Goal: Task Accomplishment & Management: Use online tool/utility

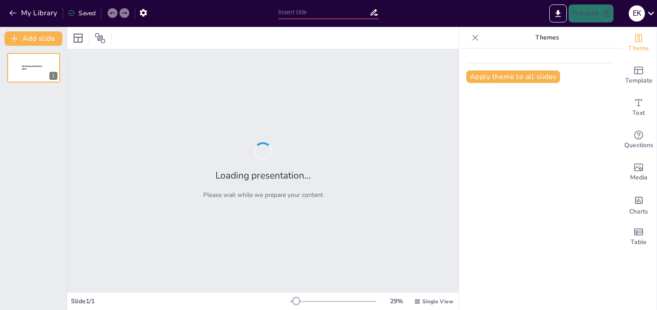
type input "Инструменты вовлечения: от игр до комьюнити"
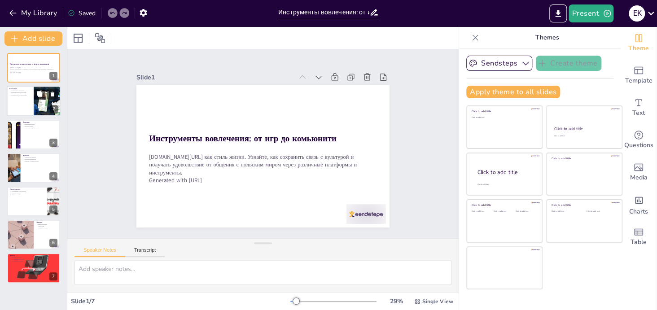
click at [30, 97] on div "Потеря связи с культурой Поддержка через технологии Общение с единомышленниками…" at bounding box center [20, 94] width 22 height 9
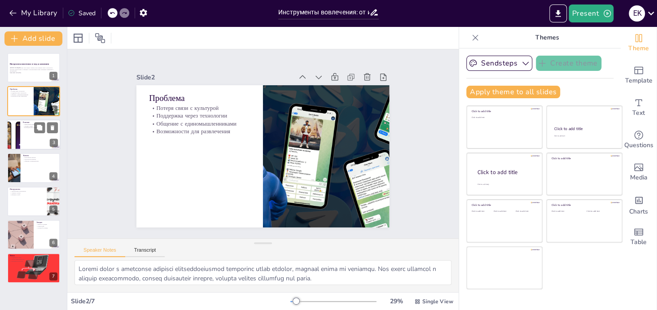
click at [29, 137] on div at bounding box center [34, 134] width 54 height 30
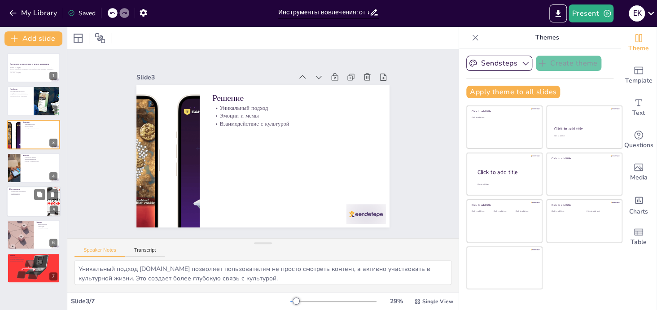
click at [30, 208] on div at bounding box center [34, 201] width 54 height 30
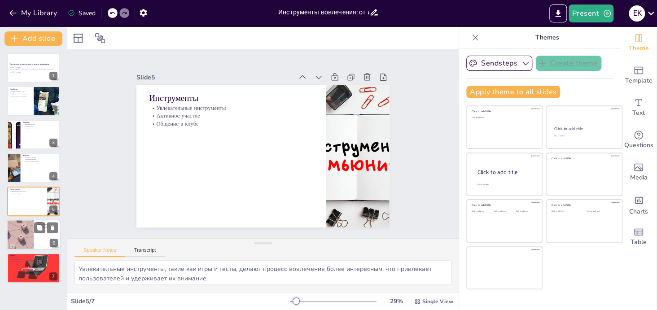
click at [33, 239] on div at bounding box center [34, 234] width 54 height 30
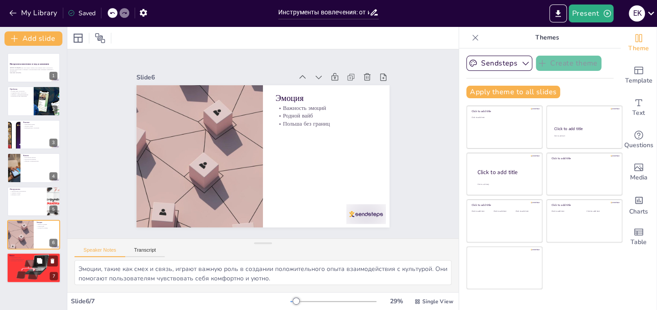
click at [22, 276] on div at bounding box center [34, 268] width 58 height 30
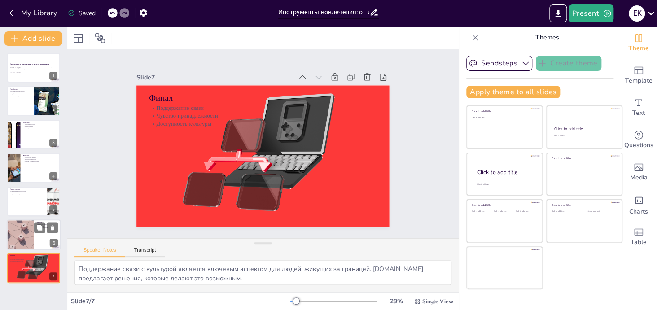
click at [38, 236] on div at bounding box center [34, 234] width 54 height 30
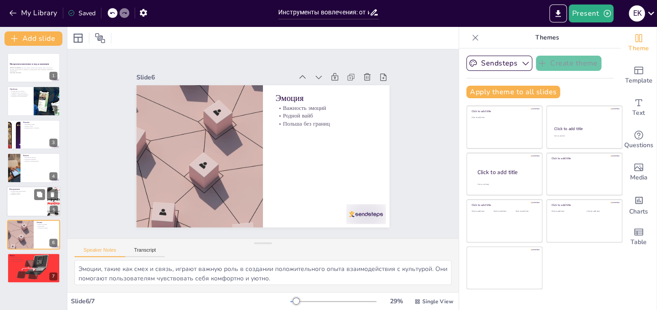
click at [21, 186] on div "Инструменты Увлекательные инструменты Активное участие Общение в клубе 5" at bounding box center [34, 201] width 54 height 30
type textarea "Увлекательные инструменты, такие как игры и тесты, делают процесс вовлечения бо…"
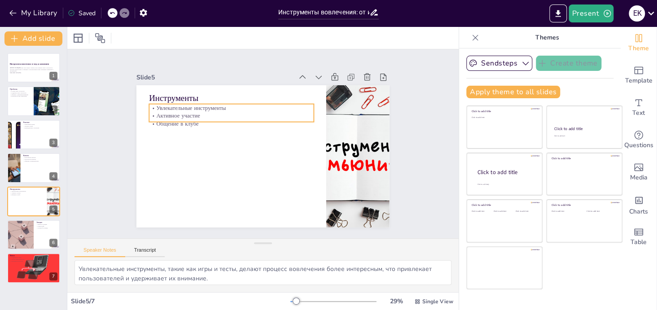
click at [193, 122] on div "Инструменты Увлекательные инструменты Активное участие Общение в клубе" at bounding box center [262, 156] width 253 height 142
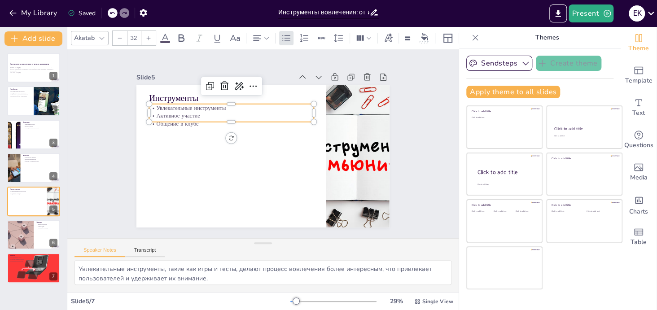
click at [209, 112] on p "Активное участие" at bounding box center [234, 112] width 164 height 25
type input "32"
click at [152, 106] on p "Увлекательные инструменты" at bounding box center [231, 108] width 164 height 8
click at [152, 105] on p "Увлекательные инструменты" at bounding box center [231, 108] width 164 height 8
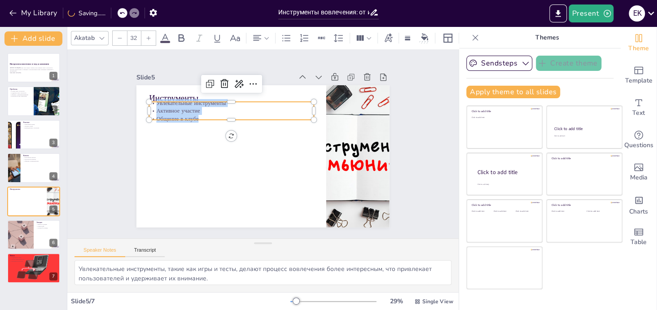
drag, startPoint x: 149, startPoint y: 101, endPoint x: 197, endPoint y: 113, distance: 49.1
click at [202, 113] on div "Увлекательные инструменты Активное участие Общение в клубе" at bounding box center [265, 98] width 127 height 138
click at [184, 101] on p "Игры и тесты Вирусные флешмобы UGC-марафоны Клуб PolBox.TV" at bounding box center [239, 104] width 164 height 50
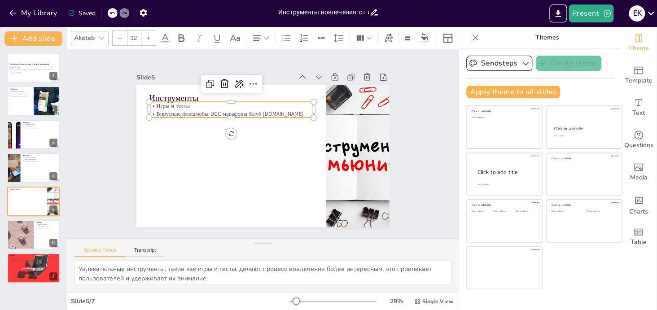
click at [252, 112] on p "Вирусные флешмобы UGC-марафоны Клуб PolBox.TV" at bounding box center [281, 104] width 58 height 159
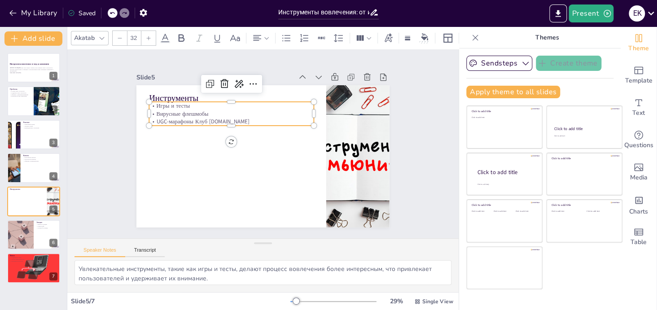
click at [189, 117] on p "UGC-марафоны Клуб PolBox.TV" at bounding box center [234, 118] width 164 height 25
click at [104, 165] on div "Slide 1 Инструменты вовлечения: от игр до комьюнити ПолBox.TV как стиль жизни. …" at bounding box center [263, 144] width 319 height 198
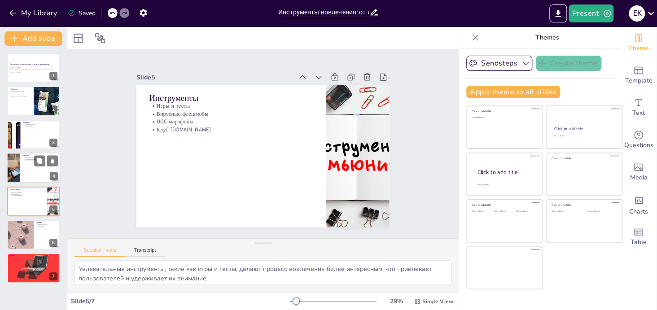
click at [31, 164] on div at bounding box center [34, 167] width 54 height 30
type textarea "Разнообразие каналов позволяет пользователям выбирать, как они хотят взаимодейс…"
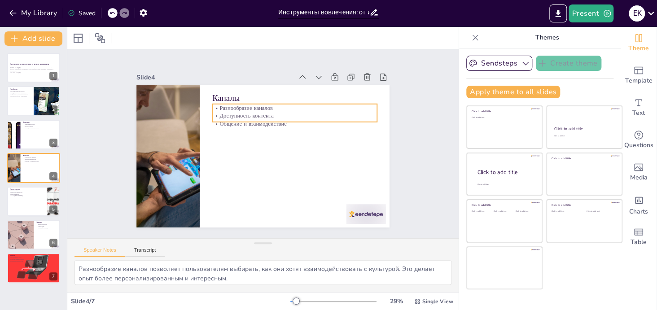
click at [231, 108] on p "Доступность контента" at bounding box center [297, 119] width 164 height 25
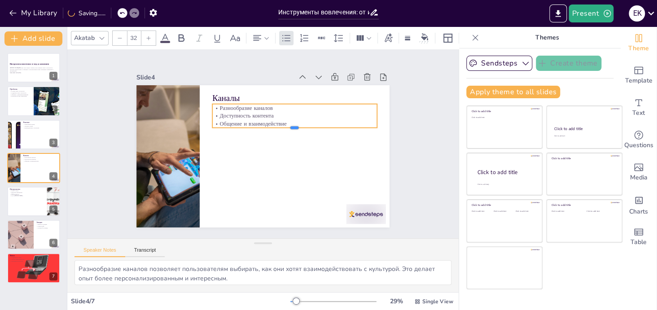
click at [287, 127] on div at bounding box center [294, 130] width 164 height 7
click at [282, 120] on p "Общение и взаимодействие" at bounding box center [294, 124] width 164 height 8
click at [214, 104] on p "Разнообразие каналов" at bounding box center [294, 108] width 164 height 8
click at [220, 104] on p "Разнообразие каналов" at bounding box center [301, 115] width 162 height 42
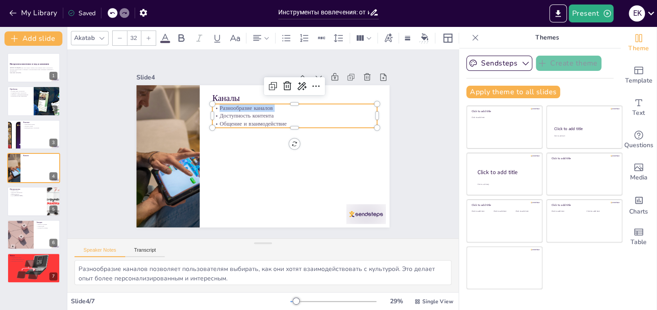
drag, startPoint x: 214, startPoint y: 104, endPoint x: 322, endPoint y: 124, distance: 109.8
click at [322, 124] on div "Каналы Разнообразие каналов Доступность контента Общение и взаимодействие" at bounding box center [262, 156] width 253 height 142
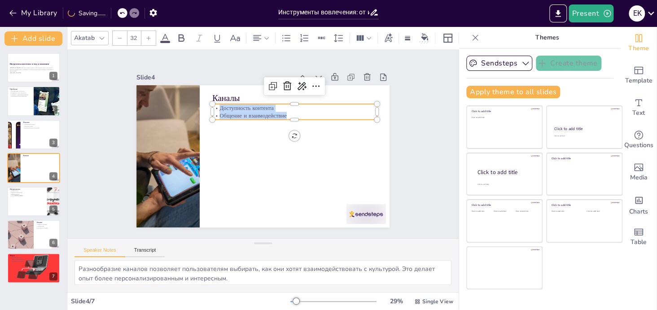
drag, startPoint x: 213, startPoint y: 104, endPoint x: 294, endPoint y: 109, distance: 81.3
click at [294, 109] on div "Доступность контента Общение и взаимодействие" at bounding box center [297, 115] width 165 height 33
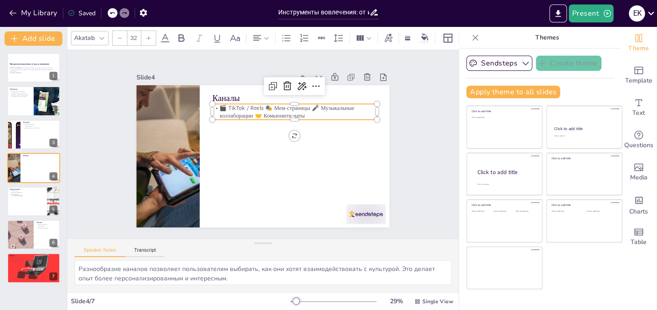
click at [258, 104] on p "🎬 TikTok / Reels 🎭 Мем-страницы 🎤 Музыкальные коллаборации 🤝 Комьюнити-чаты" at bounding box center [297, 115] width 165 height 33
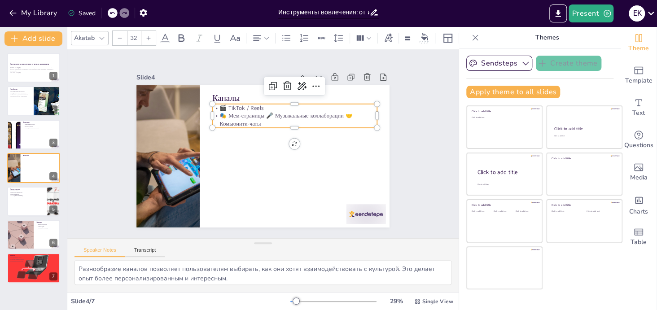
click at [260, 113] on p "🎭 Мем-страницы 🎤 Музыкальные коллаборации 🤝 Комьюнити-чаты" at bounding box center [296, 123] width 165 height 33
click at [292, 120] on p "🎤 Музыкальные коллаборации 🤝 Комьюнити-чаты" at bounding box center [294, 124] width 164 height 8
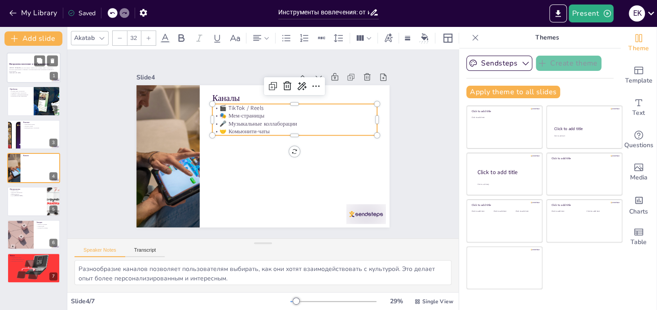
click at [28, 68] on p "[DOMAIN_NAME][URL] как стиль жизни. Узнайте, как сохранить связь с культурой и …" at bounding box center [33, 69] width 48 height 5
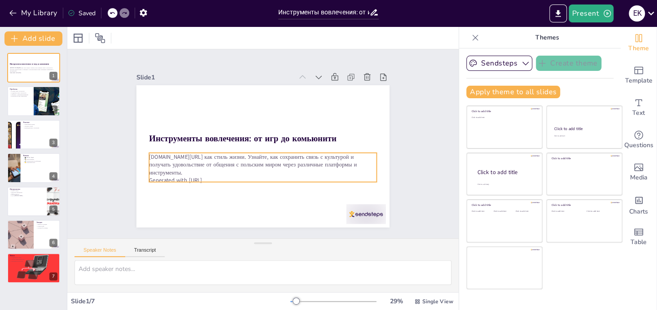
click at [211, 172] on p "Generated with Sendsteps.ai" at bounding box center [258, 179] width 227 height 31
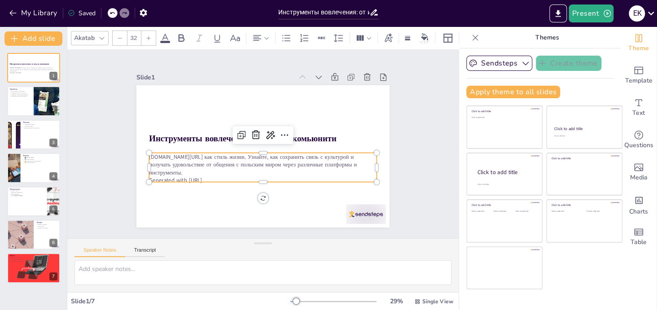
click at [199, 176] on p "Generated with Sendsteps.ai" at bounding box center [262, 180] width 227 height 8
click at [200, 170] on p "Generated with Sendsteps.ai" at bounding box center [227, 151] width 55 height 224
drag, startPoint x: 199, startPoint y: 173, endPoint x: 145, endPoint y: 174, distance: 54.3
click at [149, 175] on p "Generated with Sendsteps.ai" at bounding box center [262, 179] width 227 height 8
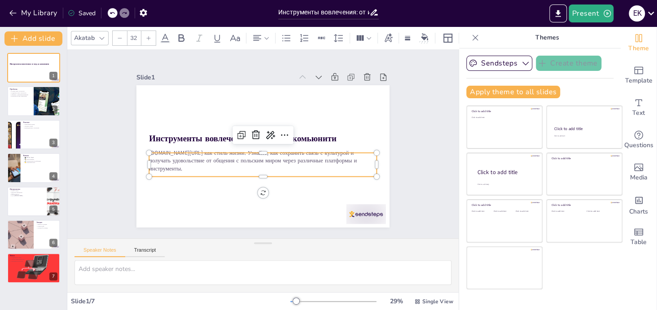
click at [106, 136] on div "Slide 1 Инструменты вовлечения: от игр до комьюнити ПолBox.TV как стиль жизни. …" at bounding box center [262, 143] width 337 height 327
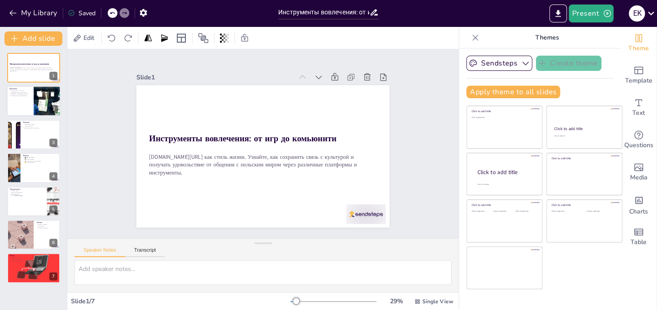
click at [32, 100] on div at bounding box center [34, 101] width 54 height 30
type textarea "Потеря связи с культурой является распространенной проблемой среди поляков, кот…"
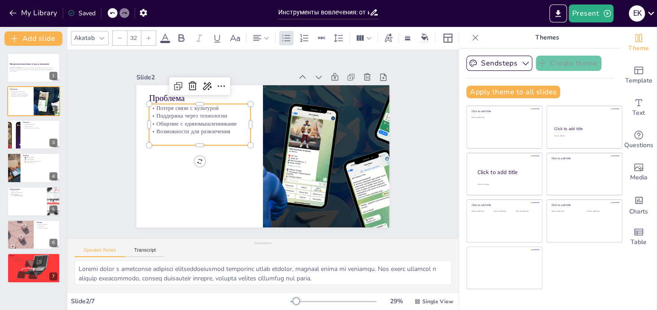
click at [199, 131] on p "Возможности для развлечения" at bounding box center [201, 125] width 101 height 18
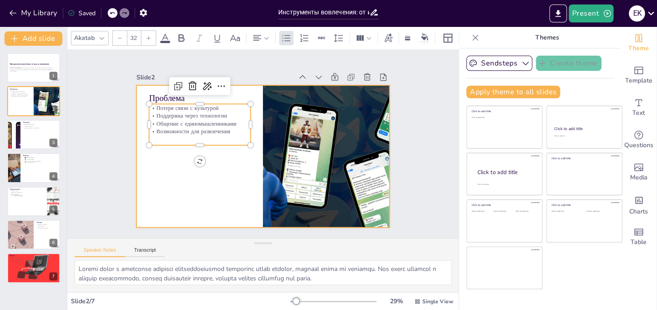
click at [223, 159] on div at bounding box center [261, 156] width 266 height 168
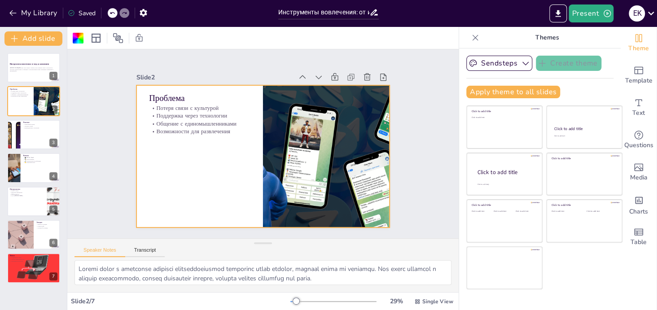
click at [205, 157] on div at bounding box center [260, 156] width 277 height 192
click at [635, 109] on span "Text" at bounding box center [638, 113] width 13 height 10
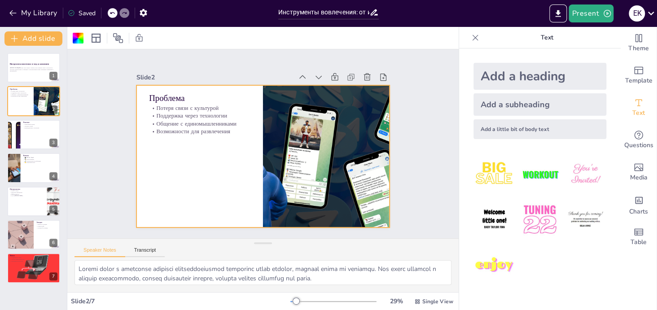
click at [173, 154] on div at bounding box center [260, 156] width 277 height 192
click at [175, 131] on div "Потеря связи с культурой Поддержка через технологии Общение с единомышленниками…" at bounding box center [201, 118] width 105 height 52
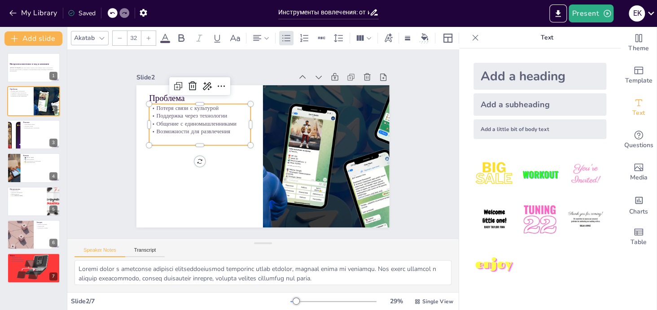
click at [235, 131] on p "Возможности для развлечения" at bounding box center [201, 125] width 101 height 18
click at [231, 130] on div "Потеря связи с культурой Поддержка через технологии Общение с единомышленниками…" at bounding box center [199, 124] width 101 height 41
click at [231, 130] on div "Потеря связи с культурой Поддержка через технологии Общение с единомышленниками…" at bounding box center [213, 98] width 109 height 78
click at [149, 132] on p "Но кто сказал, что это должно быть скучно?”" at bounding box center [200, 135] width 102 height 26
drag, startPoint x: 175, startPoint y: 141, endPoint x: 144, endPoint y: 135, distance: 32.0
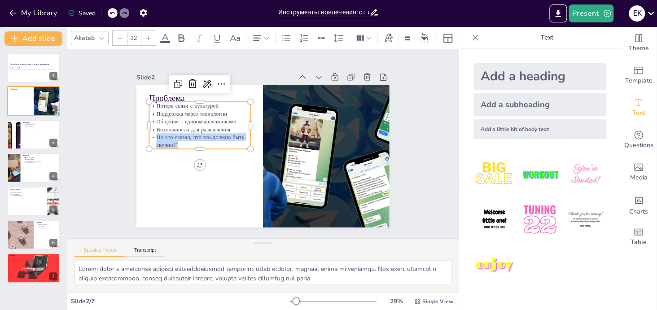
click at [183, 135] on p "Но кто сказал, что это должно быть скучно?”" at bounding box center [222, 95] width 79 height 86
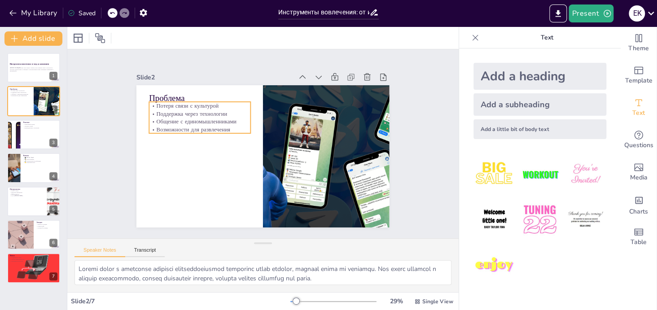
click at [176, 119] on p "Общение с единомышленниками" at bounding box center [202, 115] width 101 height 18
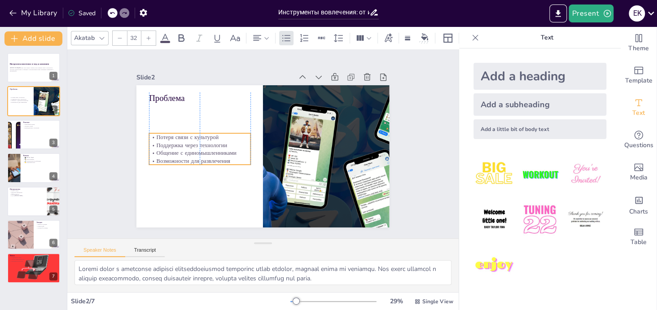
drag, startPoint x: 176, startPoint y: 119, endPoint x: 176, endPoint y: 150, distance: 31.4
click at [176, 150] on p "Общение с единомышленниками" at bounding box center [199, 139] width 100 height 29
click at [42, 137] on div at bounding box center [34, 134] width 54 height 30
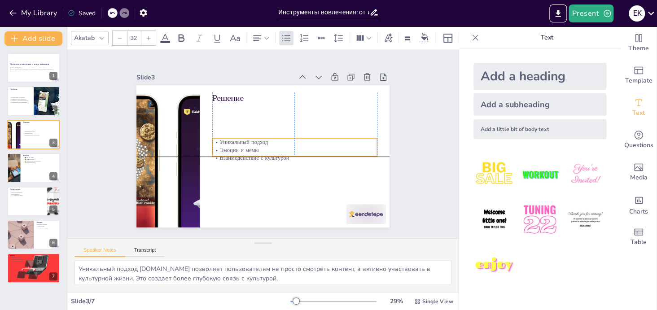
drag, startPoint x: 235, startPoint y: 118, endPoint x: 236, endPoint y: 151, distance: 32.8
click at [236, 151] on p "Взаимодействие с культурой" at bounding box center [245, 173] width 25 height 164
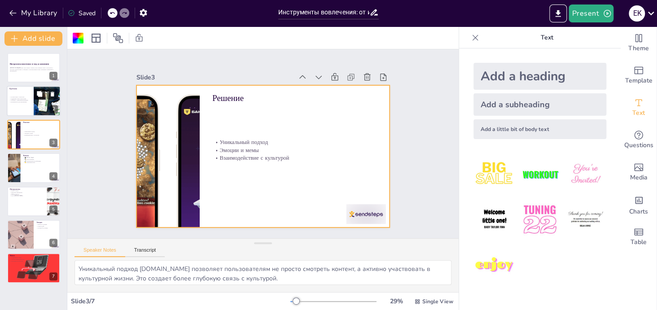
click at [36, 97] on button at bounding box center [39, 94] width 11 height 11
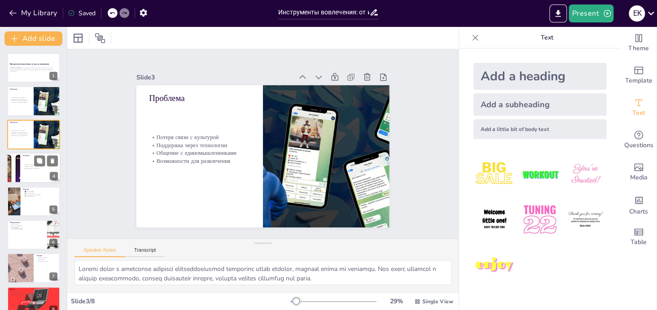
click at [34, 175] on div at bounding box center [34, 167] width 54 height 30
type textarea "Уникальный подход PolBox.TV позволяет пользователям не просто смотреть контент,…"
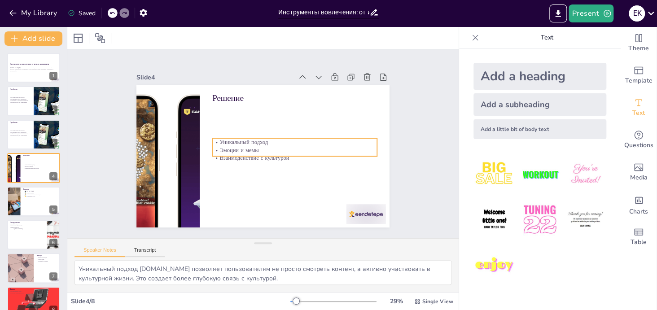
click at [237, 156] on div "Решение Уникальный подход Эмоции и мемы Взаимодействие с культурой" at bounding box center [259, 155] width 284 height 213
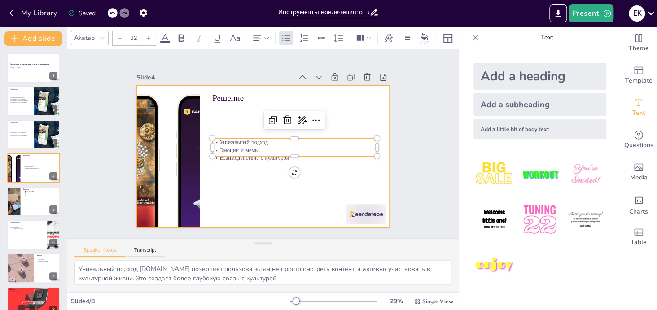
click at [252, 170] on div at bounding box center [255, 154] width 288 height 264
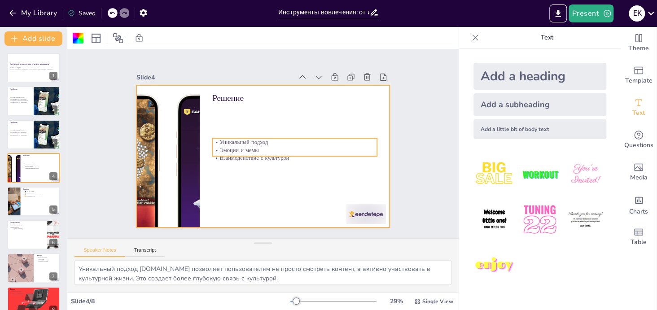
click at [305, 155] on div "Решение Уникальный подход Эмоции и мемы Взаимодействие с культурой" at bounding box center [261, 156] width 266 height 168
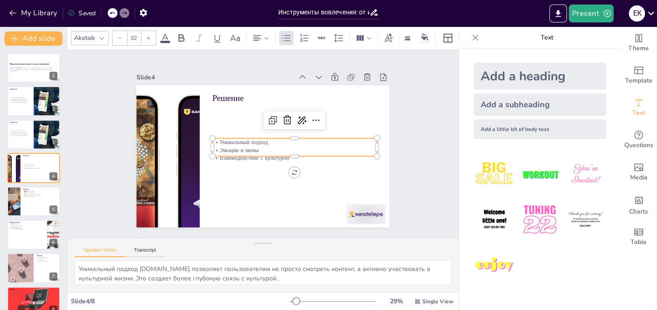
click at [296, 155] on div at bounding box center [275, 176] width 127 height 115
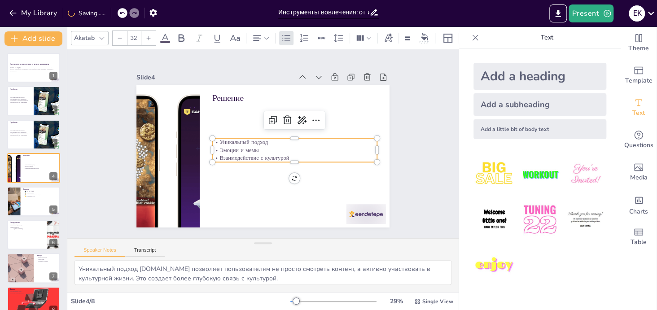
click at [299, 152] on p "Взаимодействие с культурой" at bounding box center [293, 160] width 164 height 25
click at [301, 155] on p "Взаимодействие с культурой" at bounding box center [293, 160] width 164 height 25
click at [295, 152] on div "Уникальный подход Эмоции и мемы Взаимодействие с культурой" at bounding box center [294, 153] width 166 height 41
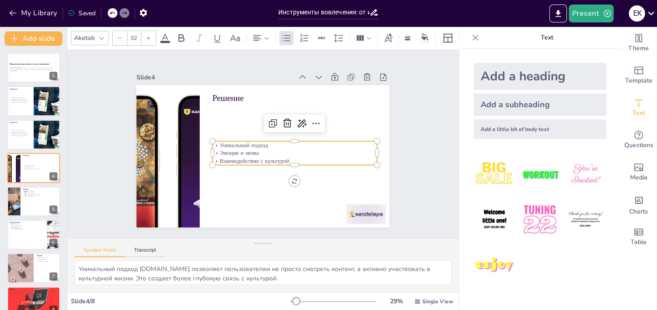
click at [295, 152] on p "Эмоции и мемы" at bounding box center [293, 156] width 164 height 25
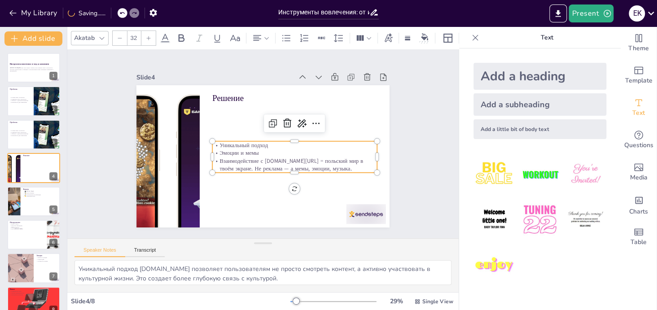
click at [283, 157] on p "Взаимодействие с культуройPolBox.TV = польский мир в твоём экране. Не реклама —…" at bounding box center [291, 168] width 165 height 33
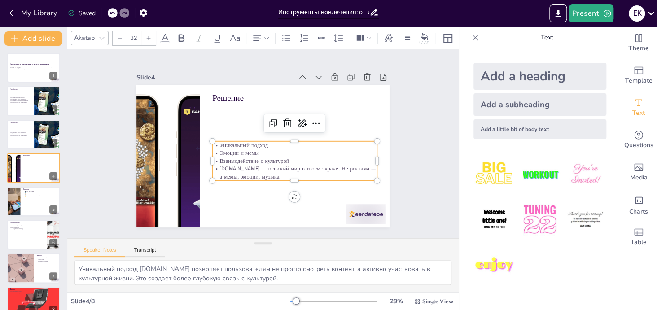
click at [317, 167] on p "PolBox.TV = польский мир в твоём экране. Не реклама — а мемы, эмоции, музыка." at bounding box center [280, 183] width 157 height 81
click at [258, 174] on p "Не реклама — а мемы, эмоции, музыка." at bounding box center [282, 185] width 159 height 58
click at [258, 174] on p "Не реклама — а мемы, эмоции, музыка." at bounding box center [294, 177] width 164 height 8
click at [258, 174] on p "Не реклама — а мемы, эмоции, музыка." at bounding box center [291, 179] width 164 height 25
click at [241, 162] on p "PolBox.TV = польский мир в твоём экране." at bounding box center [285, 177] width 159 height 58
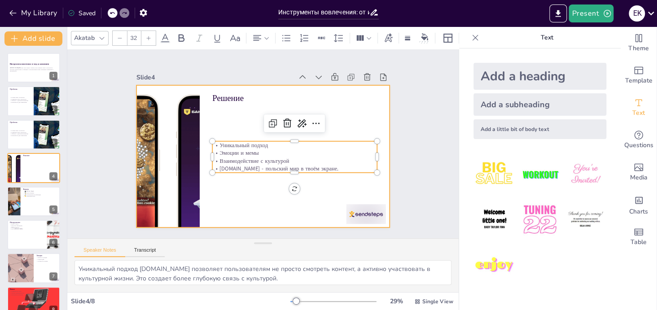
click at [261, 177] on div at bounding box center [257, 155] width 289 height 233
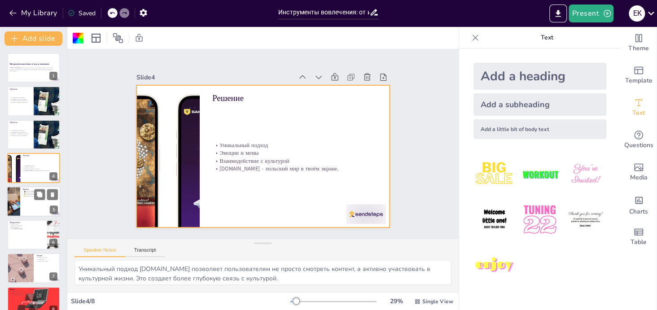
click at [17, 199] on div at bounding box center [14, 201] width 54 height 30
type textarea "Разнообразие каналов позволяет пользователям выбирать, как они хотят взаимодейс…"
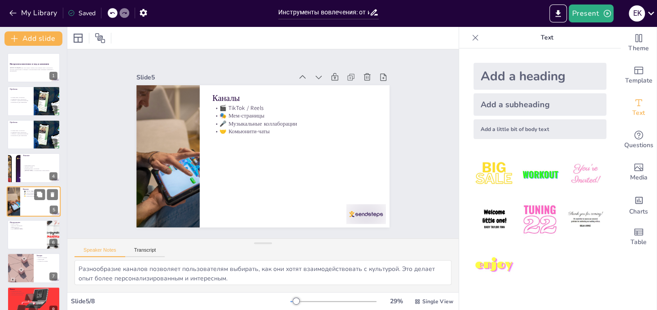
scroll to position [13, 0]
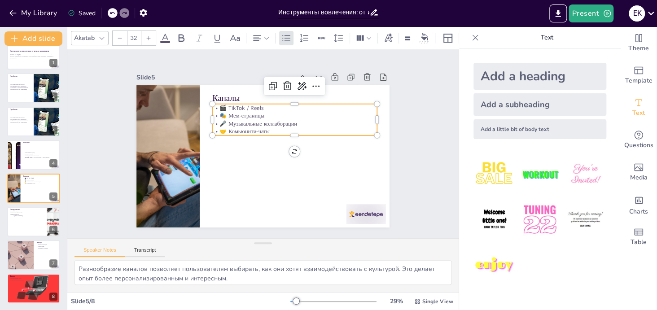
click at [249, 114] on p "🎭 Мем-страницы" at bounding box center [301, 127] width 159 height 58
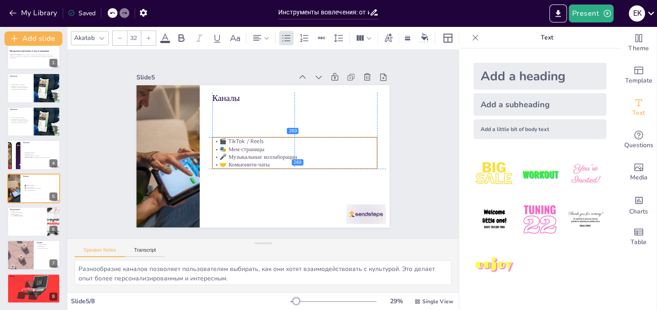
drag, startPoint x: 252, startPoint y: 116, endPoint x: 248, endPoint y: 148, distance: 32.0
click at [248, 148] on p "🎭 Мем-страницы" at bounding box center [291, 158] width 159 height 58
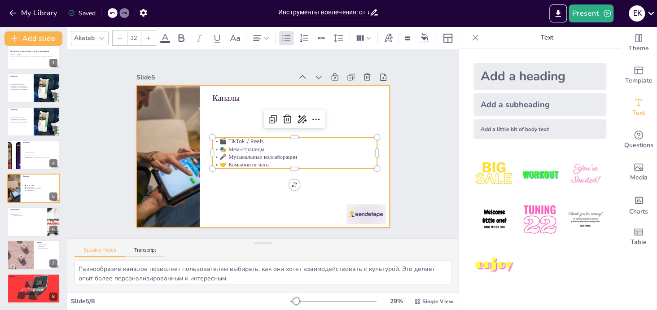
click at [245, 181] on div at bounding box center [259, 155] width 284 height 213
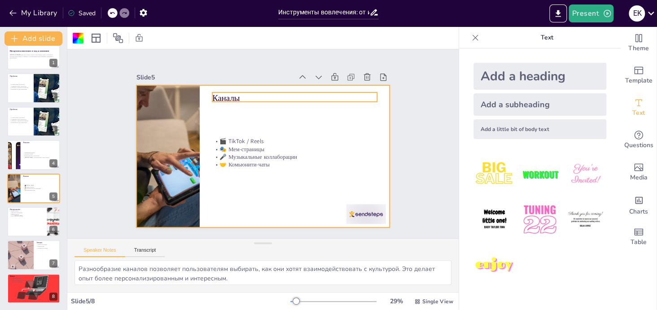
click at [240, 88] on div "Каналы 🎬 TikTok / Reels 🎭 Мем-страницы 🎤 Музыкальные коллаборации 🤝 Комьюнити-ч…" at bounding box center [253, 151] width 264 height 288
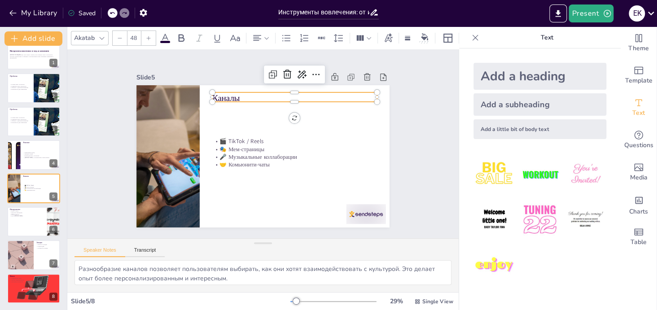
click at [241, 90] on p "Каналы" at bounding box center [299, 101] width 165 height 29
click at [241, 93] on p "Каналы" at bounding box center [299, 101] width 165 height 29
click at [241, 94] on p "Каналы" at bounding box center [303, 106] width 163 height 46
click at [241, 94] on p "Каналы" at bounding box center [307, 110] width 160 height 62
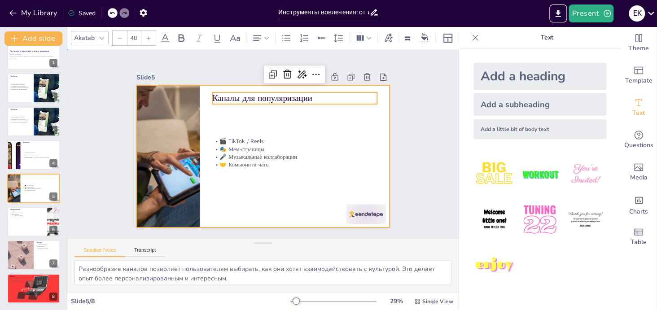
click at [321, 131] on div at bounding box center [259, 155] width 284 height 213
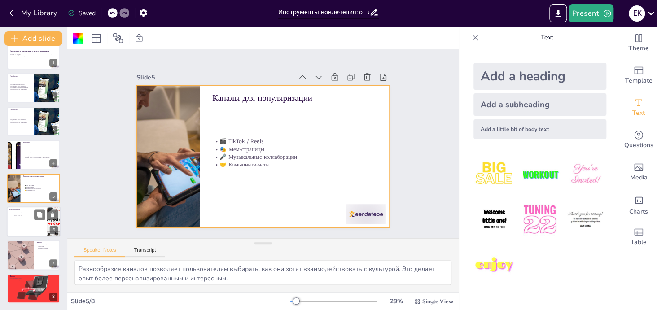
click at [11, 218] on div at bounding box center [34, 221] width 54 height 30
type textarea "Увлекательные инструменты, такие как игры и тесты, делают процесс вовлечения бо…"
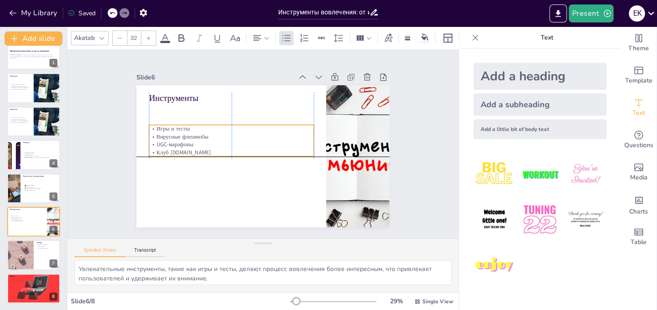
drag, startPoint x: 206, startPoint y: 108, endPoint x: 206, endPoint y: 135, distance: 26.5
click at [206, 135] on p "Вирусные флешмобы" at bounding box center [232, 133] width 164 height 25
click at [202, 126] on p "Игры и тесты" at bounding box center [235, 122] width 162 height 42
click at [355, 86] on icon at bounding box center [356, 87] width 3 height 3
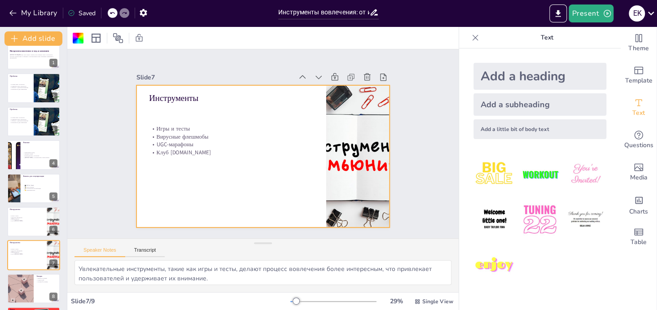
click at [410, 127] on div "Slide 1 Инструменты вовлечения: от игр до комьюнити ПолBox.TV как стиль жизни. …" at bounding box center [263, 144] width 422 height 266
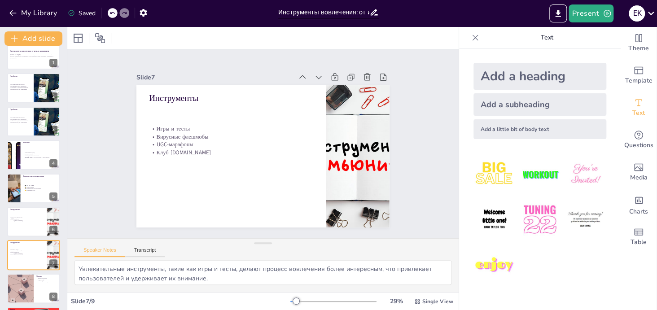
click at [403, 106] on div "Slide 1 Инструменты вовлечения: от игр до комьюнити ПолBox.TV как стиль жизни. …" at bounding box center [262, 143] width 303 height 167
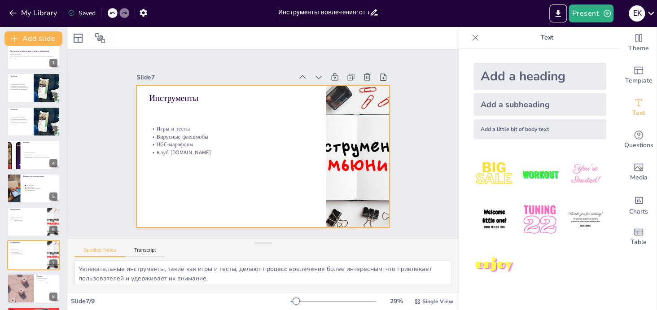
click at [209, 157] on div at bounding box center [262, 156] width 253 height 142
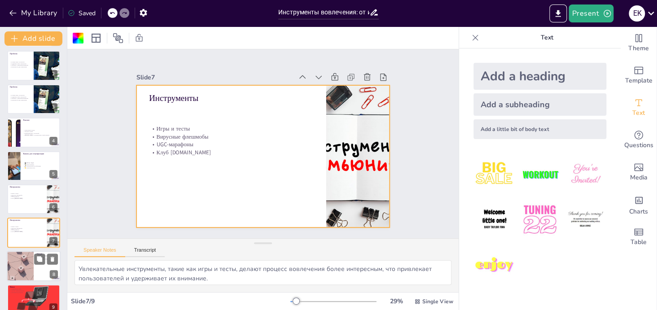
scroll to position [47, 0]
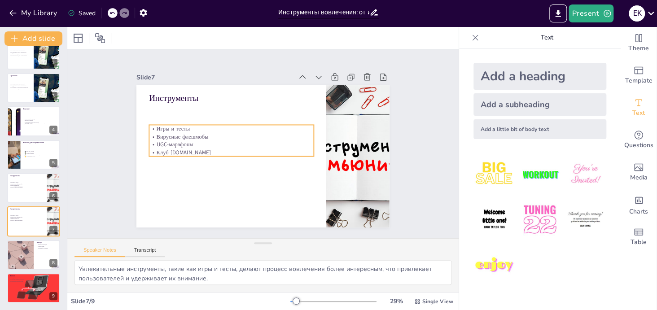
click at [198, 149] on p "Клуб [DOMAIN_NAME]" at bounding box center [230, 148] width 164 height 25
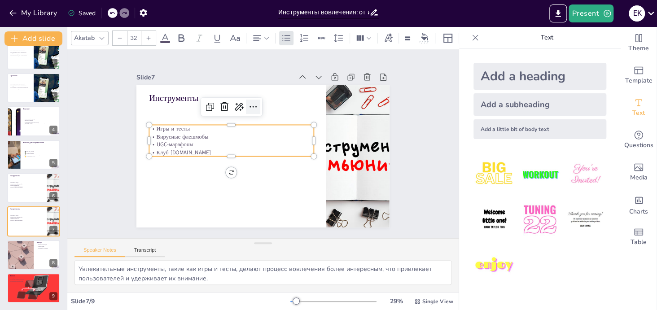
click at [251, 106] on icon at bounding box center [257, 106] width 12 height 12
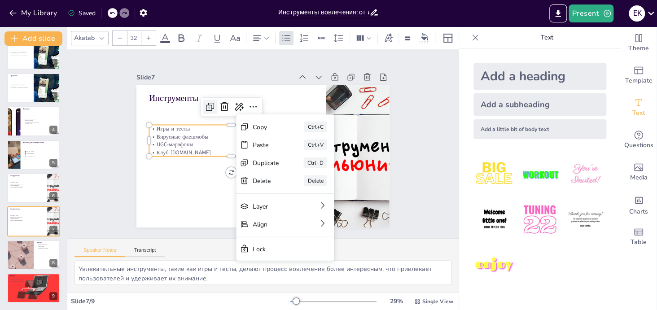
click at [206, 107] on icon at bounding box center [208, 107] width 5 height 5
type input "32"
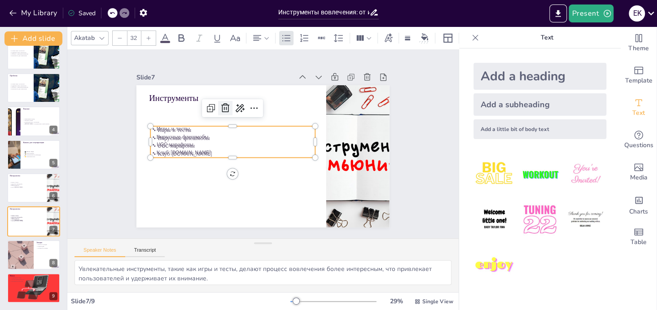
click at [223, 107] on icon at bounding box center [225, 108] width 11 height 11
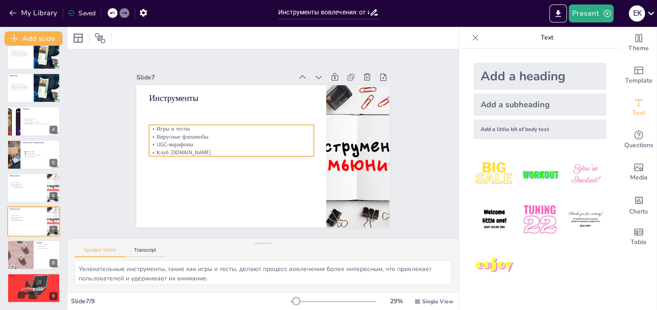
click at [192, 136] on p "Вирусные флешмобы" at bounding box center [235, 127] width 159 height 58
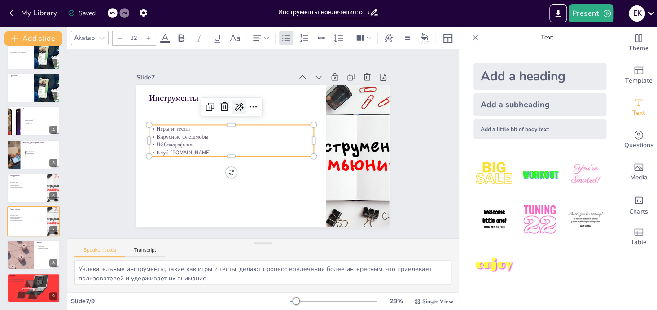
click at [240, 100] on icon at bounding box center [246, 102] width 13 height 13
click at [251, 105] on icon at bounding box center [257, 106] width 12 height 12
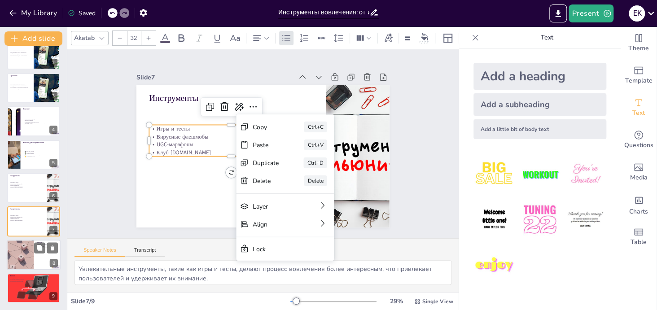
click at [33, 252] on div at bounding box center [34, 254] width 54 height 30
type textarea "Эмоции, такие как смех и связь, играют важную роль в создании положительного оп…"
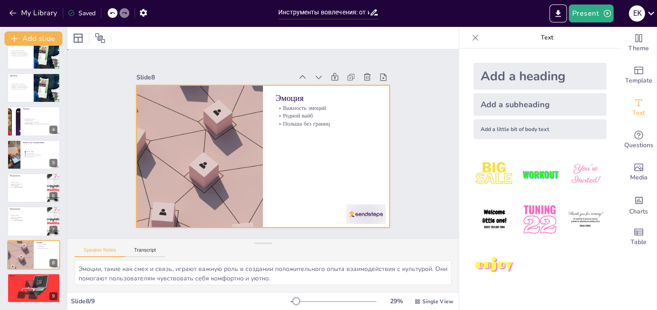
click at [262, 108] on div at bounding box center [261, 156] width 266 height 168
click at [279, 105] on p "Важность эмоций" at bounding box center [329, 114] width 101 height 18
click at [275, 104] on p "Важность эмоций" at bounding box center [325, 108] width 101 height 8
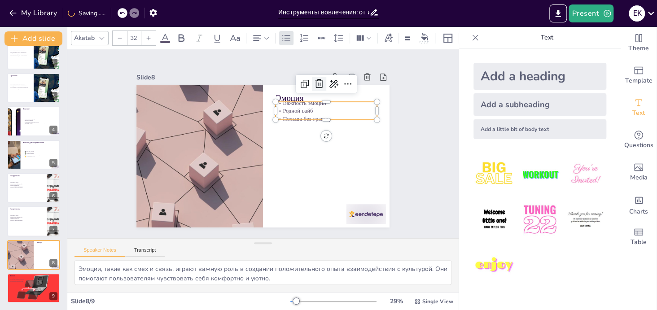
click at [339, 139] on icon at bounding box center [345, 145] width 12 height 12
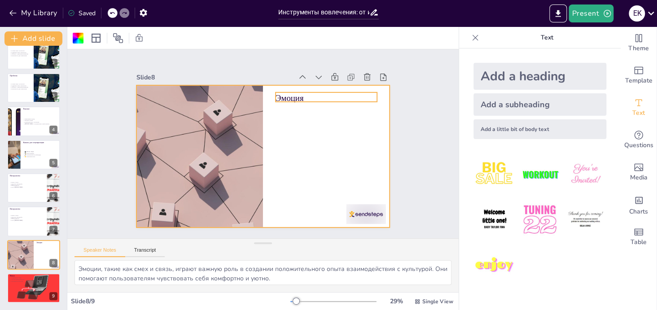
click at [323, 95] on p "Эмоция" at bounding box center [330, 105] width 102 height 22
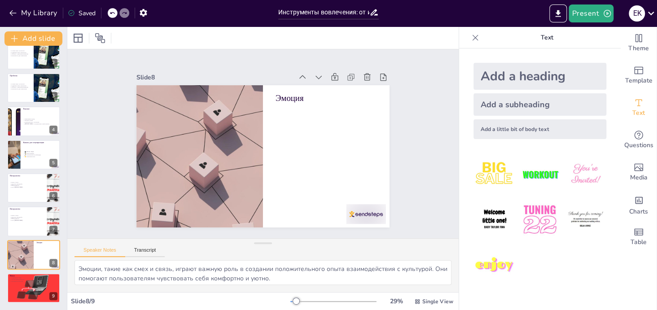
click at [113, 16] on div at bounding box center [113, 13] width 10 height 10
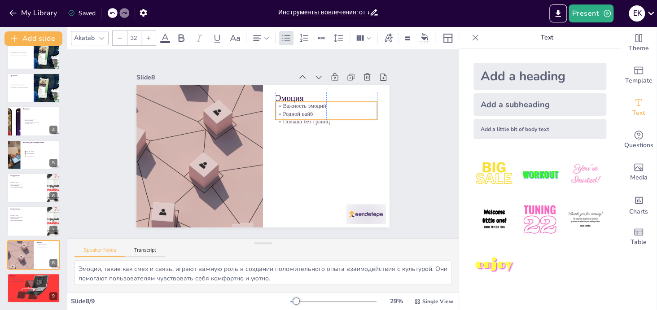
click at [322, 111] on p "Родной вайб" at bounding box center [328, 120] width 101 height 18
click at [328, 113] on p "Родной вайб" at bounding box center [328, 120] width 101 height 18
click at [328, 113] on p "Родной вайб" at bounding box center [325, 114] width 101 height 8
drag, startPoint x: 327, startPoint y: 116, endPoint x: 273, endPoint y: 99, distance: 56.3
click at [278, 100] on div "Важность эмоций Родной вайб Польша без границ" at bounding box center [329, 117] width 103 height 34
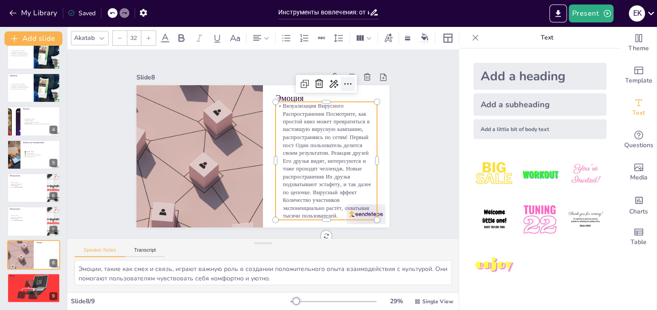
click at [348, 87] on icon at bounding box center [354, 93] width 12 height 12
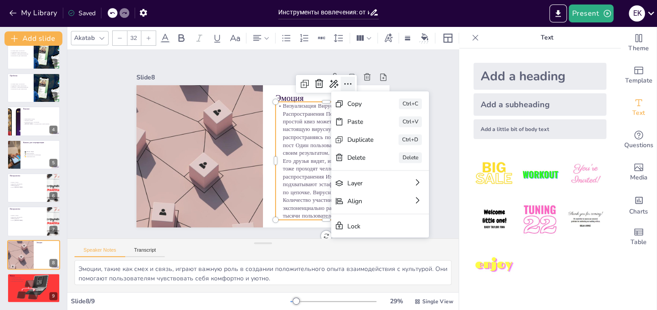
click at [348, 87] on icon at bounding box center [354, 93] width 12 height 12
click at [121, 36] on icon at bounding box center [119, 37] width 5 height 5
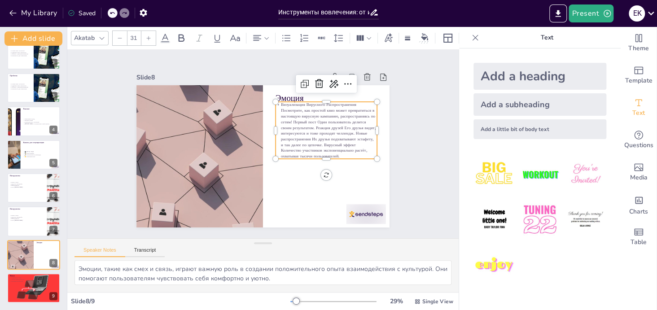
click at [121, 36] on icon at bounding box center [119, 37] width 5 height 5
click at [150, 35] on icon at bounding box center [148, 37] width 5 height 5
click at [391, 33] on icon at bounding box center [388, 37] width 8 height 9
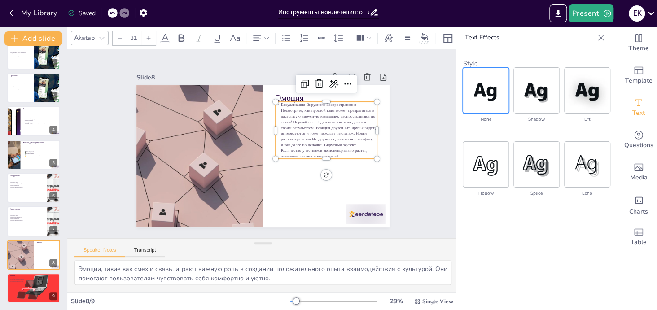
click at [353, 108] on p "Визуализация Вирусного Распространения Посмотрите, как простой квиз может превр…" at bounding box center [327, 151] width 114 height 86
click at [285, 145] on p "Визуализация Вирусного Распространения Посмотрите, как простой квиз может превр…" at bounding box center [237, 202] width 106 height 115
click at [297, 131] on p "Первый пост Один пользователь делится своим результатом. Реакция друзей Его дру…" at bounding box center [320, 170] width 109 height 78
click at [320, 140] on p "Реакция друзей Его друзья видят, интересуются и тоже проходят челлендж. Новые р…" at bounding box center [325, 159] width 104 height 45
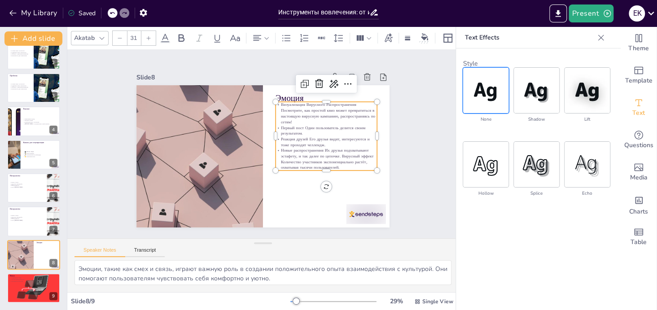
click at [333, 152] on p "Новые распространения Их друзья подхватывают эстафету, и так далее по цепочке. …" at bounding box center [324, 165] width 103 height 33
drag, startPoint x: 305, startPoint y: 158, endPoint x: 273, endPoint y: 156, distance: 31.5
click at [273, 163] on p "Вирусный эффект Количество участников экспоненциально растёт, охватывая тысячи …" at bounding box center [305, 195] width 96 height 65
click at [179, 35] on icon at bounding box center [181, 38] width 11 height 11
drag, startPoint x: 273, startPoint y: 147, endPoint x: 316, endPoint y: 148, distance: 43.1
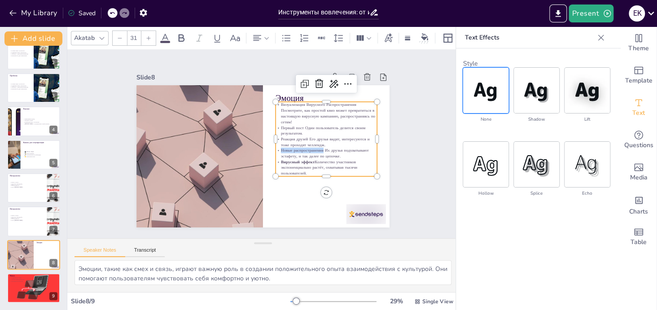
click at [316, 148] on p "Новые распространения Их друзья подхватывают эстафету, и так далее по цепочке." at bounding box center [325, 153] width 101 height 11
click at [168, 34] on icon at bounding box center [165, 38] width 11 height 11
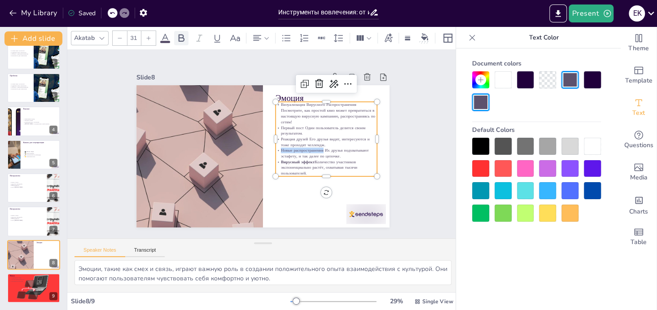
click at [178, 34] on icon at bounding box center [181, 38] width 11 height 11
drag, startPoint x: 295, startPoint y: 131, endPoint x: 274, endPoint y: 136, distance: 21.6
click at [275, 137] on p "Реакция друзей Его друзья видят, интересуются и тоже проходят челлендж." at bounding box center [326, 148] width 102 height 22
click at [180, 34] on icon at bounding box center [181, 38] width 6 height 8
drag, startPoint x: 296, startPoint y: 123, endPoint x: 274, endPoint y: 123, distance: 22.0
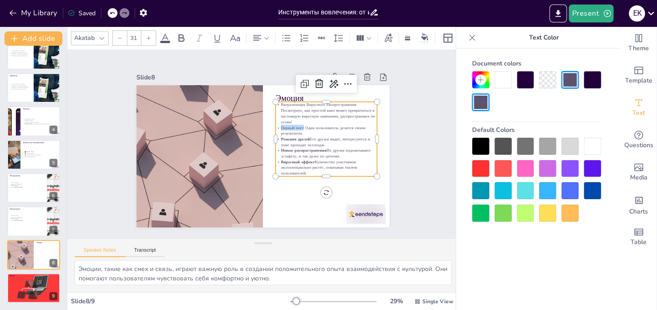
click at [276, 126] on p "Первый пост Один пользователь делится своим результатом." at bounding box center [327, 137] width 102 height 22
click at [185, 41] on div at bounding box center [181, 38] width 14 height 14
click at [306, 102] on p "Визуализация Вирусного Распространения Посмотрите, как простой квиз может превр…" at bounding box center [325, 113] width 101 height 23
click at [306, 105] on p "Визуализация Вирусного Распространения Посмотрите, как простой квиз может превр…" at bounding box center [331, 127] width 104 height 44
drag, startPoint x: 274, startPoint y: 101, endPoint x: 359, endPoint y: 101, distance: 84.3
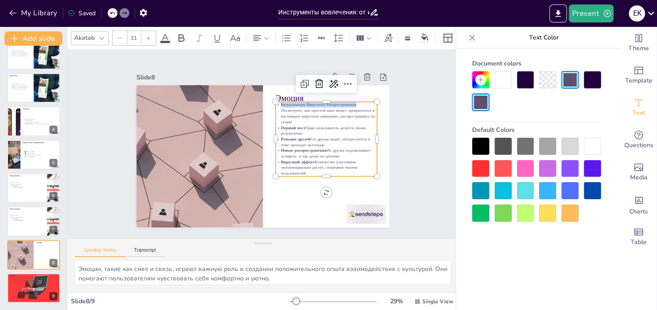
click at [359, 103] on p "Визуализация Вирусного Распространения Посмотрите, как простой квиз может превр…" at bounding box center [328, 119] width 103 height 33
click at [183, 34] on icon at bounding box center [181, 38] width 11 height 11
drag, startPoint x: 316, startPoint y: 135, endPoint x: 307, endPoint y: 127, distance: 11.5
click at [316, 136] on p "Реакция друзей Его друзья видят, интересуются и тоже проходят челлендж." at bounding box center [325, 141] width 101 height 11
click at [298, 128] on p "Первый пост Один пользователь делится своим результатом." at bounding box center [327, 144] width 101 height 32
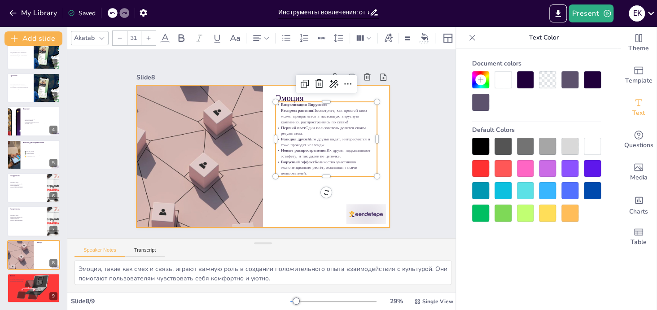
drag, startPoint x: 318, startPoint y: 171, endPoint x: 318, endPoint y: 180, distance: 9.0
click at [318, 180] on div "Эмоция Визуализация Вирусного Распространения Посмотрите, как простой квиз може…" at bounding box center [261, 156] width 266 height 168
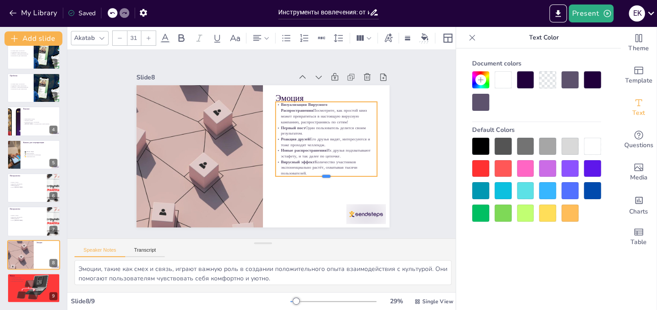
drag, startPoint x: 308, startPoint y: 172, endPoint x: 275, endPoint y: 109, distance: 71.8
click at [275, 109] on div "Эмоция Визуализация Вирусного Распространения Посмотрите, как простой квиз може…" at bounding box center [261, 156] width 266 height 168
click at [145, 35] on div at bounding box center [148, 38] width 14 height 14
click at [118, 35] on icon at bounding box center [119, 37] width 5 height 5
drag, startPoint x: 305, startPoint y: 169, endPoint x: 254, endPoint y: 96, distance: 88.6
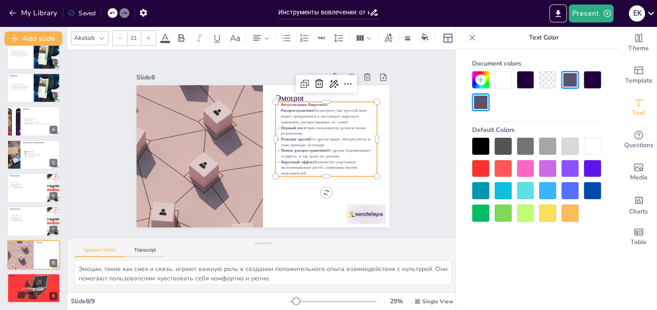
click at [271, 99] on div "Эмоция Визуализация Вирусного Распространения Посмотрите, как простой квиз може…" at bounding box center [253, 152] width 275 height 283
click at [148, 35] on icon at bounding box center [148, 37] width 5 height 5
type input "34"
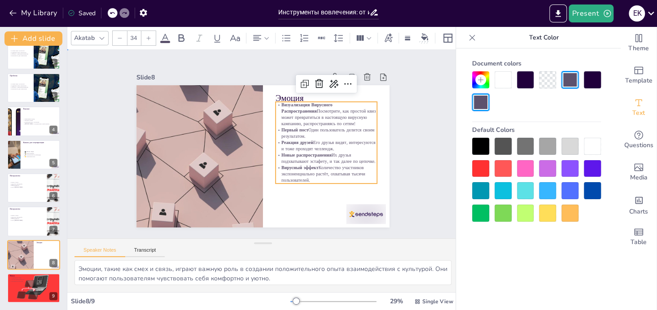
click at [399, 127] on div "Slide 1 Инструменты вовлечения: от игр до комьюнити ПолBox.TV как стиль жизни. …" at bounding box center [263, 144] width 319 height 198
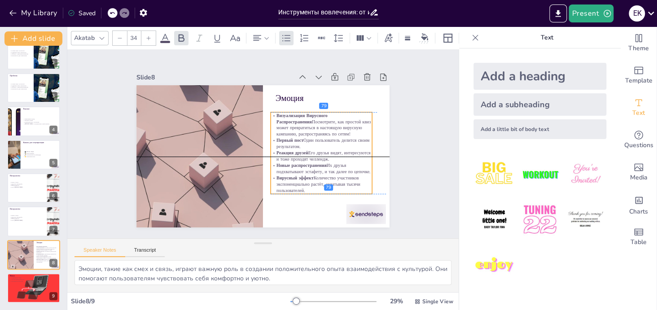
drag, startPoint x: 311, startPoint y: 123, endPoint x: 307, endPoint y: 135, distance: 12.5
click at [307, 139] on p "Первый пост Один пользователь делится своим результатом." at bounding box center [319, 155] width 101 height 33
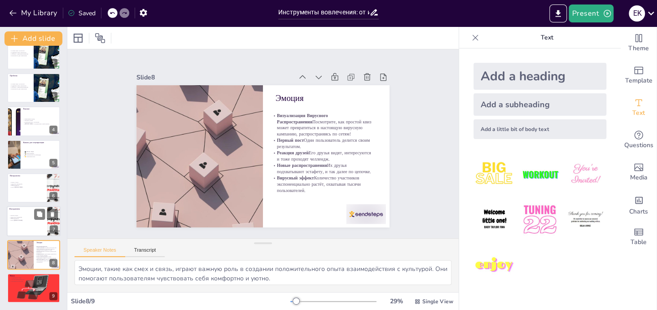
click at [33, 226] on div at bounding box center [34, 221] width 54 height 30
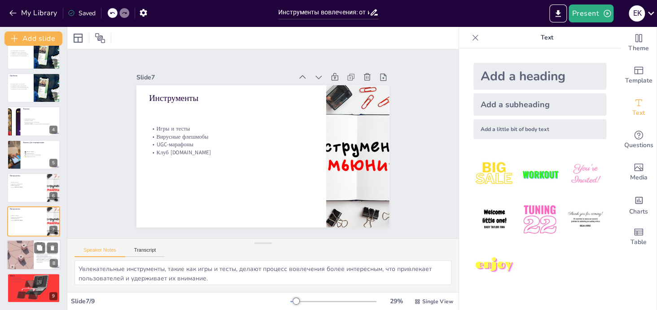
click at [30, 248] on div at bounding box center [20, 254] width 40 height 30
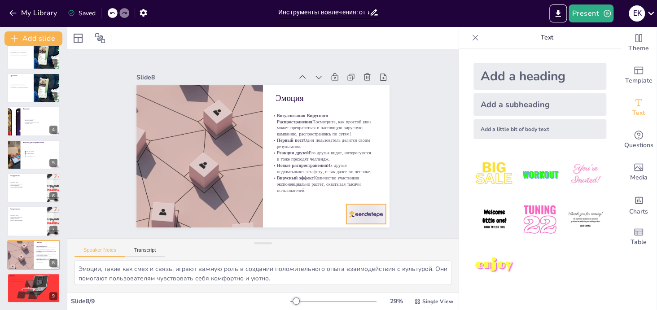
click at [361, 227] on div at bounding box center [339, 242] width 44 height 31
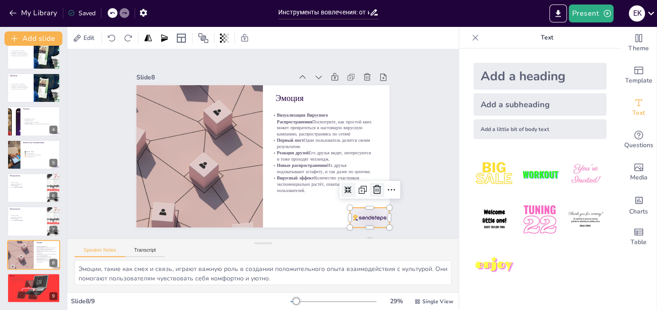
click at [370, 196] on icon at bounding box center [371, 202] width 12 height 12
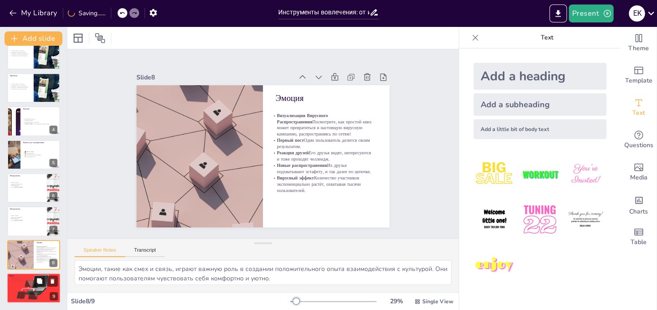
click at [21, 284] on div at bounding box center [34, 288] width 58 height 30
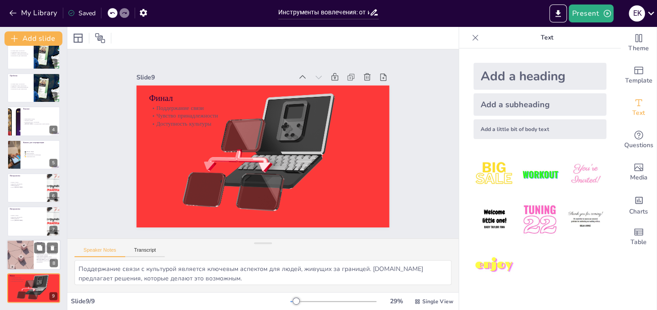
click at [26, 259] on div at bounding box center [20, 254] width 40 height 30
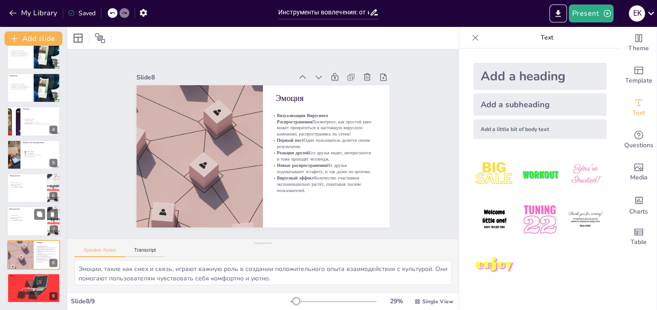
click at [24, 225] on div at bounding box center [34, 221] width 54 height 30
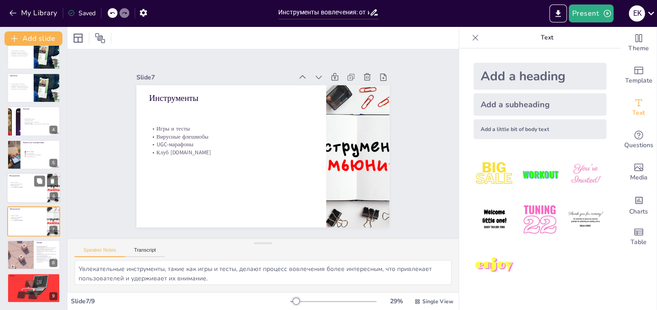
click at [26, 195] on div at bounding box center [34, 188] width 54 height 30
click at [31, 152] on p "🎭 Мем-страницы" at bounding box center [40, 153] width 35 height 2
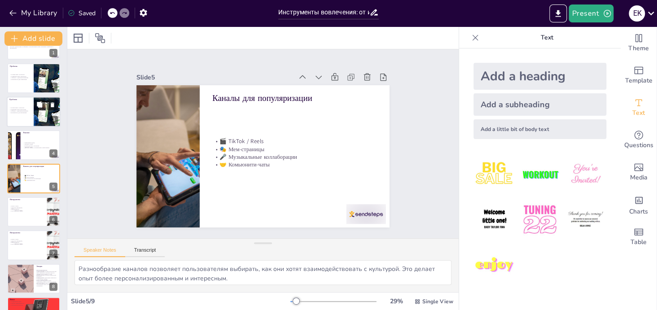
click at [30, 115] on div at bounding box center [34, 111] width 54 height 30
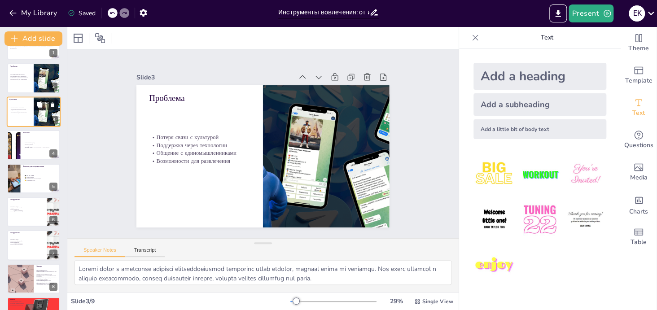
scroll to position [0, 0]
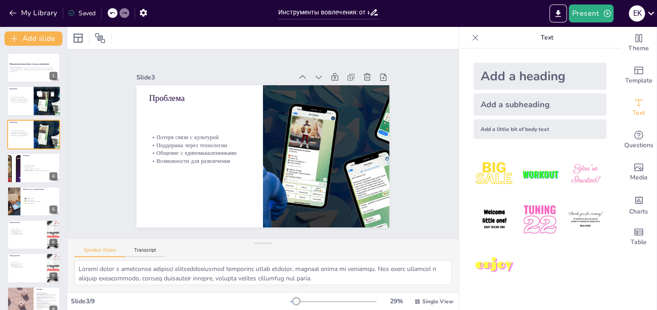
click at [30, 98] on p "Поддержка через технологии" at bounding box center [20, 99] width 22 height 2
click at [30, 126] on div at bounding box center [34, 134] width 54 height 30
click at [25, 93] on div at bounding box center [34, 101] width 54 height 30
click at [30, 128] on div at bounding box center [34, 134] width 54 height 30
click at [374, 96] on icon at bounding box center [378, 100] width 8 height 9
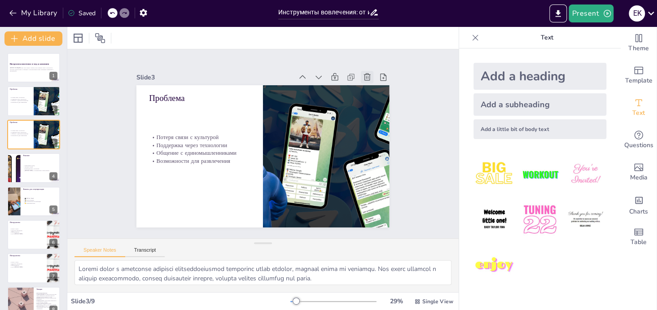
type textarea "Уникальный подход PolBox.TV позволяет пользователям не просто смотреть контент,…"
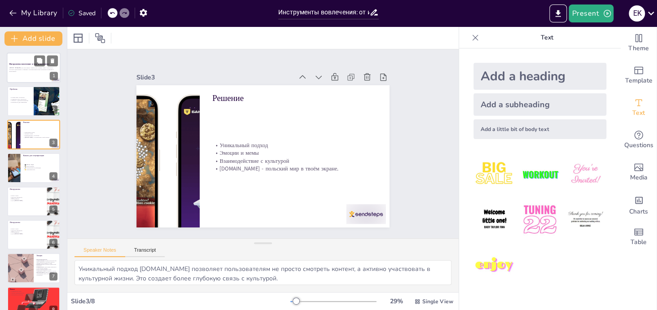
click at [34, 74] on div at bounding box center [34, 67] width 54 height 30
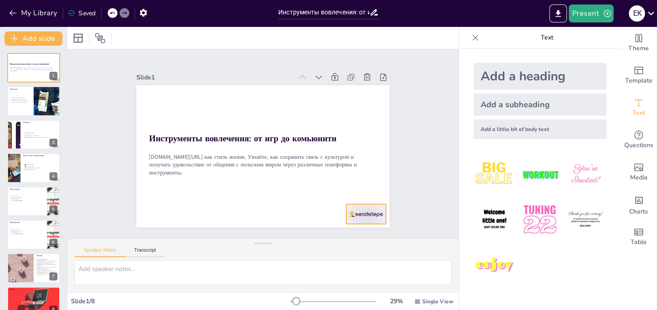
click at [365, 215] on div at bounding box center [357, 225] width 41 height 24
click at [366, 192] on icon at bounding box center [368, 196] width 9 height 9
click at [34, 101] on div at bounding box center [47, 101] width 54 height 30
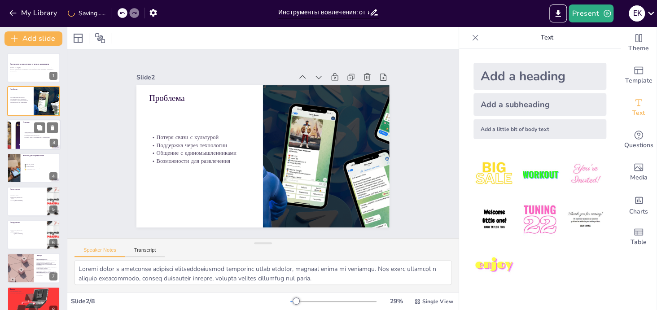
click at [33, 133] on p "Эмоции и мемы" at bounding box center [40, 134] width 35 height 2
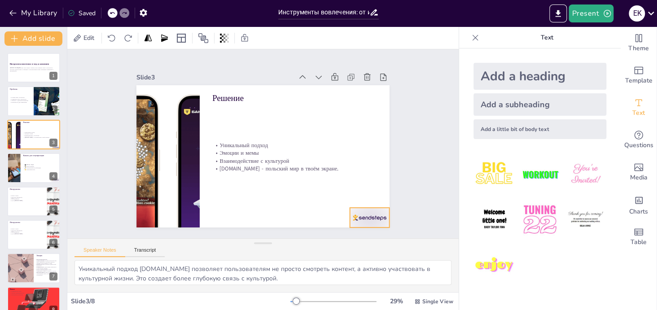
click at [352, 216] on div at bounding box center [360, 228] width 41 height 24
click at [334, 242] on icon at bounding box center [328, 248] width 12 height 12
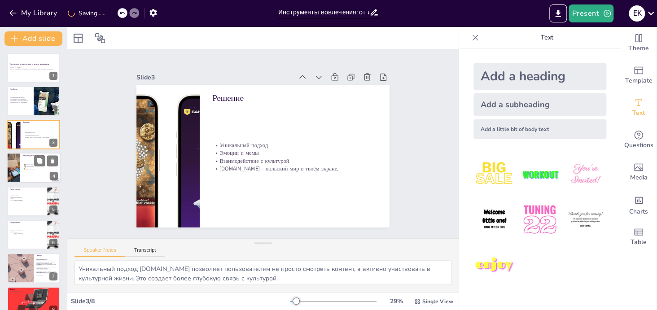
click at [20, 173] on div at bounding box center [34, 167] width 54 height 30
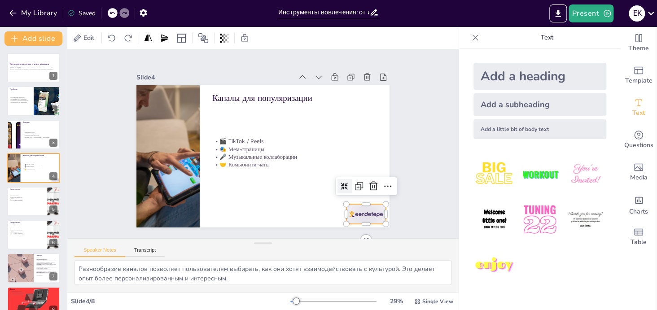
click at [352, 220] on div at bounding box center [349, 233] width 43 height 27
click at [361, 211] on icon at bounding box center [354, 217] width 13 height 13
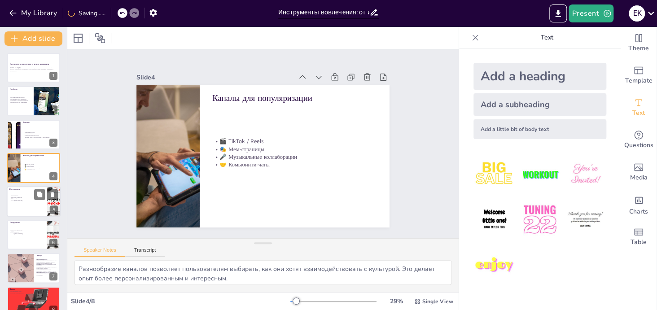
click at [33, 208] on div at bounding box center [34, 201] width 54 height 30
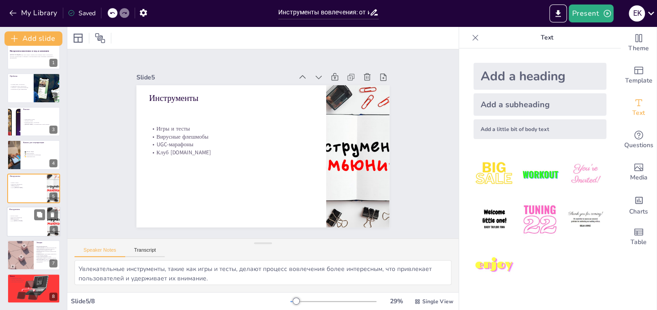
click at [19, 215] on p "Игры и тесты" at bounding box center [26, 216] width 35 height 2
click at [23, 195] on div at bounding box center [34, 188] width 54 height 30
click at [370, 84] on icon at bounding box center [374, 88] width 8 height 8
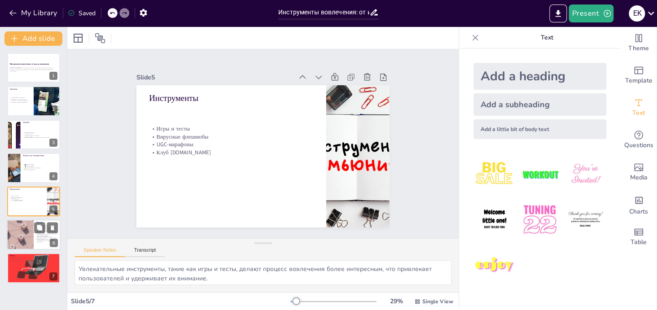
click at [32, 230] on div at bounding box center [20, 234] width 40 height 30
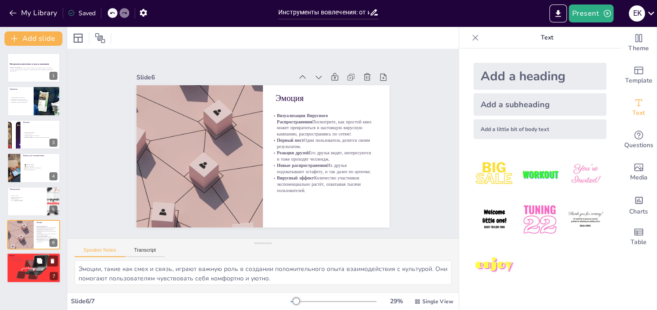
click at [22, 278] on div at bounding box center [34, 268] width 58 height 30
type textarea "Поддержание связи с культурой является ключевым аспектом для людей, живущих за …"
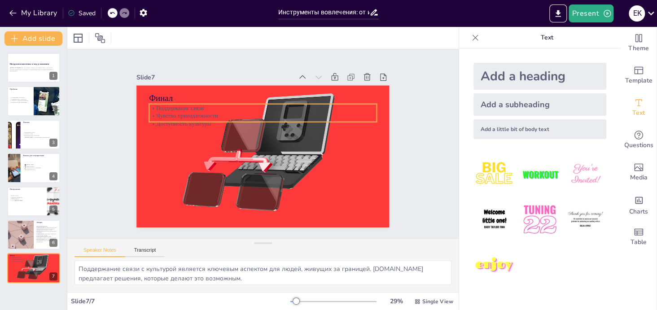
click at [206, 109] on p "Чувство принадлежности" at bounding box center [269, 116] width 224 height 55
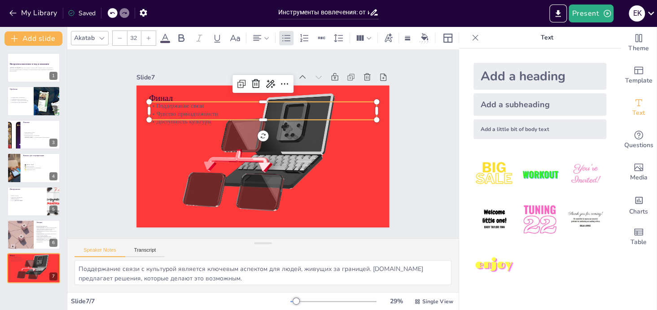
click at [213, 108] on p "Чувство принадлежности" at bounding box center [265, 114] width 227 height 32
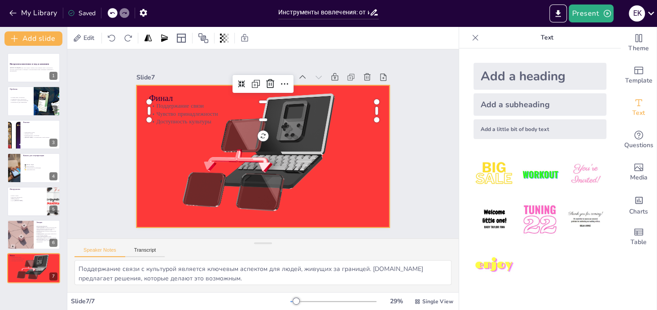
click at [174, 139] on div at bounding box center [260, 156] width 294 height 196
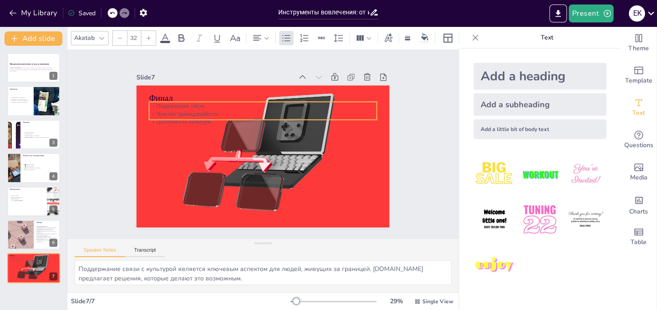
click at [192, 113] on p "Чувство принадлежности" at bounding box center [269, 114] width 224 height 55
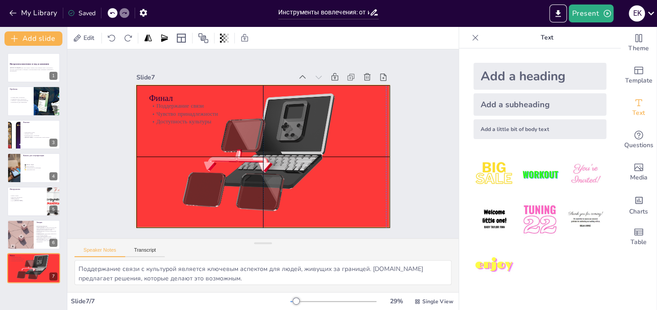
click at [171, 134] on div at bounding box center [261, 156] width 284 height 170
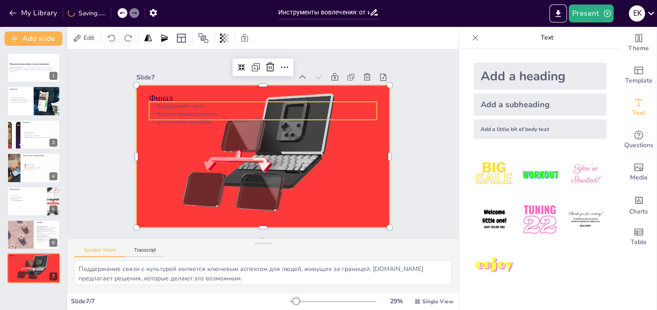
click at [196, 112] on p "Чувство принадлежности" at bounding box center [262, 114] width 227 height 8
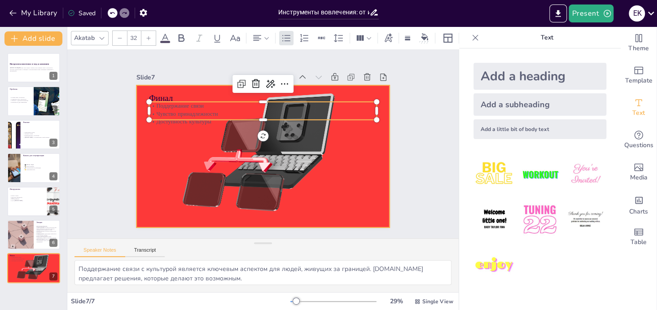
click at [150, 158] on div at bounding box center [258, 155] width 301 height 219
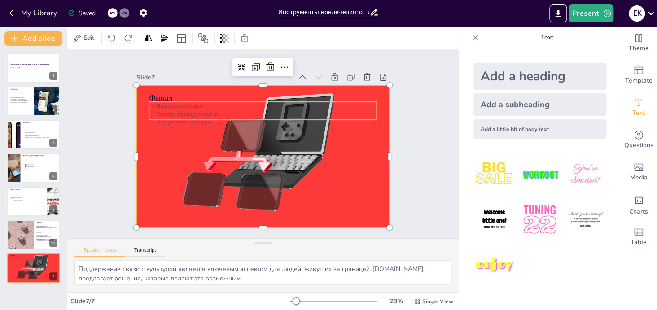
click at [170, 110] on p "Чувство принадлежности" at bounding box center [269, 114] width 224 height 55
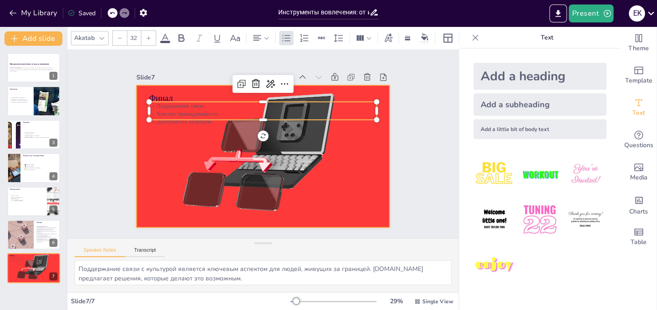
click at [291, 150] on div at bounding box center [260, 155] width 294 height 195
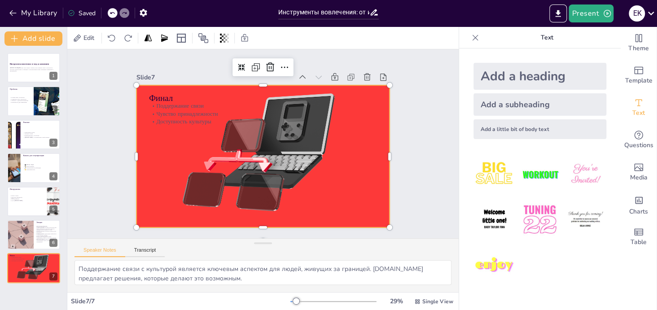
click at [244, 152] on div at bounding box center [261, 156] width 284 height 170
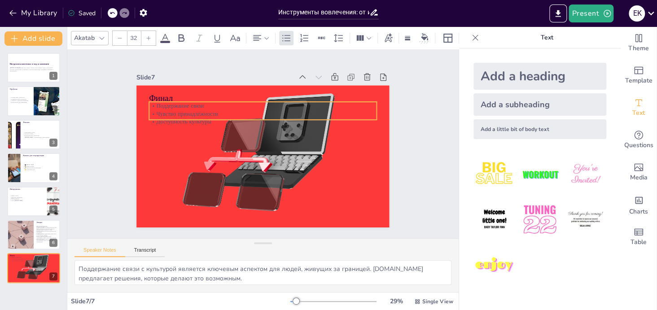
click at [167, 109] on p "Чувство принадлежности" at bounding box center [265, 113] width 227 height 31
click at [166, 111] on p "Чувство принадлежности" at bounding box center [269, 114] width 224 height 55
click at [166, 111] on p "Чувство принадлежности" at bounding box center [265, 113] width 227 height 31
type input "32"
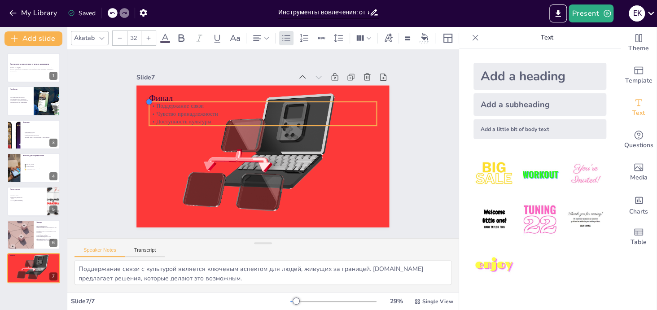
drag, startPoint x: 145, startPoint y: 99, endPoint x: 145, endPoint y: 118, distance: 19.7
click at [145, 118] on div "Финал Поддержание связи Чувство принадлежности Доступность культуры" at bounding box center [260, 156] width 277 height 192
click at [90, 32] on div "Akatab" at bounding box center [84, 38] width 24 height 12
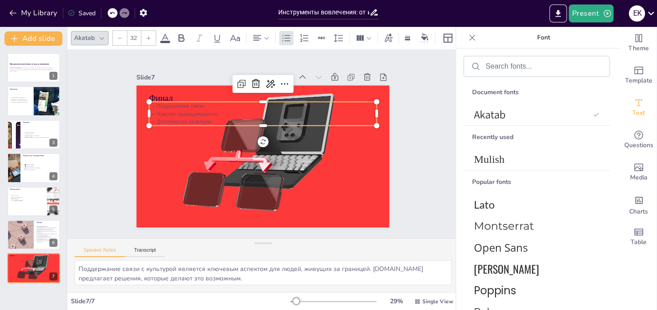
click at [96, 33] on div at bounding box center [101, 38] width 11 height 11
click at [97, 33] on div at bounding box center [101, 38] width 11 height 11
click at [203, 112] on p "Чувство принадлежности" at bounding box center [262, 113] width 227 height 8
drag, startPoint x: 209, startPoint y: 117, endPoint x: 145, endPoint y: 102, distance: 65.3
click at [149, 103] on div "Поддержание связи Чувство принадлежности Доступность культуры" at bounding box center [262, 114] width 227 height 24
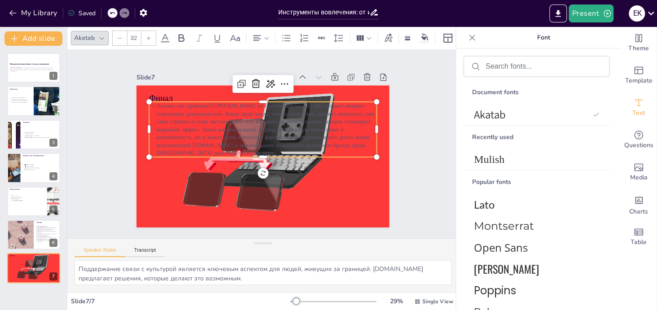
click at [145, 101] on div at bounding box center [148, 101] width 7 height 7
click at [149, 104] on p "Почему это Сработает? Челленджи не просто развлекают; они создают мощное социал…" at bounding box center [266, 129] width 234 height 101
click at [265, 36] on icon at bounding box center [266, 38] width 6 height 6
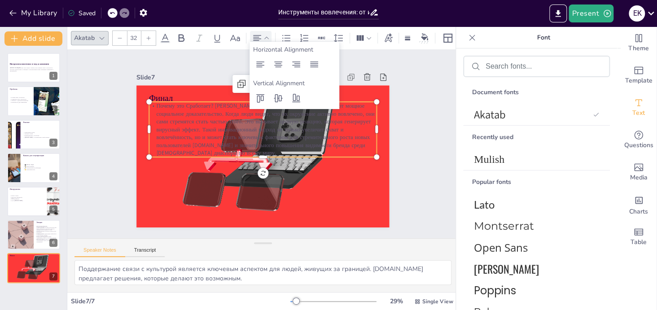
click at [265, 36] on icon at bounding box center [266, 38] width 6 height 6
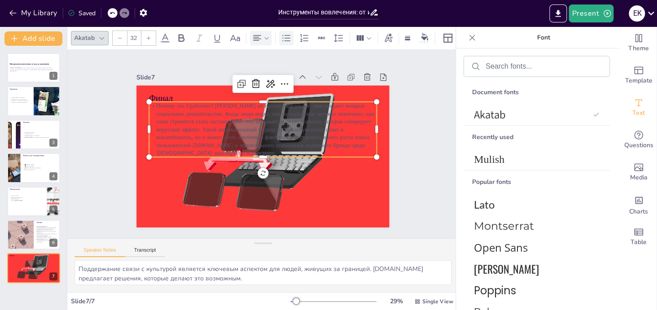
click at [285, 36] on icon at bounding box center [286, 38] width 11 height 11
click at [286, 35] on icon at bounding box center [286, 38] width 11 height 11
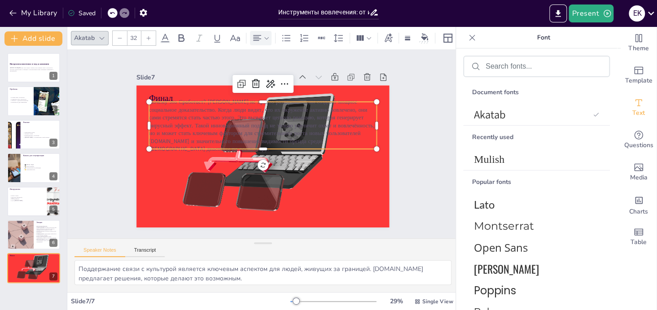
click at [168, 41] on span at bounding box center [165, 42] width 10 height 2
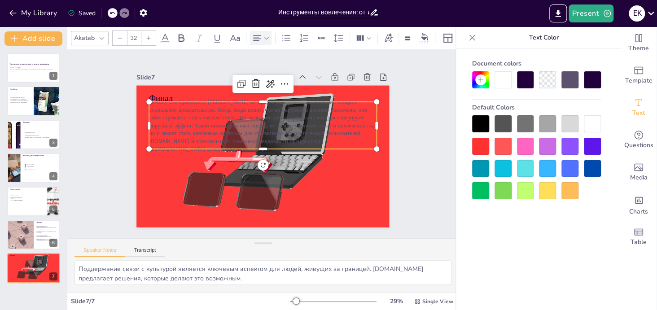
click at [506, 83] on div at bounding box center [502, 79] width 17 height 17
click at [524, 78] on div at bounding box center [525, 79] width 17 height 17
click at [551, 78] on div at bounding box center [547, 79] width 17 height 17
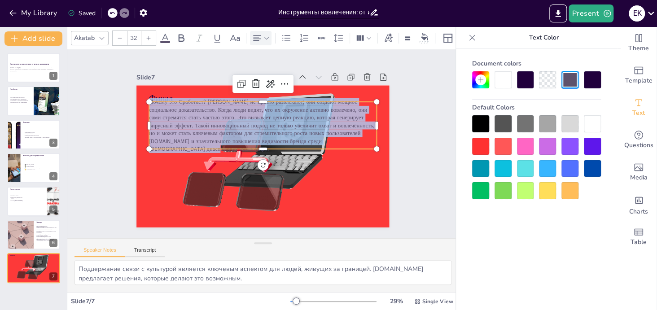
drag, startPoint x: 143, startPoint y: 103, endPoint x: 366, endPoint y: 140, distance: 226.9
click at [366, 140] on p "Почему это Сработает? Челленджи не просто развлекают; они создают мощное социал…" at bounding box center [265, 125] width 232 height 78
click at [505, 78] on div at bounding box center [502, 79] width 17 height 17
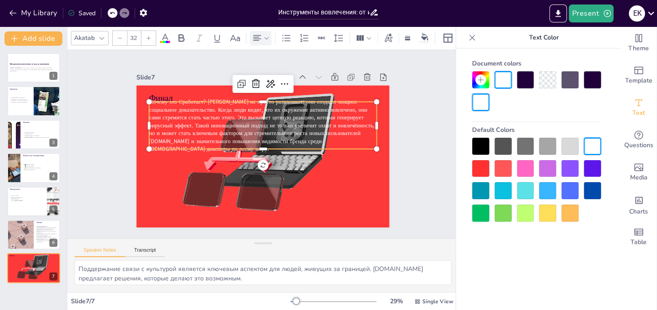
click at [522, 84] on div at bounding box center [525, 79] width 17 height 17
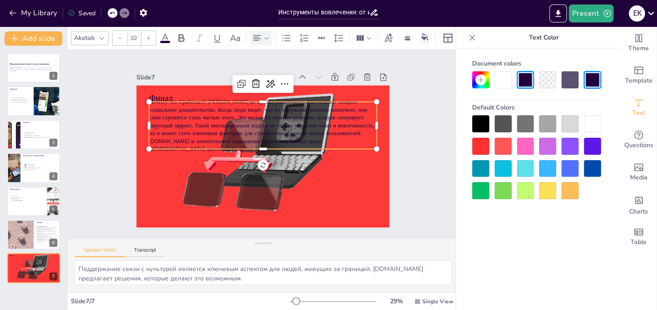
click at [482, 124] on div at bounding box center [480, 123] width 17 height 17
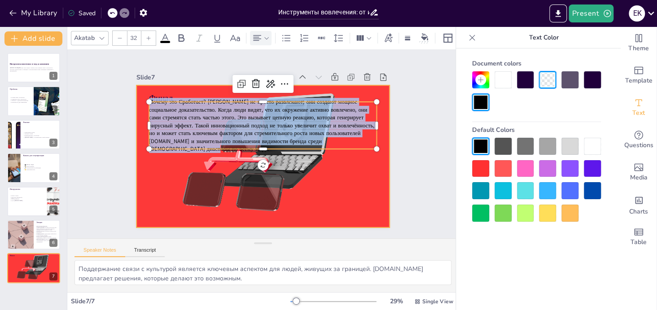
click at [366, 192] on div at bounding box center [262, 156] width 271 height 142
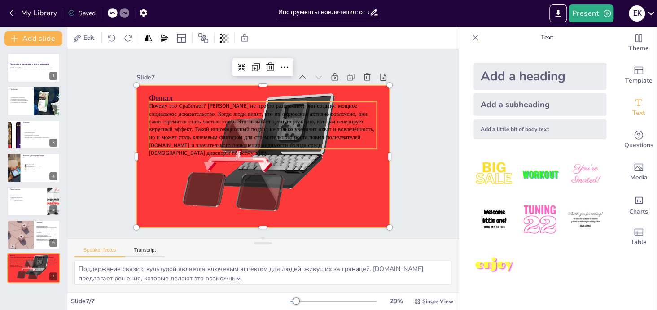
click at [286, 133] on span "Почему это Сработает? Челленджи не просто развлекают; они создают мощное социал…" at bounding box center [262, 120] width 227 height 82
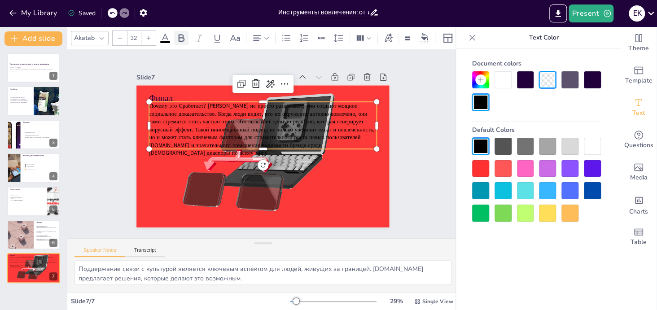
click at [178, 34] on icon at bounding box center [181, 38] width 6 height 8
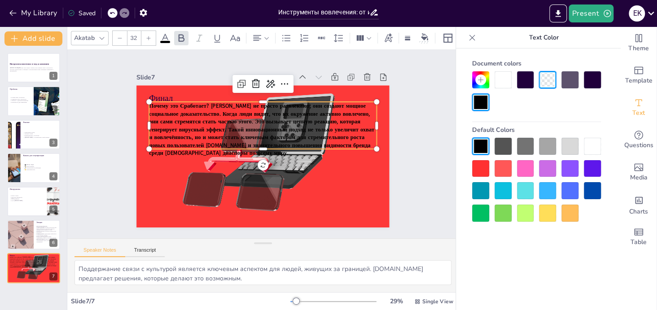
click at [167, 33] on icon at bounding box center [165, 38] width 11 height 11
click at [175, 35] on div at bounding box center [181, 38] width 14 height 14
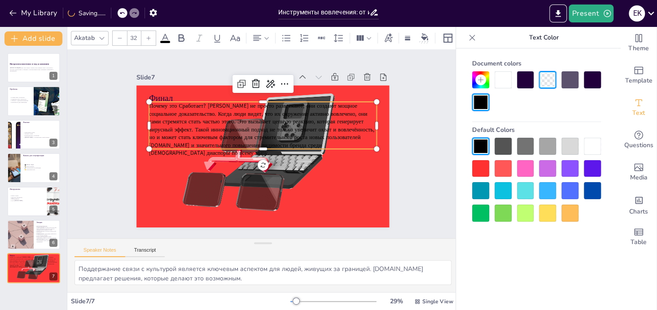
click at [149, 35] on icon at bounding box center [148, 37] width 5 height 5
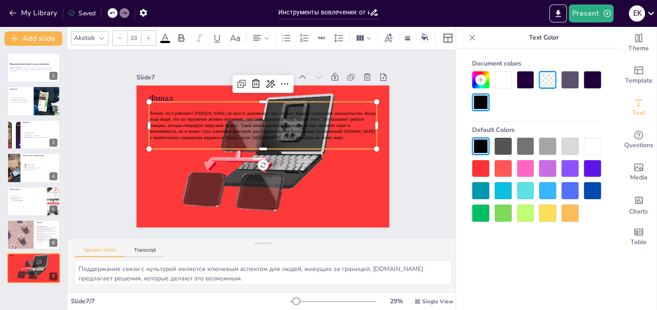
click at [148, 35] on icon at bounding box center [148, 37] width 5 height 5
type input "34"
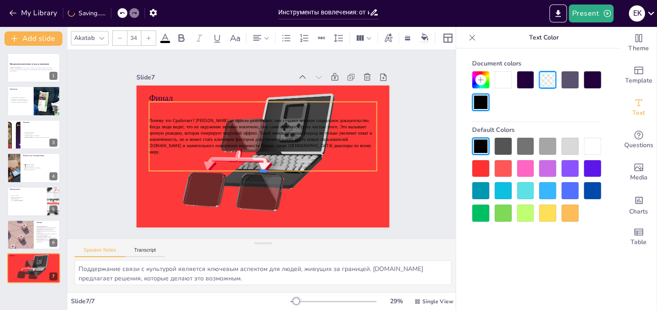
drag, startPoint x: 257, startPoint y: 130, endPoint x: 251, endPoint y: 148, distance: 19.2
click at [252, 165] on div "Финал Почему это Сработает? Челленджи не просто развлекают; они создают мощное …" at bounding box center [262, 156] width 253 height 142
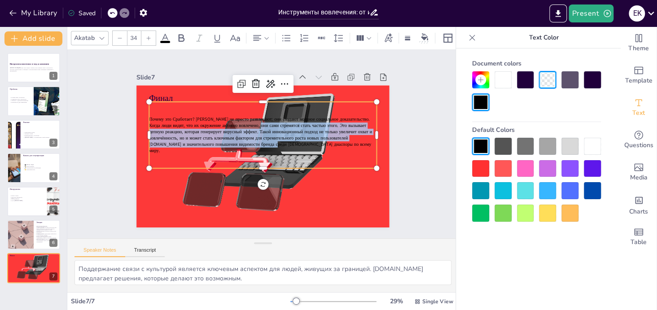
drag, startPoint x: 249, startPoint y: 128, endPoint x: 257, endPoint y: 143, distance: 16.9
click at [251, 144] on span "Почему это Сработает? Челленджи не просто развлекают; они создают мощное социал…" at bounding box center [260, 135] width 223 height 38
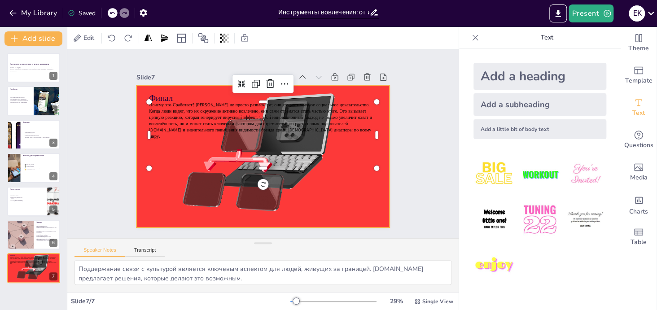
click at [322, 180] on div at bounding box center [262, 156] width 271 height 142
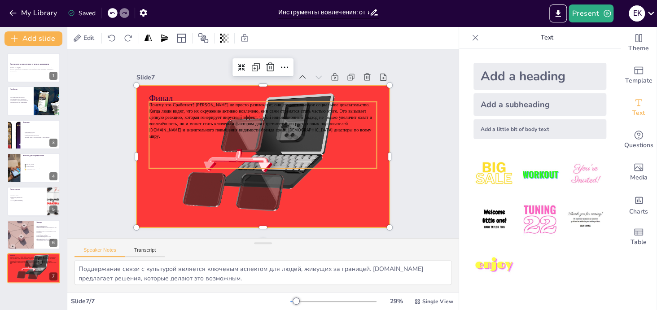
click at [258, 117] on span "Почему это Сработает? Челленджи не просто развлекают; они создают мощное социал…" at bounding box center [260, 121] width 223 height 38
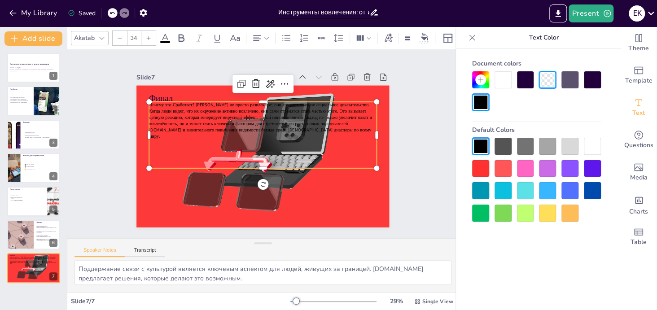
click at [506, 78] on div at bounding box center [502, 79] width 17 height 17
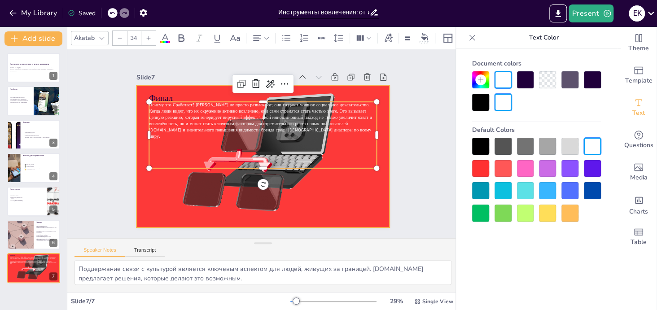
click at [327, 187] on div at bounding box center [262, 156] width 271 height 142
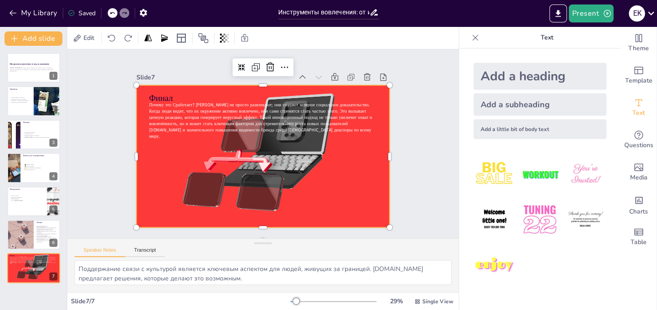
click at [327, 187] on div at bounding box center [261, 156] width 284 height 170
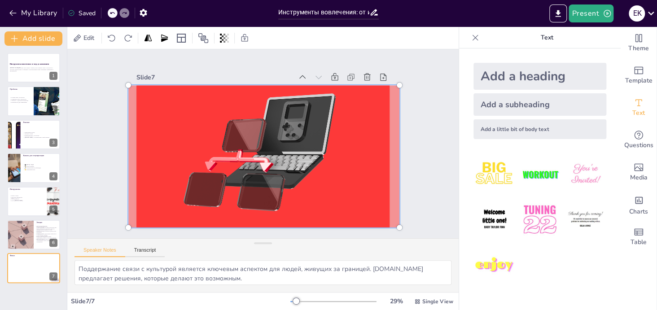
drag, startPoint x: 327, startPoint y: 187, endPoint x: 317, endPoint y: 196, distance: 13.7
click at [317, 196] on div at bounding box center [262, 156] width 296 height 182
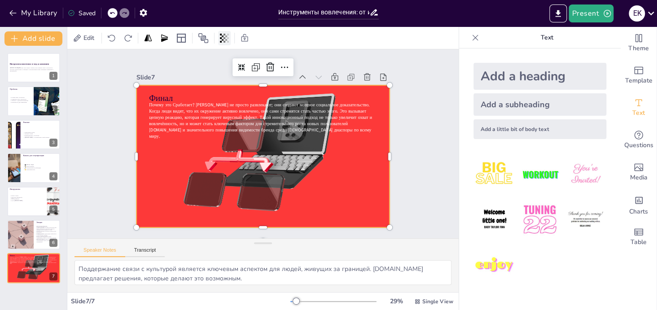
click at [222, 35] on icon at bounding box center [224, 38] width 9 height 9
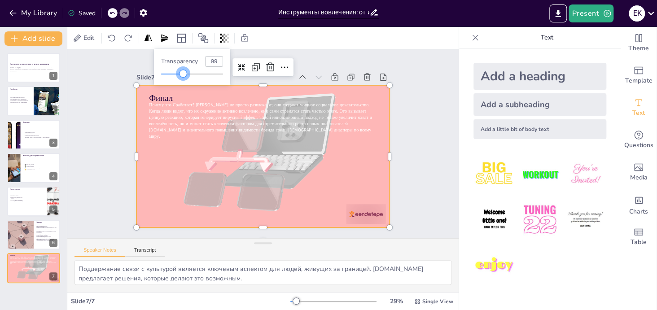
type input "100"
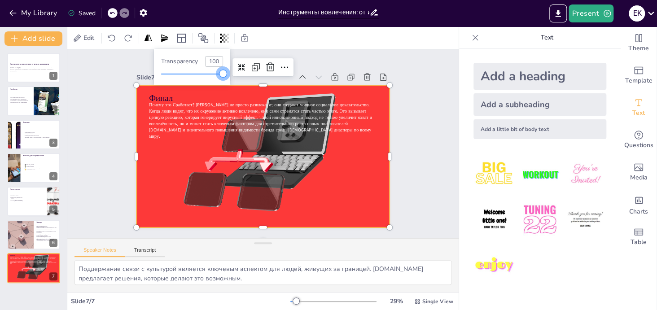
drag, startPoint x: 191, startPoint y: 73, endPoint x: 234, endPoint y: 76, distance: 43.1
click at [234, 76] on body "My Library Saved Инструменты вовлечения: от игр до комьюнити Present E K Docume…" at bounding box center [328, 155] width 657 height 310
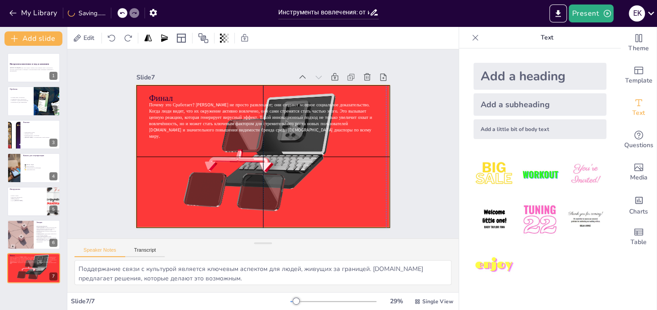
click at [344, 178] on div at bounding box center [263, 156] width 271 height 142
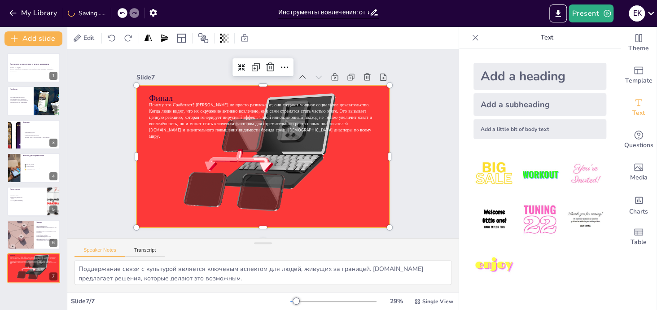
click at [345, 178] on div at bounding box center [263, 156] width 271 height 142
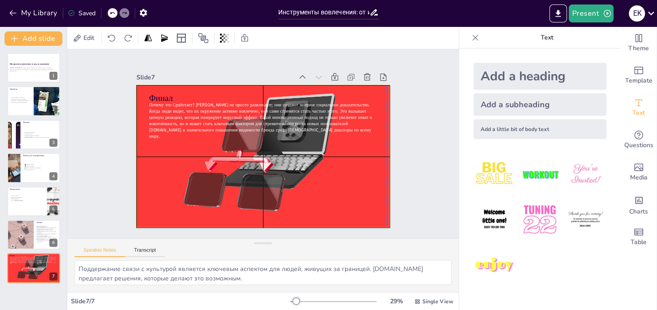
click at [346, 178] on div at bounding box center [262, 156] width 284 height 170
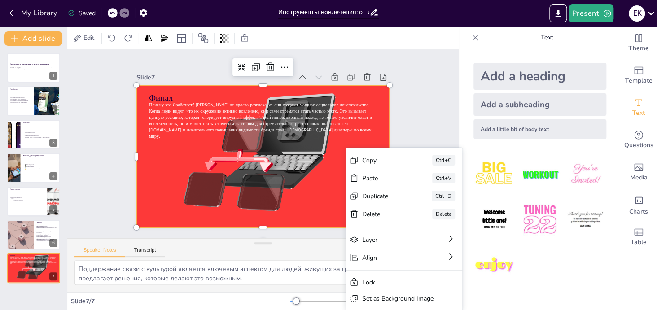
click at [327, 182] on div at bounding box center [263, 156] width 271 height 142
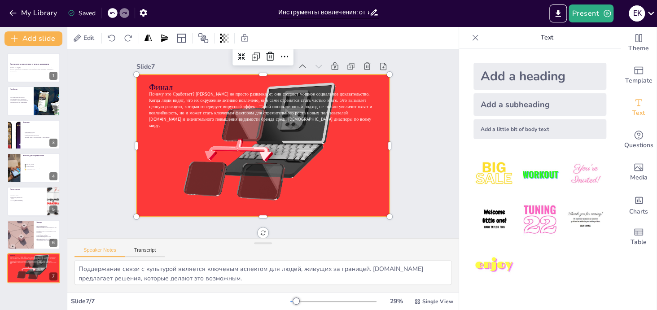
click at [358, 182] on div at bounding box center [264, 146] width 284 height 170
click at [209, 37] on div at bounding box center [203, 38] width 14 height 14
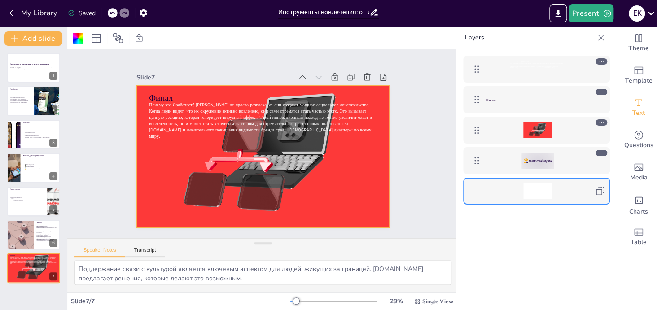
click at [538, 183] on div at bounding box center [537, 191] width 29 height 16
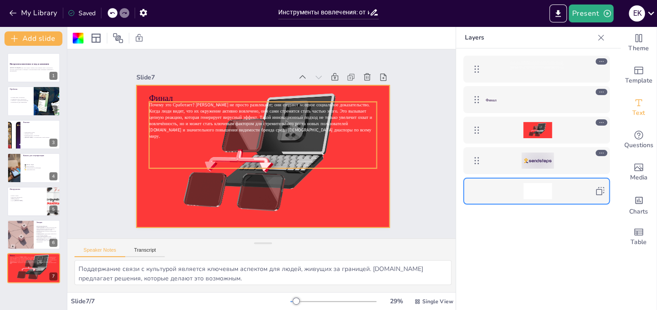
click at [537, 70] on div "Почему это Сработает? Челленджи не просто развлекают; они создают мощное социал…" at bounding box center [536, 69] width 55 height 16
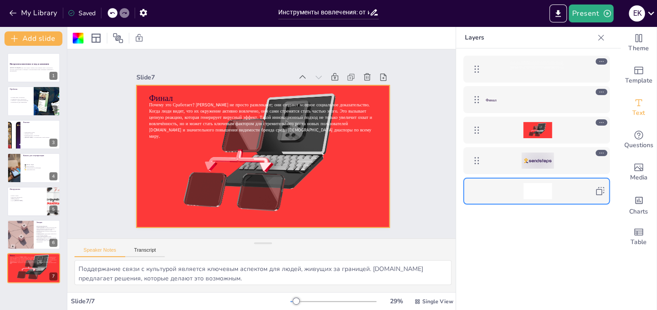
click at [547, 184] on div at bounding box center [537, 191] width 29 height 16
click at [561, 123] on div at bounding box center [537, 130] width 104 height 16
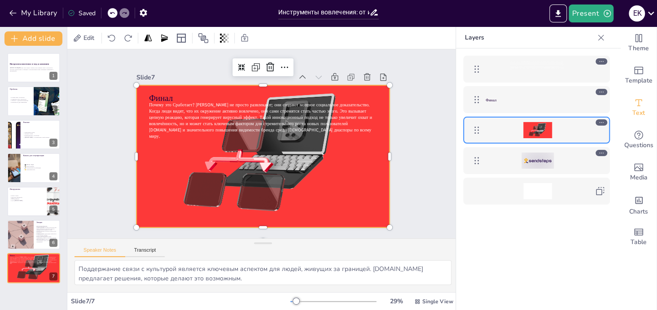
click at [537, 129] on div at bounding box center [537, 130] width 31 height 16
click at [604, 120] on icon at bounding box center [601, 122] width 6 height 6
click at [600, 120] on icon at bounding box center [601, 122] width 6 height 6
click at [239, 62] on div at bounding box center [241, 67] width 14 height 14
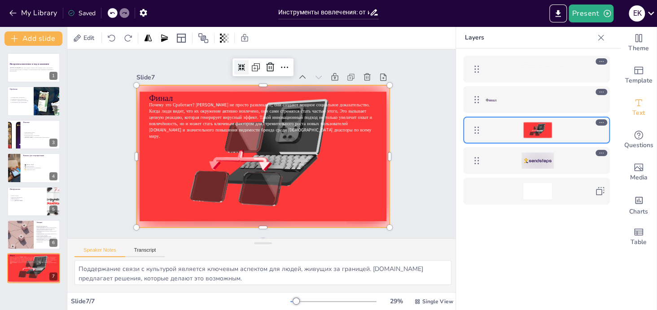
click at [238, 62] on div at bounding box center [241, 67] width 14 height 14
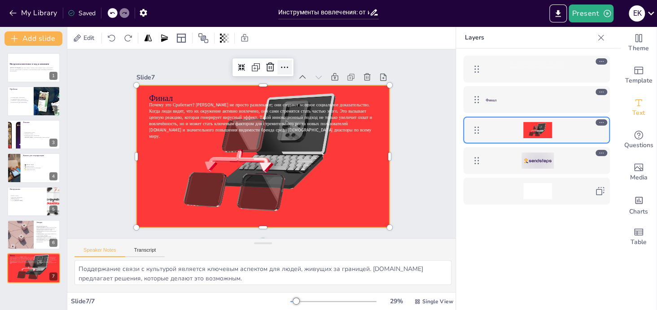
click at [282, 63] on icon at bounding box center [284, 67] width 11 height 11
click at [265, 65] on icon at bounding box center [270, 67] width 11 height 11
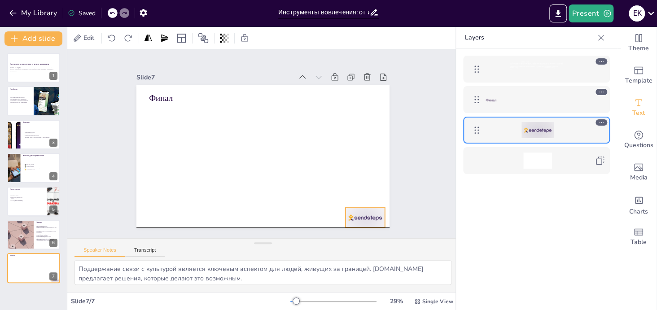
click at [359, 216] on div at bounding box center [356, 228] width 41 height 24
click at [367, 187] on icon at bounding box center [372, 189] width 11 height 11
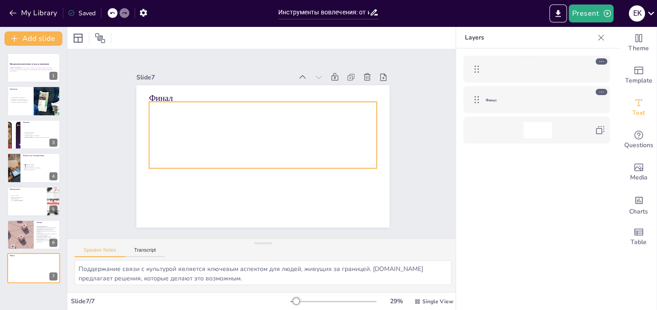
click at [275, 136] on div "Почему это Сработает? Челленджи не просто развлекают; они создают мощное социал…" at bounding box center [262, 135] width 227 height 66
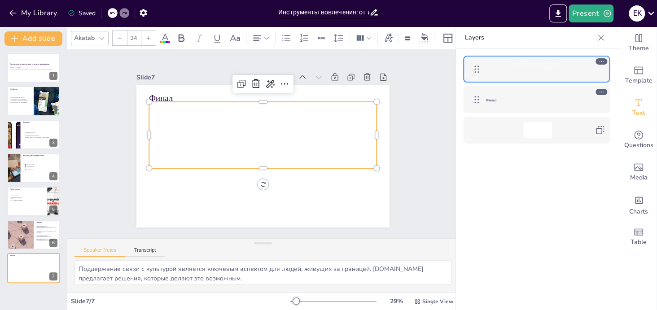
click at [161, 33] on icon at bounding box center [165, 38] width 11 height 11
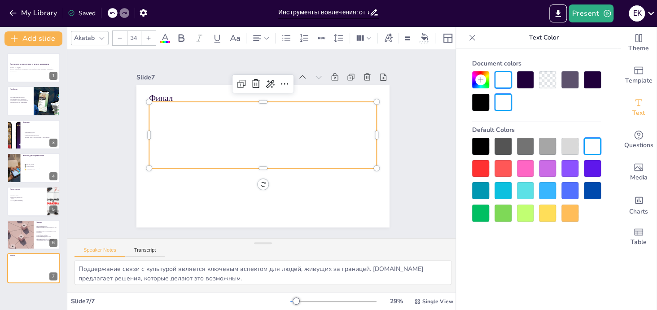
click at [531, 79] on div at bounding box center [525, 79] width 17 height 17
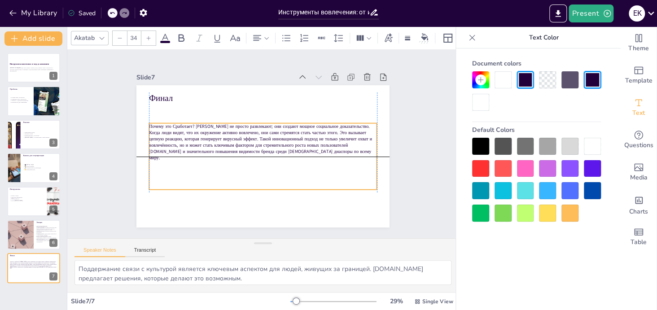
drag, startPoint x: 252, startPoint y: 113, endPoint x: 250, endPoint y: 135, distance: 21.6
click at [250, 135] on span "Почему это Сработает? Челленджи не просто развлекают; они создают мощное социал…" at bounding box center [260, 138] width 224 height 54
click at [179, 33] on icon at bounding box center [181, 38] width 11 height 11
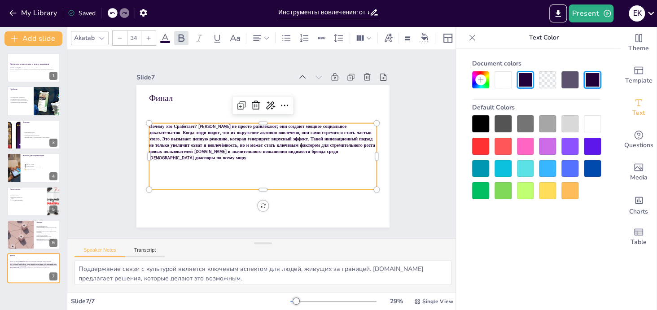
click at [167, 33] on icon at bounding box center [165, 38] width 11 height 11
click at [179, 34] on icon at bounding box center [181, 38] width 11 height 11
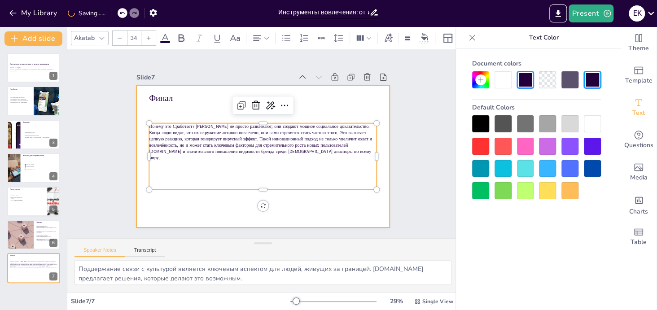
click at [360, 101] on div at bounding box center [262, 156] width 253 height 142
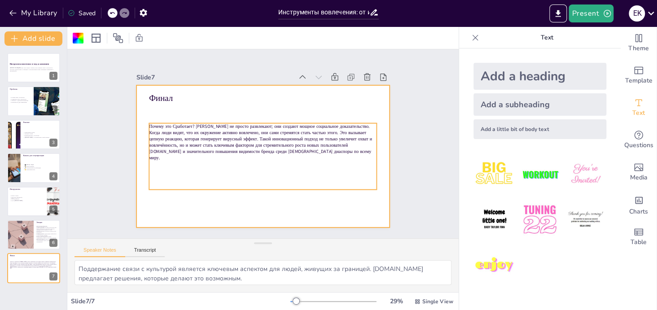
click at [189, 123] on span "Почему это Сработает? Челленджи не просто развлекают; они создают мощное социал…" at bounding box center [260, 142] width 223 height 38
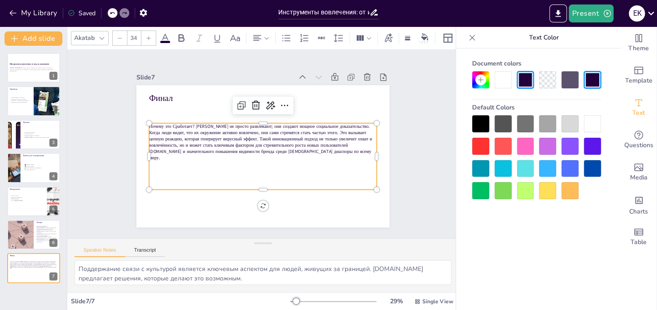
click at [180, 123] on span "Почему это Сработает? Челленджи не просто развлекают; они создают мощное социал…" at bounding box center [260, 142] width 223 height 38
click at [184, 122] on span "Почему это Сработает? Челленджи не просто развлекают; они создают мощное социал…" at bounding box center [260, 138] width 224 height 54
click at [184, 123] on span "Почему это Сработает? Челленджи не просто развлекают; они создают мощное социал…" at bounding box center [260, 142] width 223 height 38
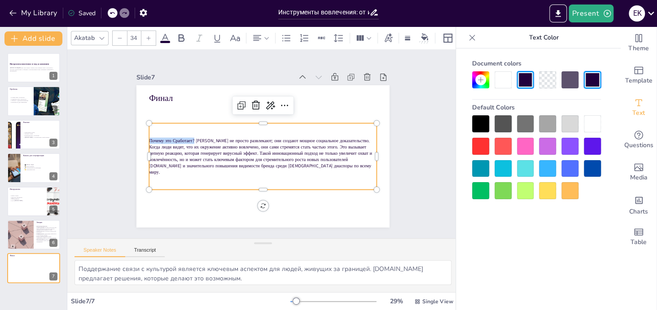
drag, startPoint x: 187, startPoint y: 138, endPoint x: 142, endPoint y: 138, distance: 45.3
click at [149, 138] on span "Почему это Сработает? Челленджи не просто развлекают; они создают мощное социал…" at bounding box center [260, 157] width 223 height 38
copy span "Почему это Сработает?"
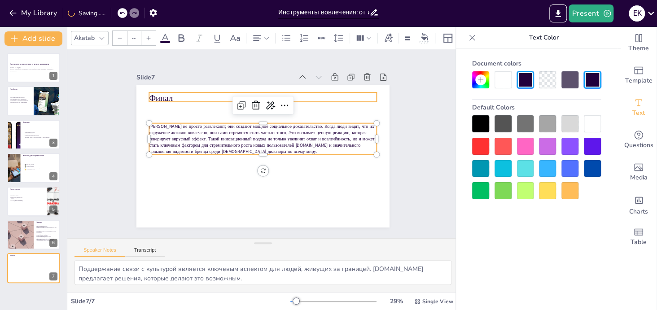
type input "48"
click at [171, 96] on p "Финал" at bounding box center [262, 98] width 227 height 12
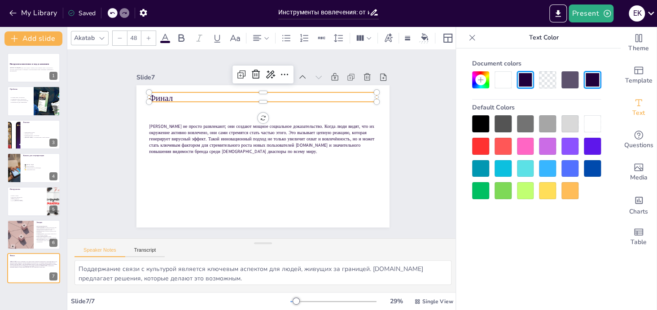
click at [170, 95] on p "Финал" at bounding box center [262, 98] width 227 height 12
click at [170, 95] on p "Финал" at bounding box center [272, 99] width 225 height 59
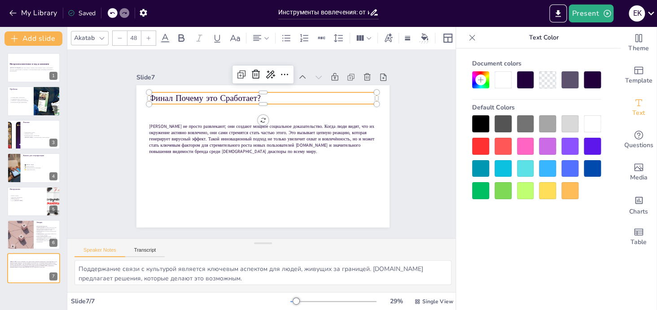
drag, startPoint x: 165, startPoint y: 94, endPoint x: 173, endPoint y: 94, distance: 8.1
click at [165, 94] on p "Финал Почему это Сработает?" at bounding box center [262, 98] width 227 height 12
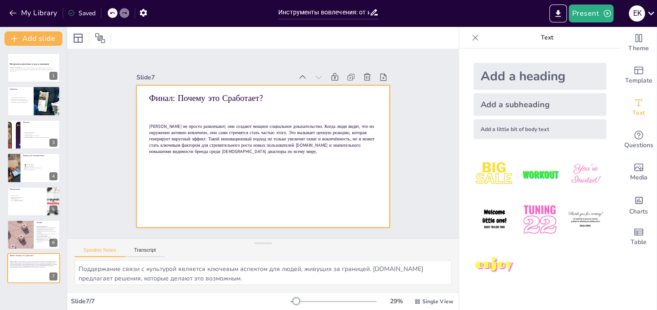
click at [261, 149] on p "[PERSON_NAME] не просто развлекают; они создают мощное социальное доказательств…" at bounding box center [262, 138] width 227 height 31
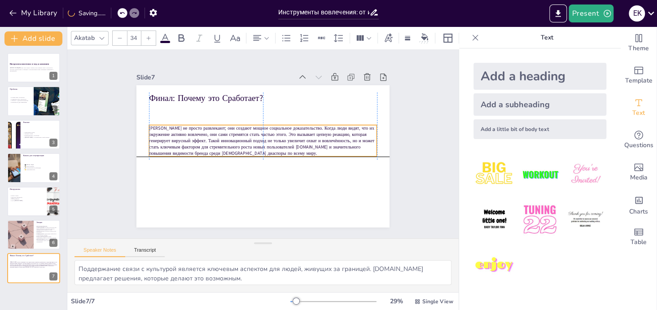
click at [254, 85] on div "Финал: Почему это Сработает? Челленджи не просто развлекают; они создают мощное…" at bounding box center [262, 85] width 253 height 0
click at [260, 140] on span "[PERSON_NAME] не просто развлекают; они создают мощное социальное доказательств…" at bounding box center [261, 140] width 225 height 31
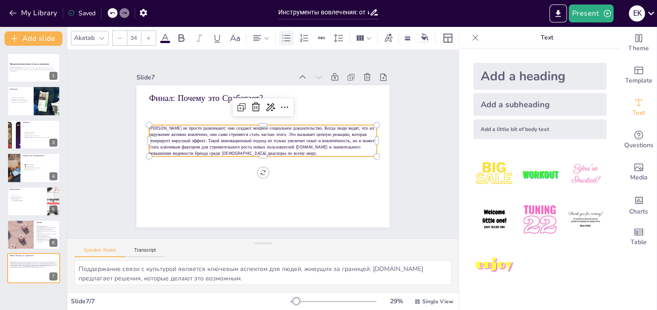
click at [287, 37] on icon at bounding box center [286, 38] width 8 height 6
click at [290, 35] on icon at bounding box center [286, 38] width 11 height 11
click at [334, 35] on icon at bounding box center [338, 38] width 11 height 11
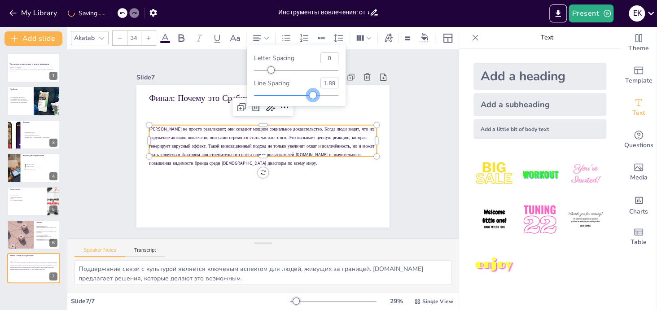
type input "1.91"
drag, startPoint x: 292, startPoint y: 96, endPoint x: 313, endPoint y: 96, distance: 21.5
click at [313, 96] on div at bounding box center [312, 94] width 7 height 7
type input "-3"
click at [270, 73] on div at bounding box center [270, 69] width 7 height 7
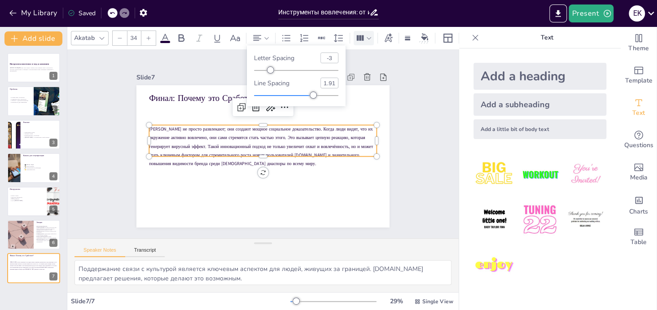
click at [360, 33] on icon at bounding box center [359, 37] width 9 height 9
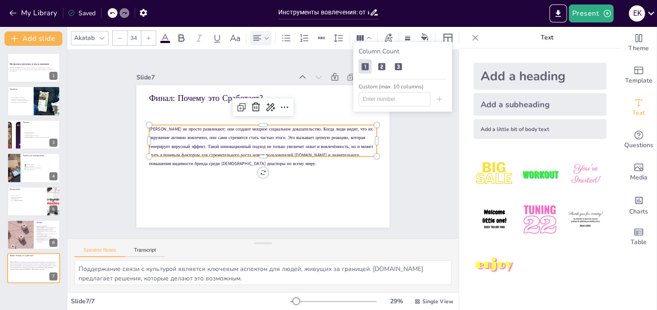
click at [258, 35] on icon at bounding box center [257, 38] width 8 height 6
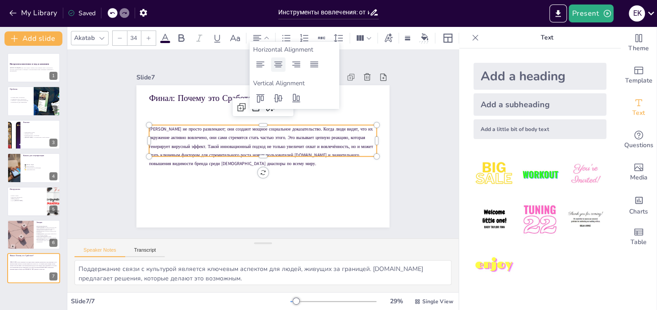
click at [283, 61] on icon at bounding box center [278, 64] width 11 height 11
click at [148, 35] on icon at bounding box center [148, 37] width 5 height 5
type input "35"
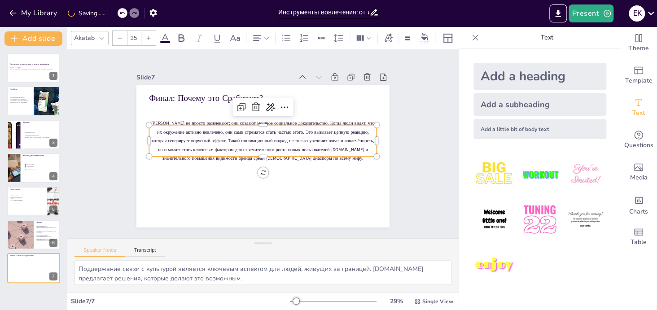
click at [414, 104] on div "Slide 1 Инструменты вовлечения: от игр до комьюнити ПолBox.TV как стиль жизни. …" at bounding box center [262, 143] width 391 height 189
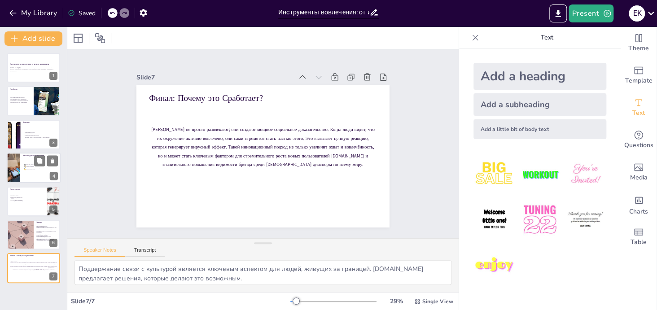
click at [20, 169] on div at bounding box center [34, 167] width 54 height 30
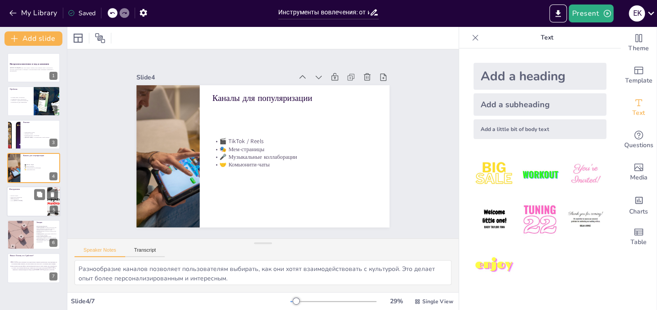
click at [23, 202] on div at bounding box center [34, 201] width 54 height 30
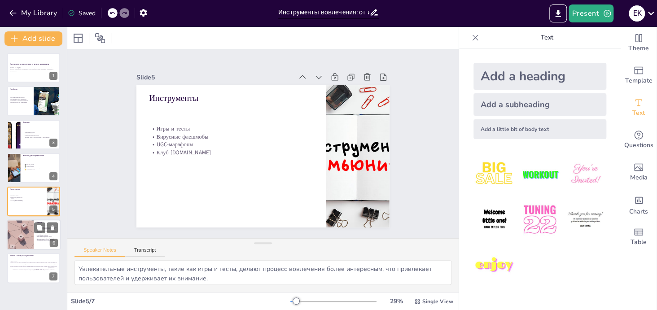
click at [14, 236] on div at bounding box center [20, 234] width 40 height 30
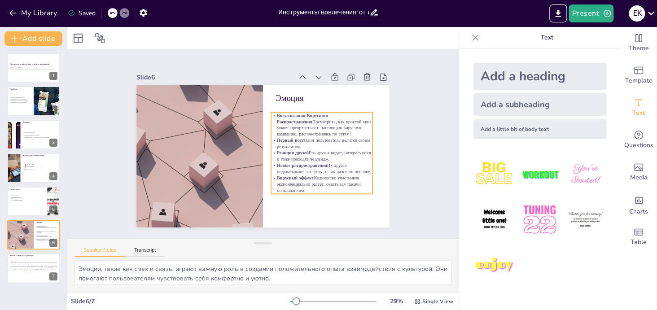
click at [283, 143] on p "Первый пост Один пользователь делится своим результатом." at bounding box center [321, 143] width 101 height 13
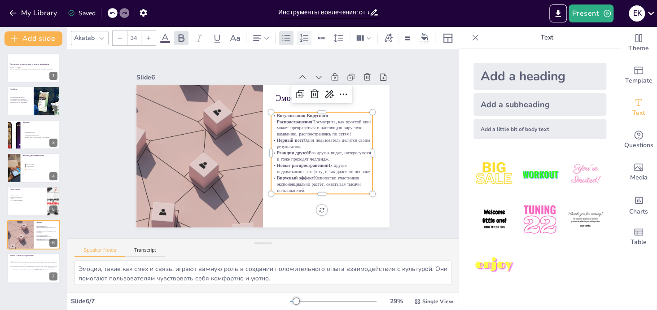
click at [299, 38] on icon at bounding box center [304, 38] width 11 height 11
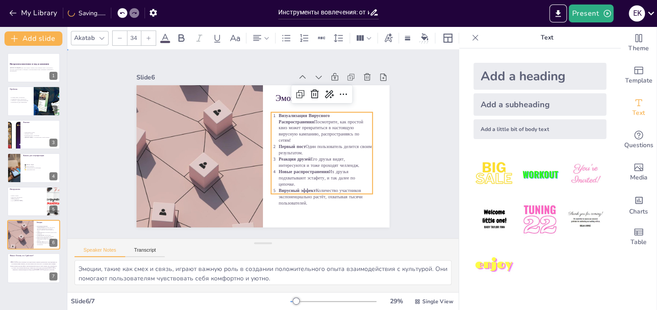
click at [418, 137] on div "Slide 1 Инструменты вовлечения: от игр до комьюнити ПолBox.TV как стиль жизни. …" at bounding box center [262, 143] width 391 height 189
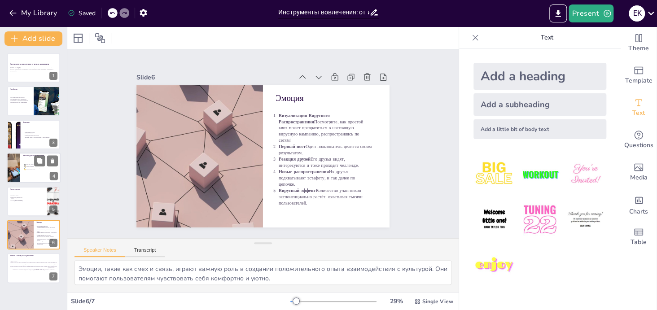
click at [26, 167] on p "🎤 Музыкальные коллаборации" at bounding box center [40, 168] width 35 height 2
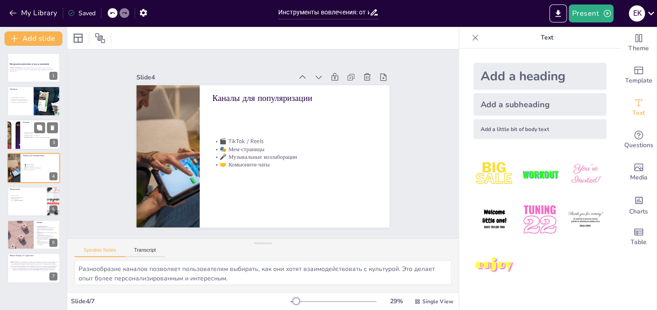
click at [25, 128] on div at bounding box center [34, 134] width 54 height 30
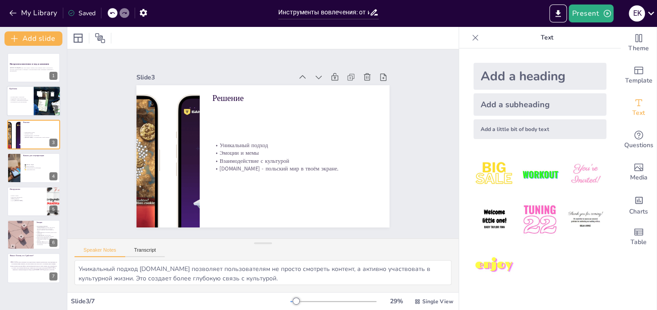
click at [31, 101] on div at bounding box center [34, 101] width 54 height 30
type textarea "Потеря связи с культурой является распространенной проблемой среди поляков, кот…"
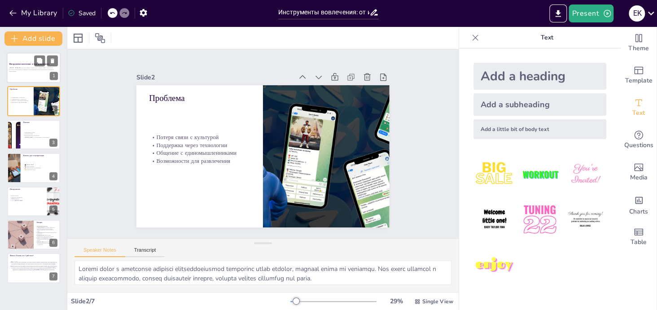
click at [36, 74] on div at bounding box center [34, 67] width 54 height 30
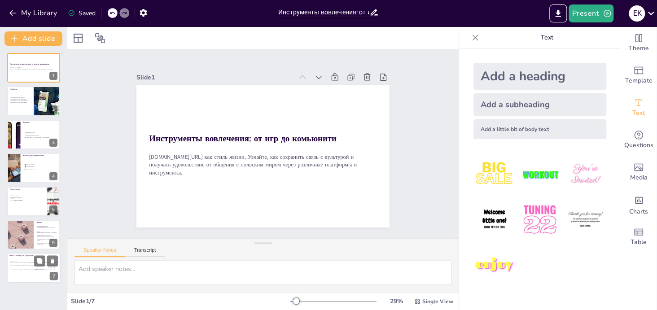
click at [14, 265] on span "[PERSON_NAME] не просто развлекают; они создают мощное социальное доказательств…" at bounding box center [34, 265] width 48 height 9
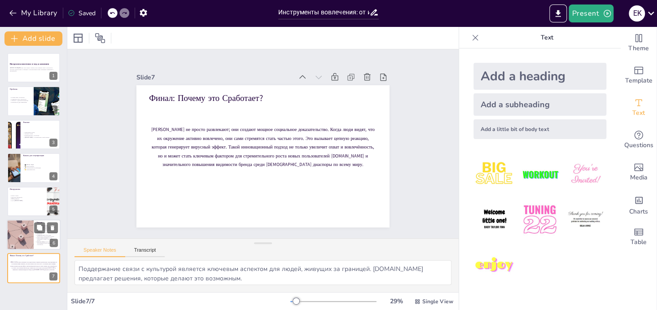
click at [23, 232] on div at bounding box center [20, 234] width 40 height 30
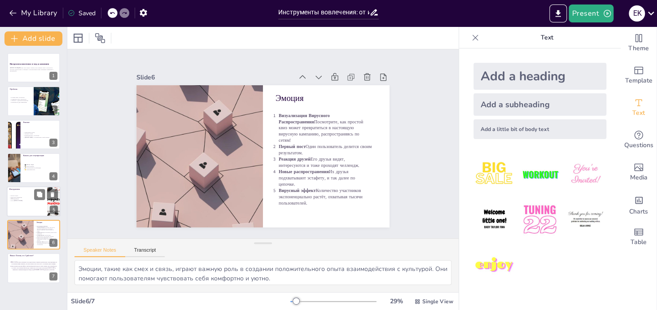
click at [24, 187] on p "Инструменты" at bounding box center [26, 188] width 35 height 3
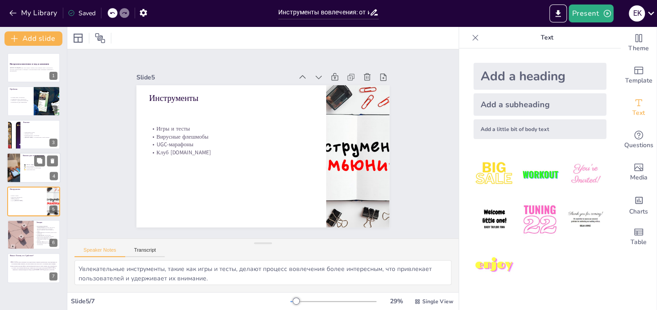
click at [25, 161] on div at bounding box center [34, 167] width 54 height 30
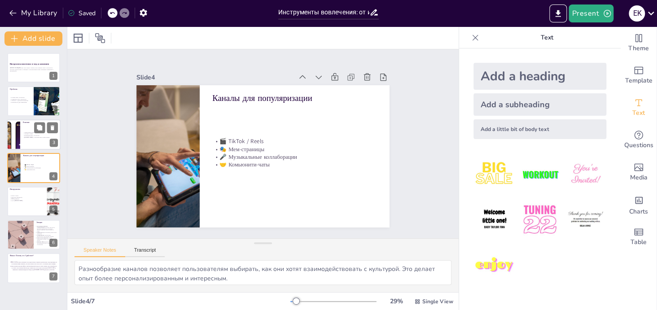
click at [29, 128] on div at bounding box center [34, 134] width 54 height 30
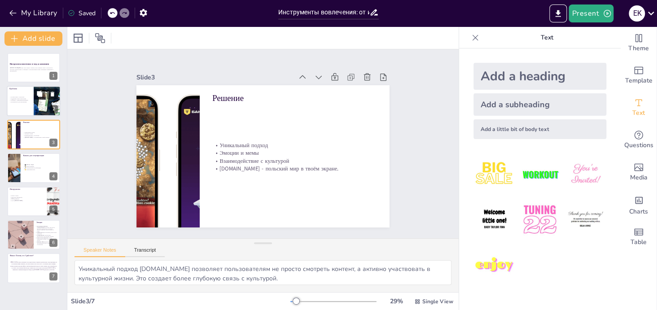
click at [34, 87] on div at bounding box center [47, 101] width 54 height 30
type textarea "Потеря связи с культурой является распространенной проблемой среди поляков, кот…"
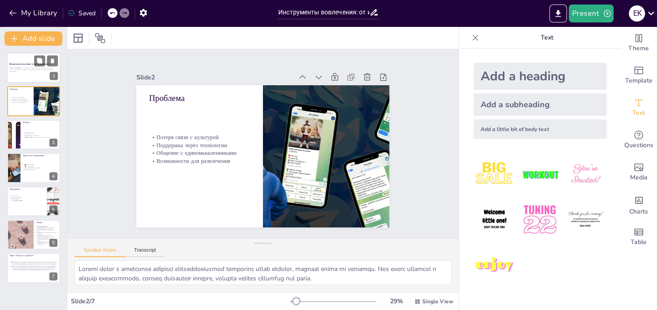
click at [35, 72] on div at bounding box center [34, 67] width 54 height 30
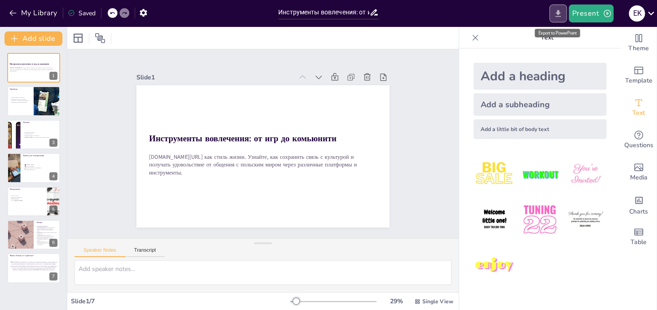
click at [559, 14] on icon "Export to PowerPoint" at bounding box center [557, 13] width 5 height 7
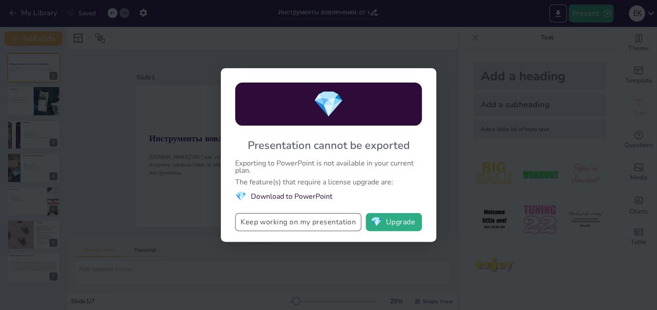
click at [295, 223] on button "Keep working on my presentation" at bounding box center [298, 222] width 126 height 18
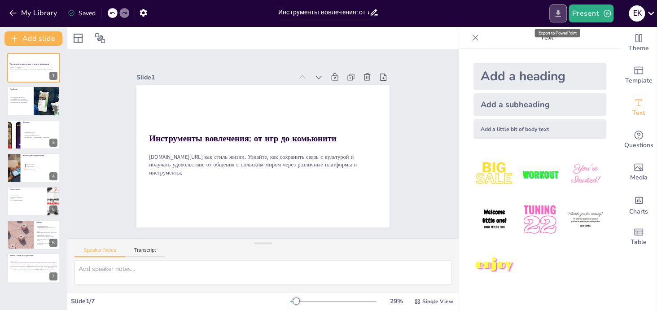
click at [559, 13] on icon "Export to PowerPoint" at bounding box center [557, 13] width 5 height 7
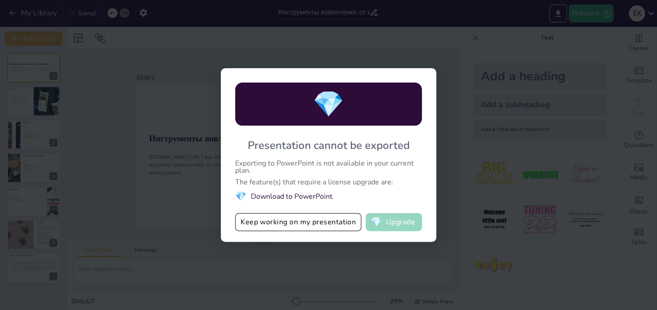
click at [400, 226] on button "💎 Upgrade" at bounding box center [394, 222] width 56 height 18
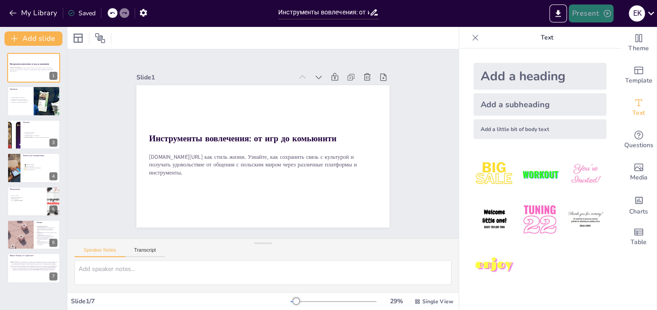
click at [604, 15] on icon "button" at bounding box center [606, 13] width 7 height 7
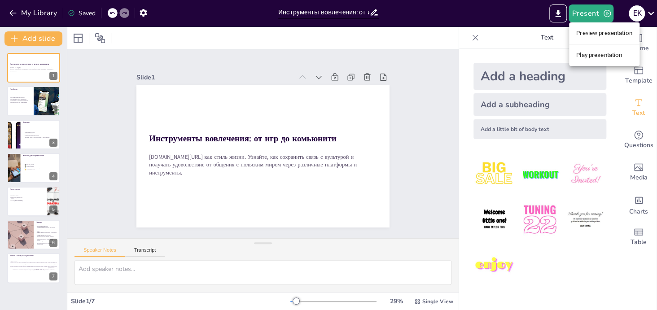
click at [598, 55] on li "Play presentation" at bounding box center [604, 55] width 70 height 14
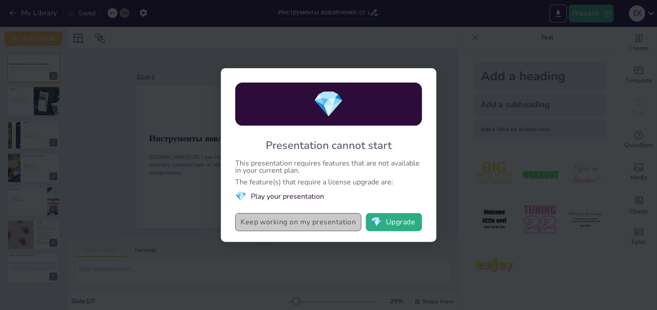
click at [321, 221] on button "Keep working on my presentation" at bounding box center [298, 222] width 126 height 18
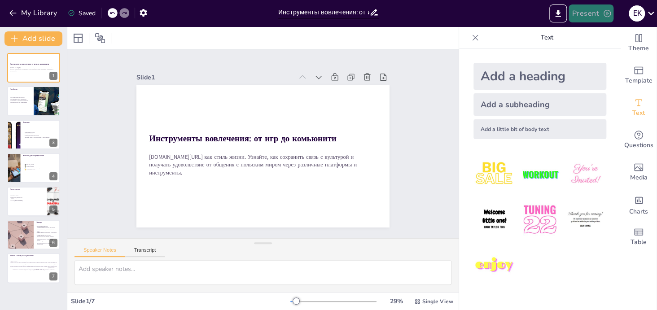
click at [603, 7] on button "Present" at bounding box center [590, 13] width 45 height 18
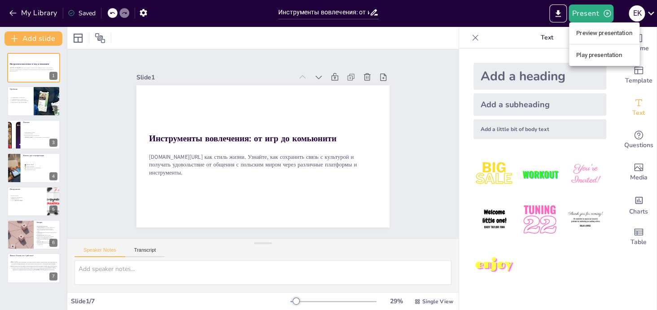
click at [596, 35] on li "Preview presentation" at bounding box center [604, 33] width 70 height 14
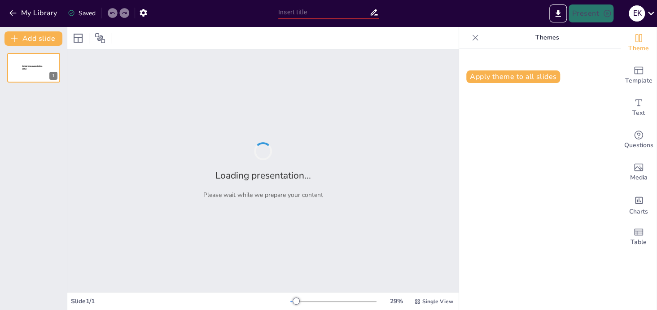
type input "Инструменты вовлечения: от игр до комьюнити"
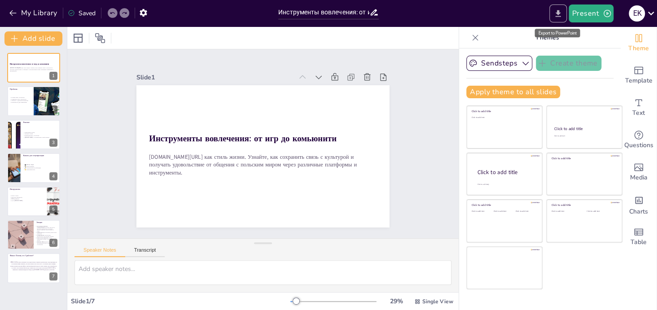
click at [555, 17] on icon "Export to PowerPoint" at bounding box center [557, 13] width 9 height 9
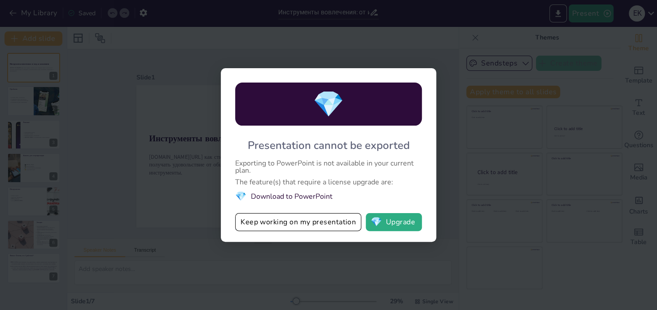
click at [302, 198] on li "💎 Download to PowerPoint" at bounding box center [328, 196] width 187 height 12
click at [302, 197] on li "💎 Download to PowerPoint" at bounding box center [328, 196] width 187 height 12
click at [518, 210] on div "💎 Presentation cannot be exported Exporting to PowerPoint is not available in y…" at bounding box center [328, 155] width 657 height 310
click at [480, 234] on div "💎 Presentation cannot be exported Exporting to PowerPoint is not available in y…" at bounding box center [328, 155] width 657 height 310
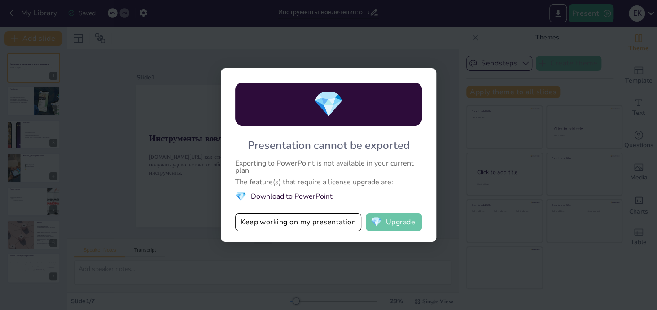
click at [389, 223] on button "💎 Upgrade" at bounding box center [394, 222] width 56 height 18
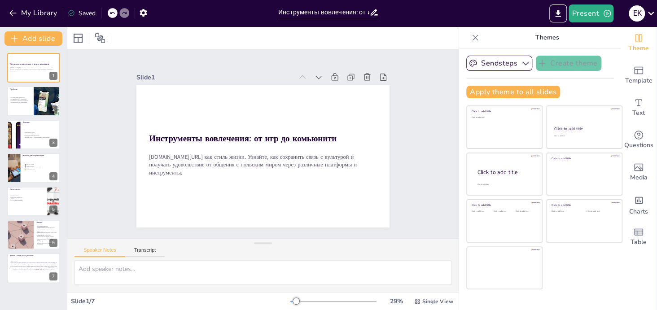
click at [89, 13] on div "Saved" at bounding box center [82, 13] width 28 height 9
click at [77, 13] on div "Saved" at bounding box center [82, 13] width 28 height 9
click at [144, 10] on icon "button" at bounding box center [142, 13] width 7 height 8
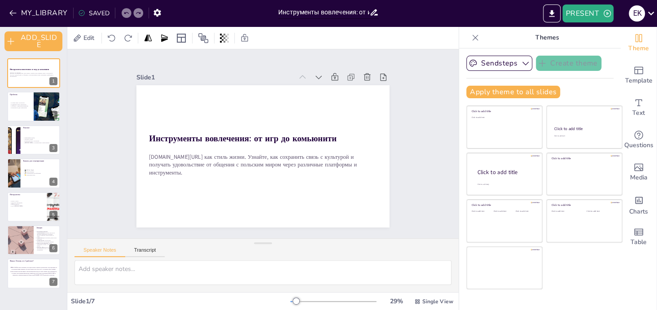
click at [337, 13] on input "Инструменты вовлечения: от игр до комьюнити" at bounding box center [323, 12] width 91 height 13
click at [92, 72] on div "Slide 1 Инструменты вовлечения: от игр до комьюнити ПолBox.TV как стиль жизни. …" at bounding box center [262, 143] width 391 height 189
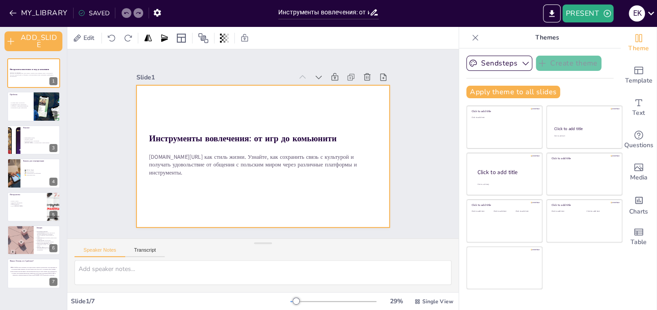
click at [231, 127] on div at bounding box center [262, 156] width 253 height 142
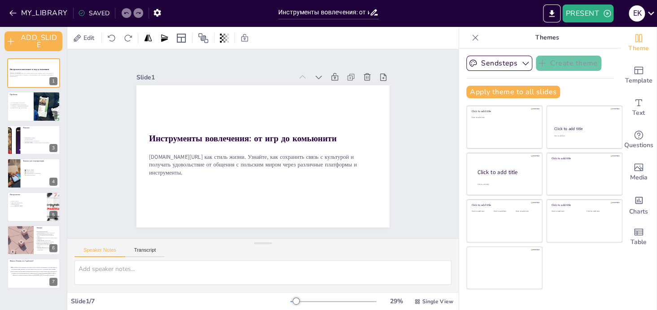
click at [248, 110] on div at bounding box center [262, 156] width 253 height 142
click at [392, 130] on div "Slide 1 Инструменты вовлечения: от игр до комьюнити ПолBox.TV как стиль жизни. …" at bounding box center [262, 143] width 303 height 167
click at [648, 12] on icon at bounding box center [650, 13] width 12 height 12
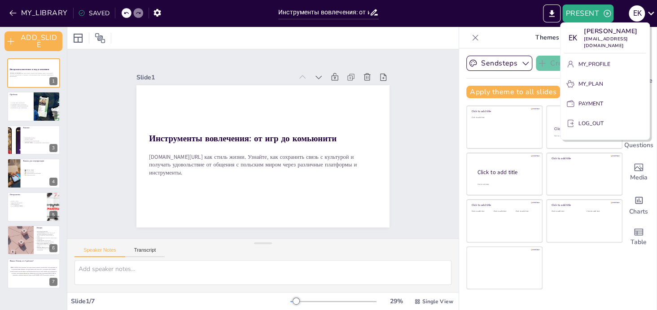
click at [390, 117] on div at bounding box center [328, 155] width 657 height 310
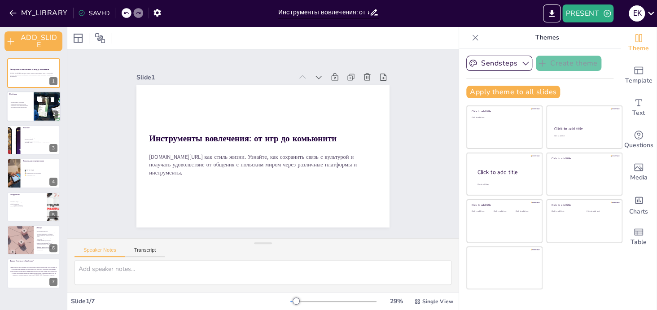
click at [35, 109] on div at bounding box center [47, 106] width 54 height 30
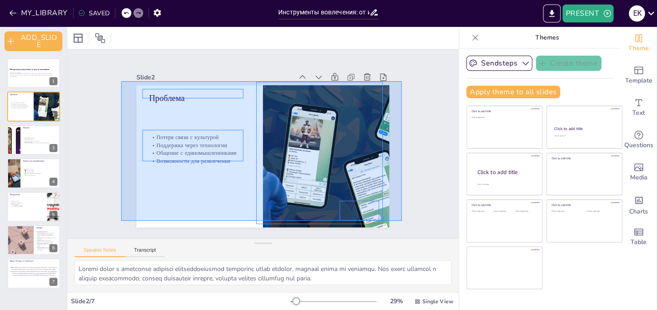
drag, startPoint x: 122, startPoint y: 81, endPoint x: 431, endPoint y: 226, distance: 341.5
click at [431, 226] on div "Slide 1 Инструменты вовлечения: от игр до комьюнити ПолBox.TV как стиль жизни. …" at bounding box center [262, 143] width 391 height 189
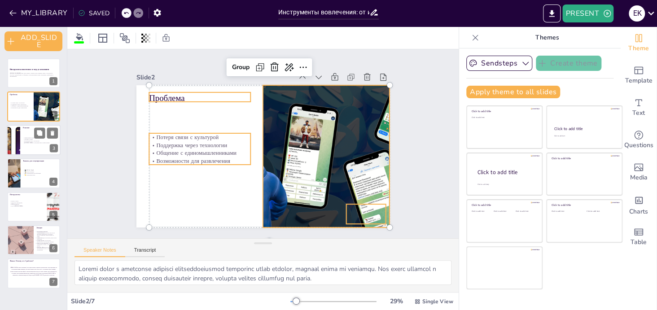
click at [31, 143] on p "[DOMAIN_NAME] - польский мир в твоём экране." at bounding box center [40, 143] width 35 height 2
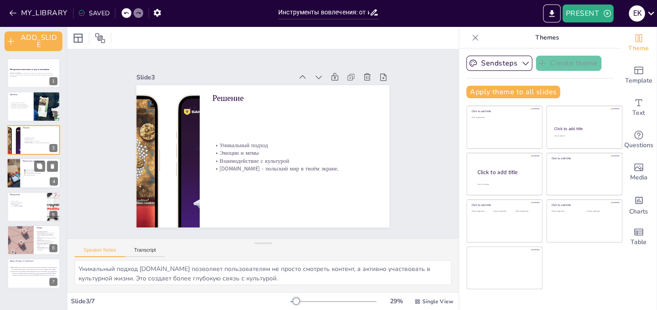
click at [23, 176] on div at bounding box center [34, 173] width 54 height 30
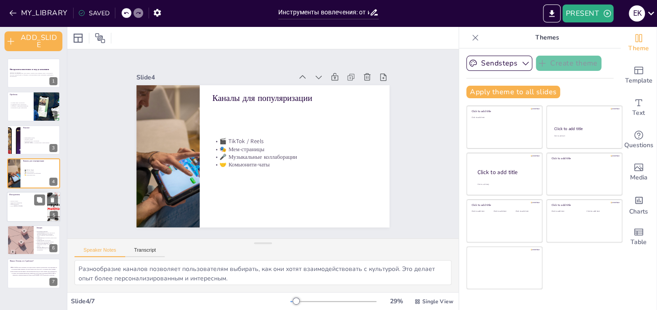
click at [26, 208] on div at bounding box center [34, 207] width 54 height 30
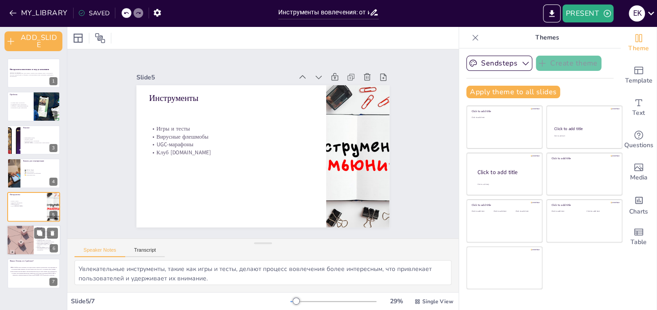
click at [43, 244] on p "Новые распространения Их друзья подхватывают эстафету, и так далее по цепочке." at bounding box center [47, 245] width 20 height 4
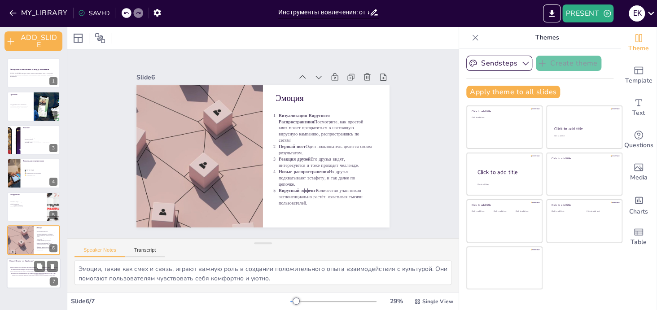
click at [41, 276] on div at bounding box center [34, 273] width 54 height 30
type textarea "Поддержание связи с культурой является ключевым аспектом для людей, живущих за …"
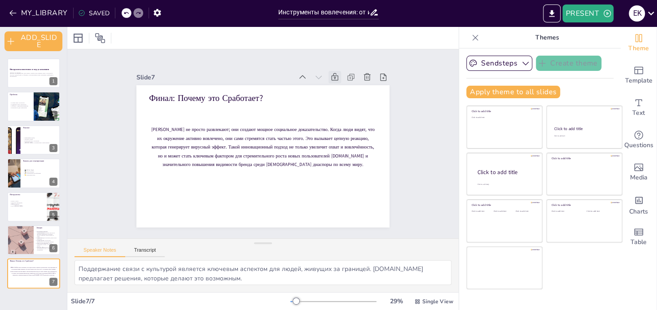
click at [330, 73] on icon at bounding box center [334, 77] width 9 height 9
click at [331, 73] on icon at bounding box center [334, 77] width 7 height 8
click at [379, 74] on icon at bounding box center [383, 77] width 9 height 9
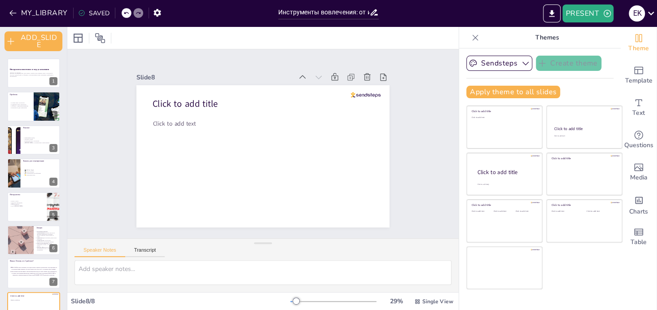
click at [122, 11] on div at bounding box center [127, 13] width 10 height 10
click at [125, 15] on icon at bounding box center [125, 12] width 5 height 5
click at [125, 15] on div "MY_LIBRARY SAVED" at bounding box center [82, 12] width 165 height 16
drag, startPoint x: 125, startPoint y: 15, endPoint x: 139, endPoint y: 24, distance: 17.2
click at [125, 15] on div "MY_LIBRARY SAVING..." at bounding box center [86, 12] width 172 height 16
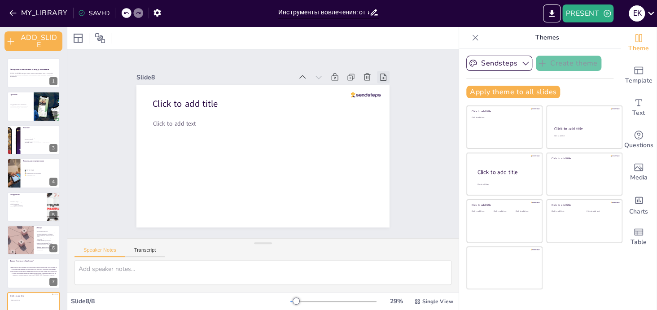
click at [379, 73] on icon at bounding box center [383, 77] width 9 height 9
click at [125, 13] on icon at bounding box center [125, 12] width 5 height 5
click at [42, 65] on icon at bounding box center [39, 65] width 5 height 5
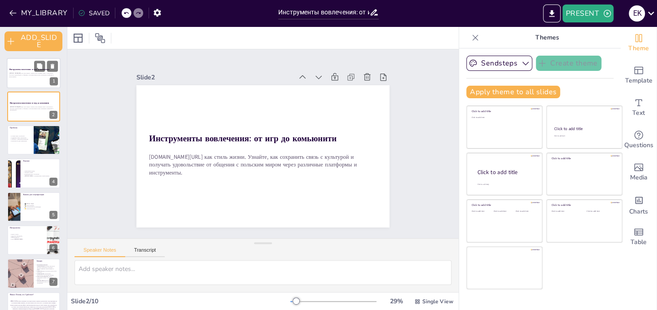
click at [16, 73] on p "[DOMAIN_NAME][URL] как стиль жизни. Узнайте, как сохранить связь с культурой и …" at bounding box center [33, 74] width 48 height 5
click at [30, 100] on div at bounding box center [34, 106] width 54 height 30
click at [363, 74] on icon at bounding box center [366, 77] width 9 height 9
type textarea "Потеря связи с культурой является распространенной проблемой среди поляков, кот…"
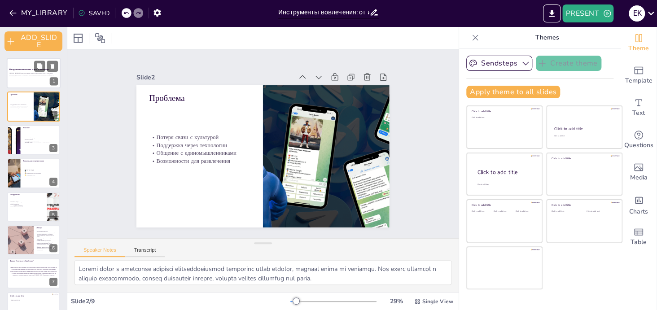
click at [33, 78] on p at bounding box center [33, 79] width 48 height 2
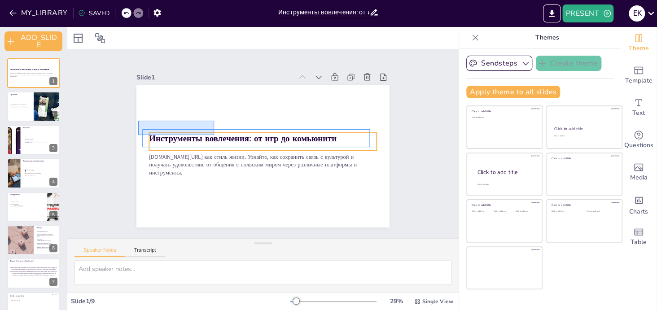
drag, startPoint x: 138, startPoint y: 121, endPoint x: 184, endPoint y: 120, distance: 45.7
click at [214, 85] on div "Инструменты вовлечения: от игр до комьюнити ПолBox.TV как стиль жизни. Узнайте,…" at bounding box center [262, 85] width 253 height 0
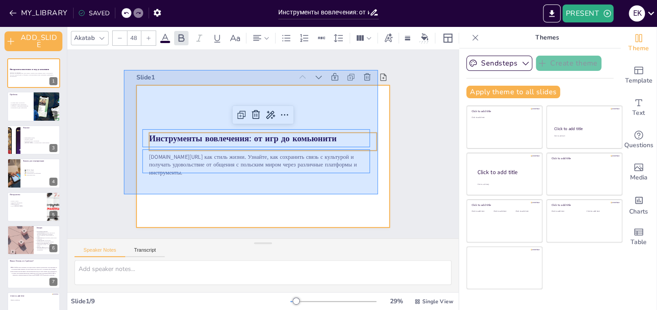
drag, startPoint x: 124, startPoint y: 70, endPoint x: 379, endPoint y: 193, distance: 282.8
click at [378, 195] on div "Slide 1 Инструменты вовлечения: от игр до комьюнити ПолBox.TV как стиль жизни. …" at bounding box center [262, 143] width 303 height 167
type input "--"
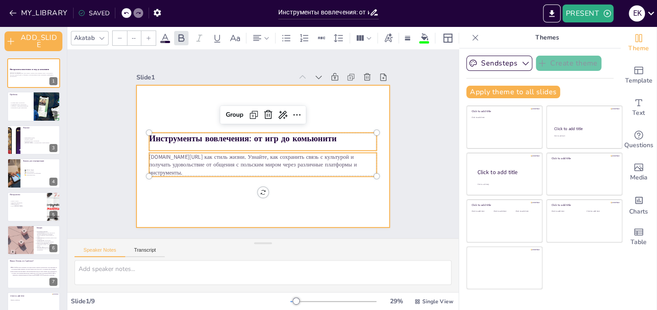
click at [159, 116] on div at bounding box center [262, 156] width 253 height 142
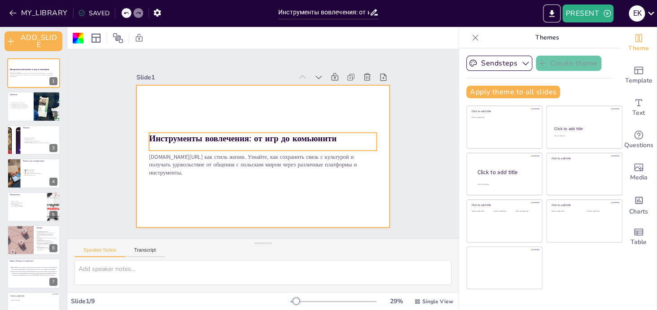
click at [149, 136] on strong "Инструменты вовлечения: от игр до комьюнити" at bounding box center [242, 139] width 187 height 12
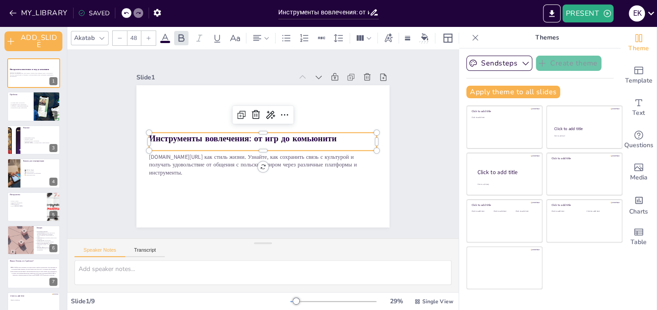
click at [149, 136] on strong "Инструменты вовлечения: от игр до комьюнити" at bounding box center [242, 139] width 187 height 12
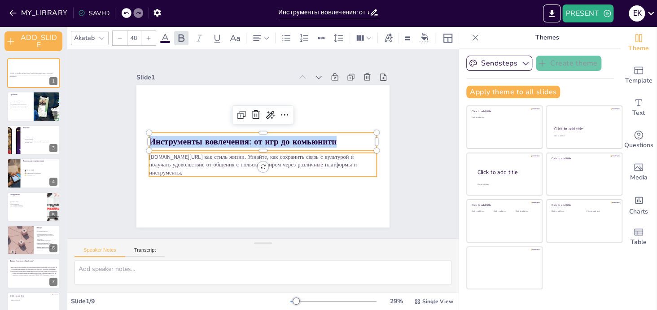
drag, startPoint x: 144, startPoint y: 134, endPoint x: 363, endPoint y: 164, distance: 220.5
click at [363, 164] on div "ПолBox.TV как стиль жизни. Узнайте, как сохранить связь с культурой и получать …" at bounding box center [262, 156] width 253 height 142
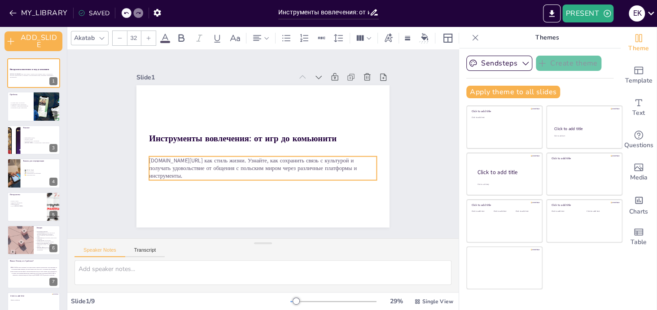
click at [361, 162] on p "[DOMAIN_NAME][URL] как стиль жизни. Узнайте, как сохранить связь с культурой и …" at bounding box center [262, 169] width 227 height 24
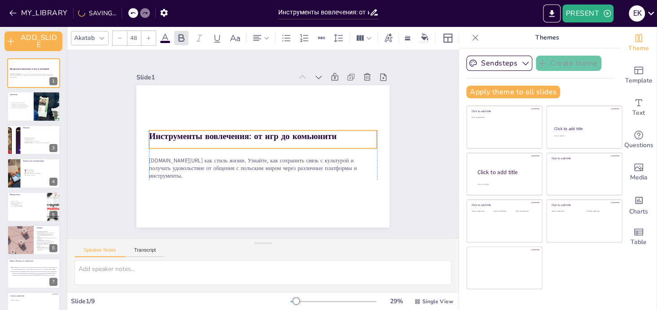
click at [149, 131] on strong "Инструменты вовлечения: от игр до комьюнити" at bounding box center [242, 137] width 187 height 12
click at [149, 132] on strong "Инструменты вовлечения: от игр до комьюнити" at bounding box center [242, 137] width 187 height 12
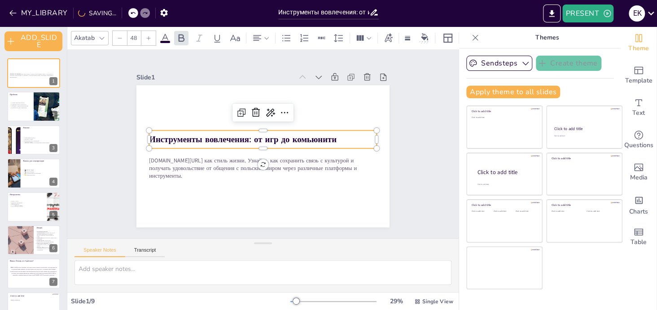
click at [149, 134] on strong "Инструменты вовлечения: от игр до комьюнити" at bounding box center [242, 140] width 187 height 12
click at [180, 136] on strong "Инструменты вовлечения: от игр до комьюнити" at bounding box center [242, 140] width 187 height 12
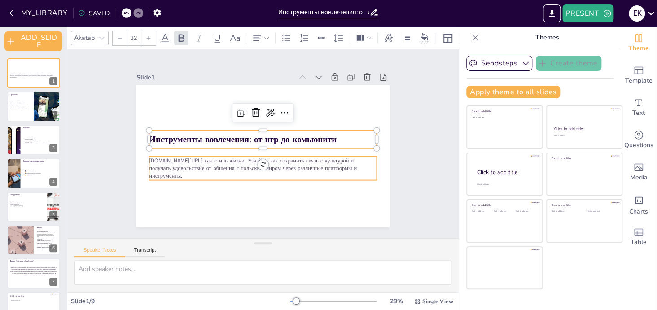
click at [360, 165] on p "[DOMAIN_NAME][URL] как стиль жизни. Узнайте, как сохранить связь с культурой и …" at bounding box center [262, 169] width 227 height 24
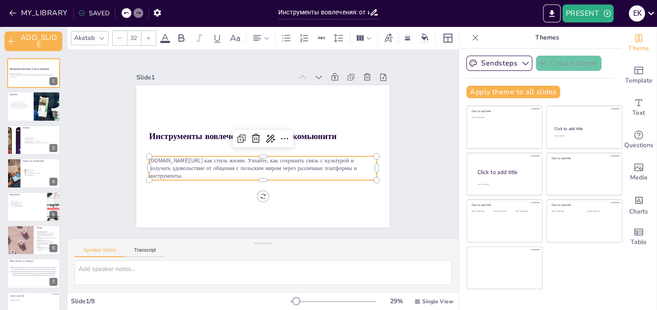
click at [360, 165] on p "[DOMAIN_NAME][URL] как стиль жизни. Узнайте, как сохранить связь с культурой и …" at bounding box center [262, 169] width 227 height 24
click at [360, 165] on p "[DOMAIN_NAME][URL] как стиль жизни. Узнайте, как сохранить связь с культурой и …" at bounding box center [262, 164] width 227 height 24
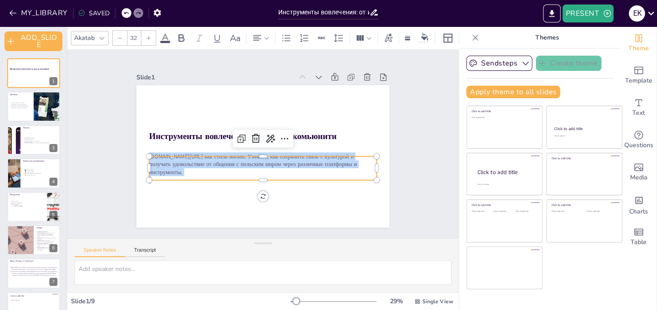
click at [360, 165] on p "[DOMAIN_NAME][URL] как стиль жизни. Узнайте, как сохранить связь с культурой и …" at bounding box center [262, 164] width 227 height 24
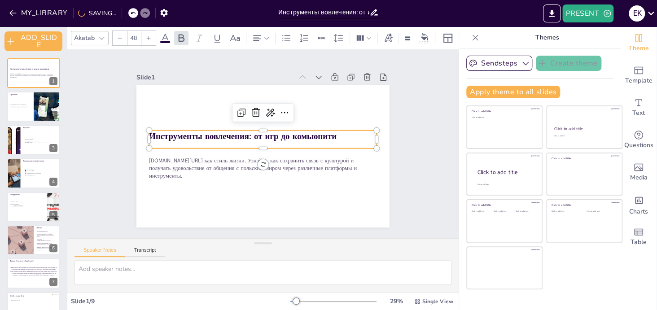
click at [206, 135] on strong "Инструменты вовлечения: от игр до комьюнити" at bounding box center [242, 137] width 187 height 12
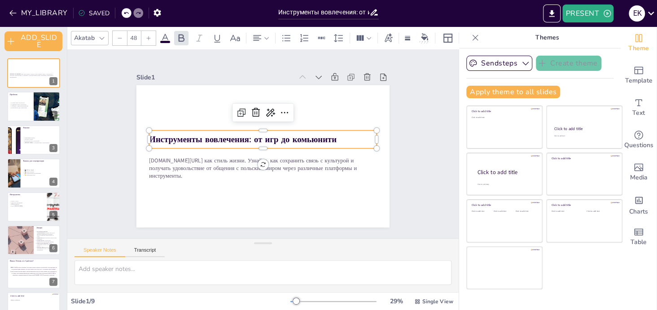
click at [206, 135] on strong "Инструменты вовлечения: от игр до комьюнити" at bounding box center [242, 140] width 187 height 12
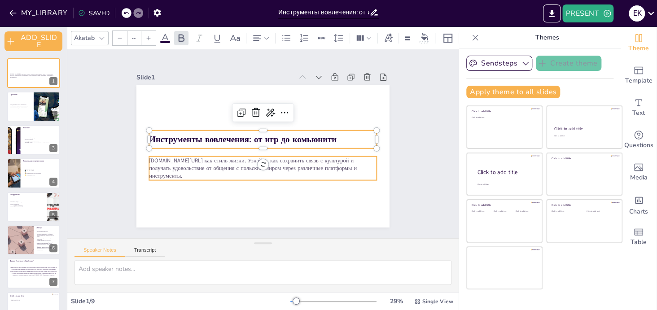
type input "32"
click at [231, 163] on p "[DOMAIN_NAME][URL] как стиль жизни. Узнайте, как сохранить связь с культурой и …" at bounding box center [262, 169] width 227 height 24
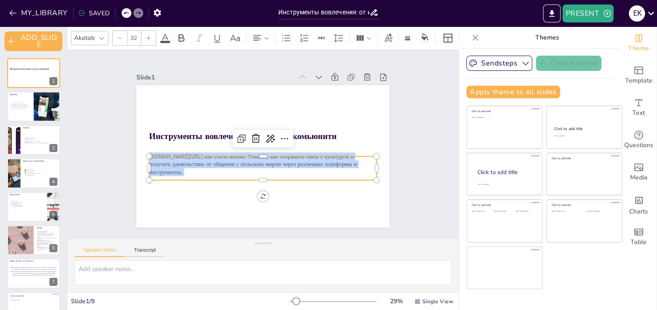
click at [231, 163] on p "[DOMAIN_NAME][URL] как стиль жизни. Узнайте, как сохранить связь с культурой и …" at bounding box center [262, 164] width 227 height 24
copy p "[DOMAIN_NAME][URL] как стиль жизни. Узнайте, как сохранить связь с культурой и …"
click at [24, 110] on div at bounding box center [34, 106] width 54 height 30
type textarea "Потеря связи с культурой является распространенной проблемой среди поляков, кот…"
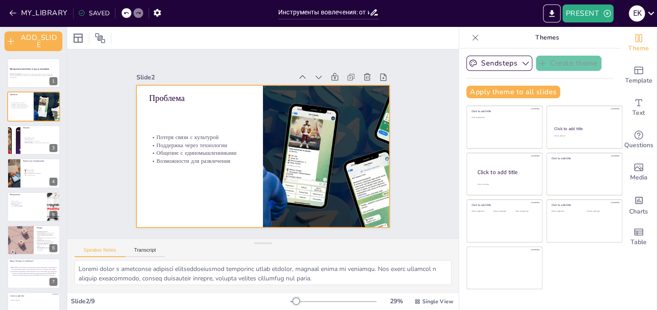
click at [151, 98] on p "Проблема" at bounding box center [199, 98] width 101 height 12
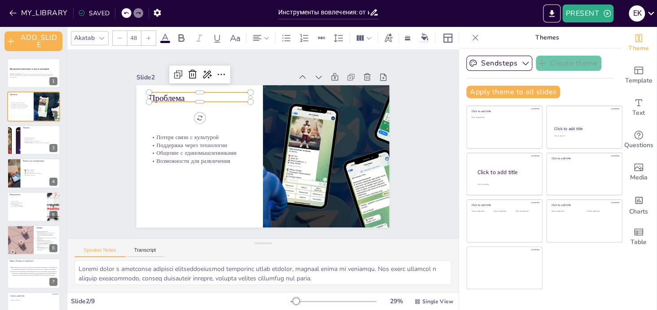
click at [151, 98] on p "Проблема" at bounding box center [199, 98] width 101 height 12
click at [151, 98] on p "Проблема" at bounding box center [199, 97] width 101 height 12
copy p "Проблема"
type input "32"
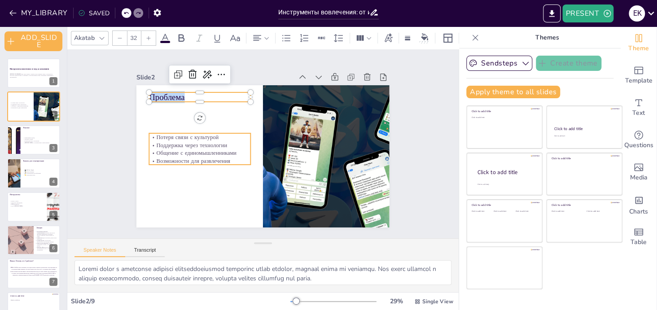
click at [167, 141] on p "Поддержка через технологии" at bounding box center [199, 145] width 101 height 8
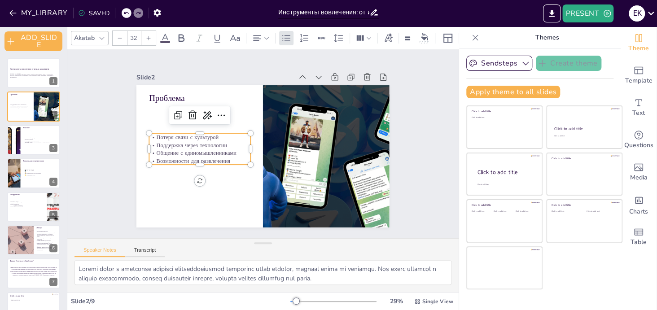
click at [167, 141] on p "Поддержка через технологии" at bounding box center [199, 145] width 101 height 8
drag, startPoint x: 149, startPoint y: 133, endPoint x: 239, endPoint y: 156, distance: 93.4
click at [239, 156] on div "Потеря связи с культурой Поддержка через технологии Общение с единомышленниками…" at bounding box center [199, 148] width 101 height 31
copy div "Потеря связи с культурой Поддержка через технологии Общение с единомышленниками…"
click at [3, 139] on div "Инструменты вовлечения: от игр до комьюнити ПолBox.TV как стиль жизни. Узнайте,…" at bounding box center [33, 206] width 67 height 296
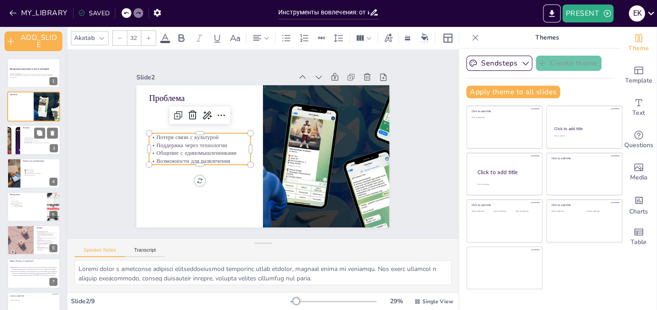
click at [41, 139] on p "Эмоции и мемы" at bounding box center [40, 139] width 35 height 2
type textarea "Уникальный подход PolBox.TV позволяет пользователям не просто смотреть контент,…"
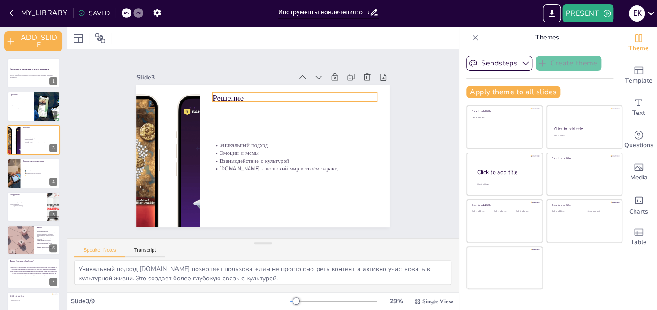
click at [222, 92] on p "Решение" at bounding box center [294, 98] width 164 height 12
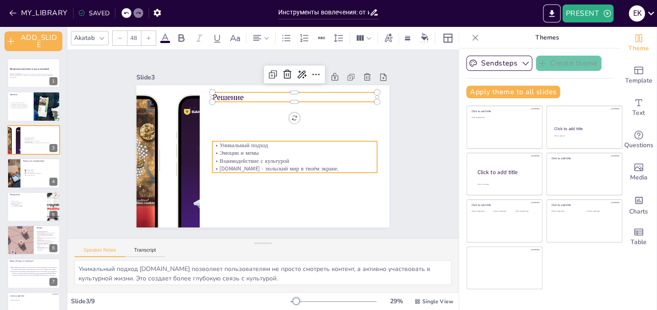
type input "32"
click at [217, 152] on p "Эмоции и мемы" at bounding box center [294, 153] width 164 height 8
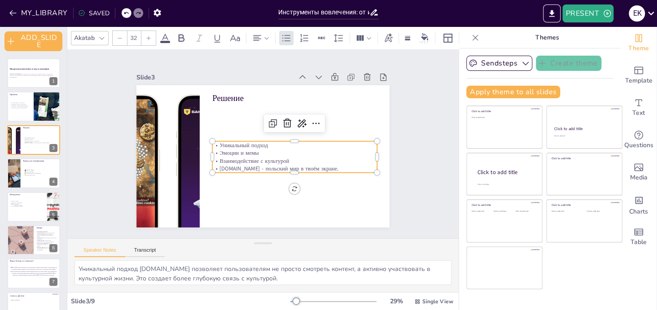
click at [217, 152] on p "Эмоции и мемы" at bounding box center [294, 153] width 164 height 8
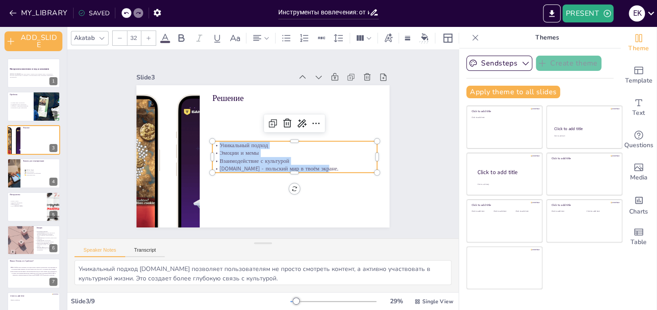
drag, startPoint x: 212, startPoint y: 143, endPoint x: 316, endPoint y: 161, distance: 105.7
click at [316, 161] on div "Уникальный подход Эмоции и мемы Взаимодействие с культурой PolBox.TV - польский…" at bounding box center [294, 156] width 164 height 31
copy div "Уникальный подход Эмоции и мемы Взаимодействие с культурой PolBox.TV - польский…"
click at [35, 174] on p "🤝 Комьюнити-чаты" at bounding box center [40, 175] width 35 height 2
type textarea "Разнообразие каналов позволяет пользователям выбирать, как они хотят взаимодейс…"
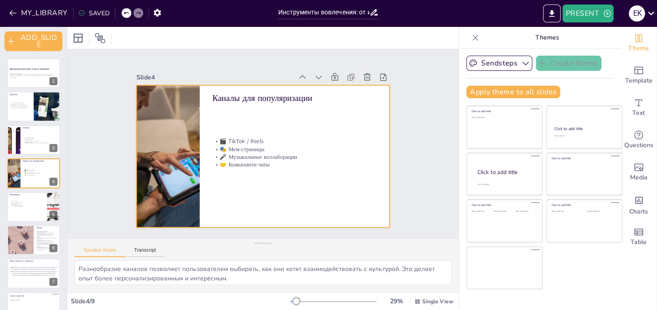
click at [202, 91] on div at bounding box center [262, 156] width 253 height 142
click at [202, 92] on div at bounding box center [262, 156] width 253 height 142
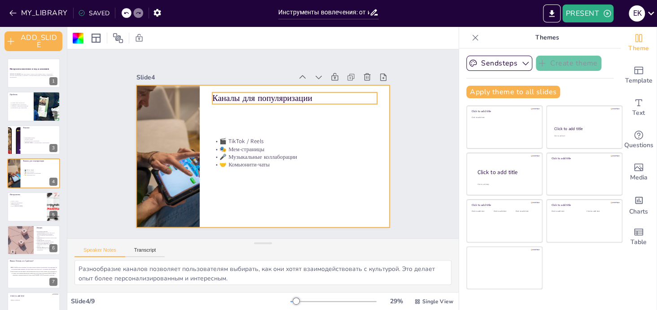
click at [212, 95] on p "Каналы для популяризации" at bounding box center [294, 98] width 164 height 12
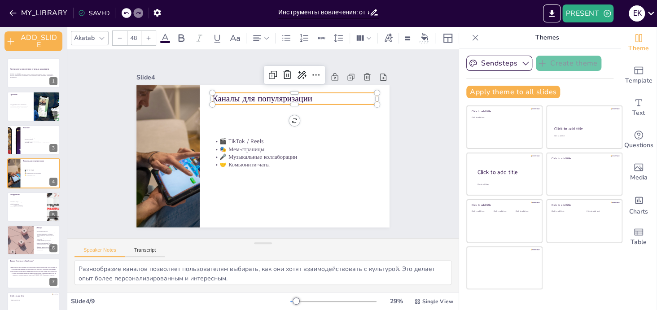
click at [212, 95] on p "Каналы для популяризации" at bounding box center [294, 99] width 164 height 12
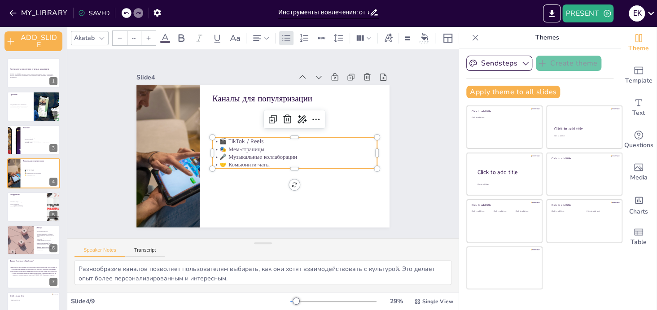
type input "32"
click at [228, 139] on p "🎬 TikTok / Reels" at bounding box center [294, 141] width 164 height 8
drag, startPoint x: 213, startPoint y: 136, endPoint x: 279, endPoint y: 161, distance: 71.4
click at [279, 161] on div "🎬 TikTok / Reels 🎭 Мем-страницы 🎤 Музыкальные коллаборации 🤝 Комьюнити-чаты" at bounding box center [294, 152] width 164 height 31
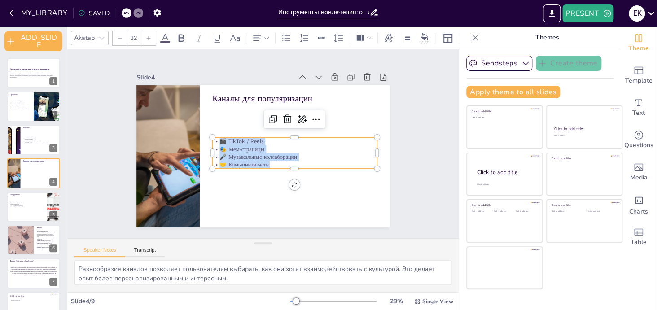
copy div "🎬 TikTok / Reels 🎭 Мем-страницы 🎤 Музыкальные коллаборации 🤝 Комьюнити-чаты"
click at [26, 212] on div at bounding box center [34, 207] width 54 height 30
type textarea "Увлекательные инструменты, такие как игры и тесты, делают процесс вовлечения бо…"
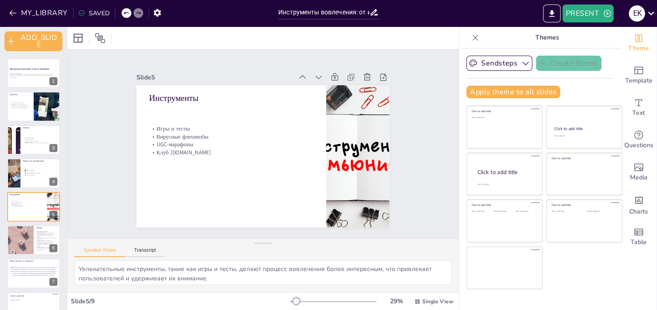
scroll to position [26, 0]
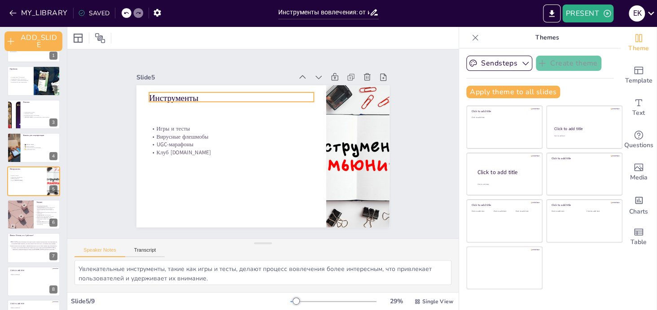
click at [157, 94] on p "Инструменты" at bounding box center [231, 98] width 164 height 12
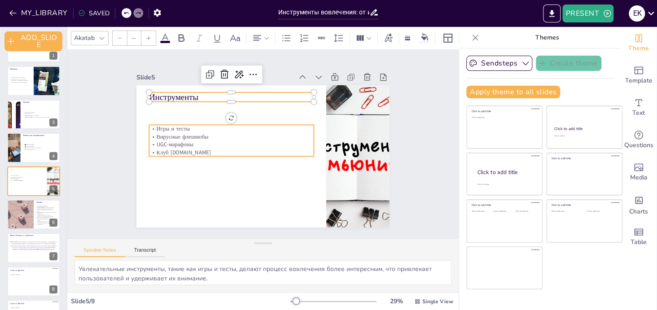
type input "32"
click at [165, 133] on p "Вирусные флешмобы" at bounding box center [231, 137] width 164 height 8
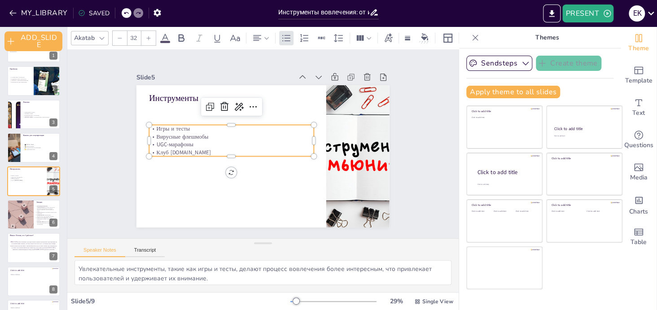
click at [165, 133] on p "Вирусные флешмобы" at bounding box center [231, 137] width 164 height 8
copy div "Игры и тесты Вирусные флешмобы UGC-марафоны Клуб PolBox.TV"
drag, startPoint x: 149, startPoint y: 125, endPoint x: 192, endPoint y: 151, distance: 50.7
click at [192, 151] on div "Игры и тесты Вирусные флешмобы UGC-марафоны Клуб PolBox.TV" at bounding box center [231, 140] width 164 height 31
click at [34, 214] on div at bounding box center [34, 214] width 54 height 30
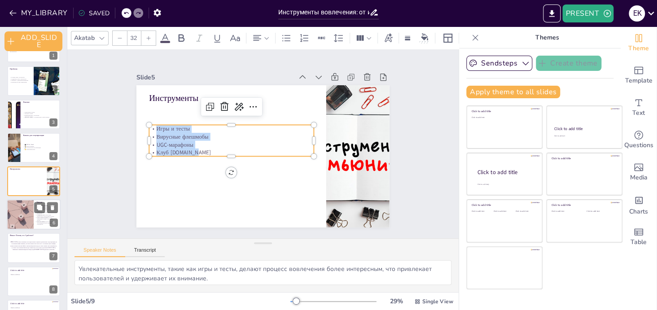
type textarea "Эмоции, такие как смех и связь, играют важную роль в создании положительного оп…"
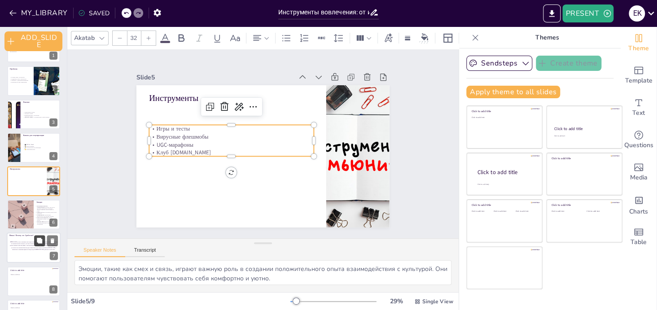
scroll to position [52, 0]
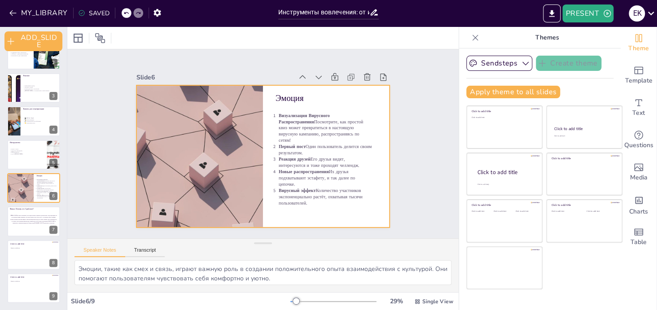
click at [279, 99] on div "Эмоция Визуализация Вирусного Распространения Посмотрите, как простой квиз може…" at bounding box center [262, 156] width 253 height 142
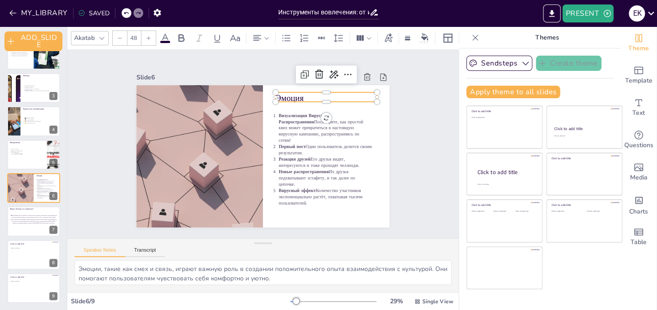
click at [279, 102] on div at bounding box center [325, 105] width 101 height 7
click at [279, 98] on p "Эмоция" at bounding box center [325, 98] width 101 height 12
click at [278, 98] on p "Эмоция" at bounding box center [325, 98] width 101 height 12
click at [278, 97] on p "Эмоция" at bounding box center [325, 98] width 101 height 12
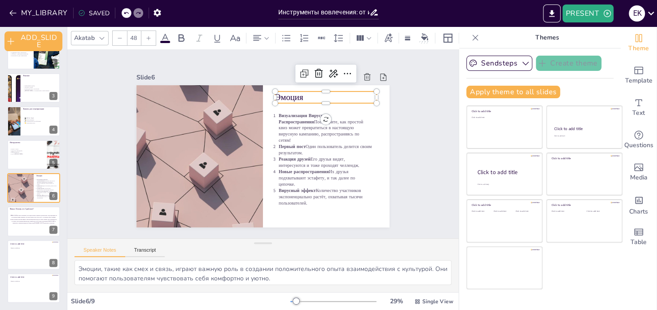
click at [278, 97] on p "Эмоция" at bounding box center [325, 97] width 101 height 12
click at [288, 87] on div at bounding box center [325, 87] width 101 height 7
click at [288, 93] on p "Эмоция" at bounding box center [325, 97] width 101 height 12
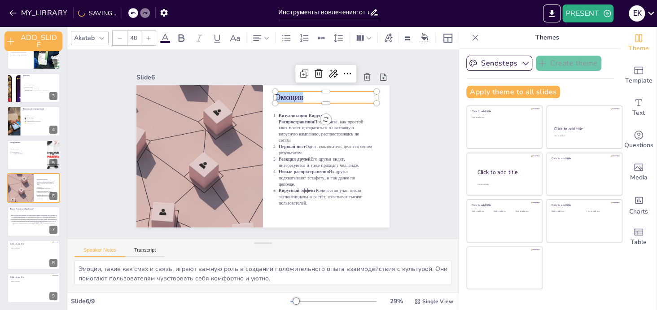
copy p "Эмоция"
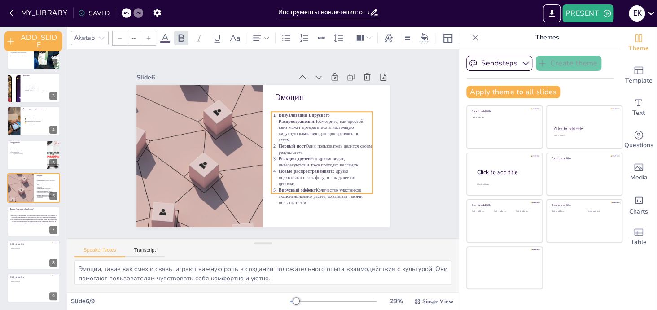
type input "34"
click at [279, 125] on p "Визуализация Вирусного Распространения Посмотрите, как простой квиз может превр…" at bounding box center [325, 127] width 93 height 31
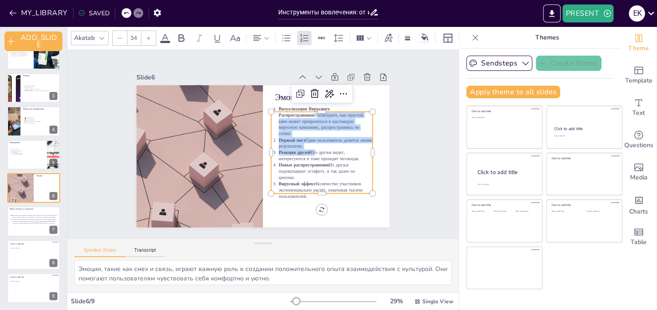
drag, startPoint x: 271, startPoint y: 112, endPoint x: 306, endPoint y: 145, distance: 48.5
click at [306, 147] on div "Визуализация Вирусного Распространения Посмотрите, как простой квиз может превр…" at bounding box center [321, 152] width 101 height 94
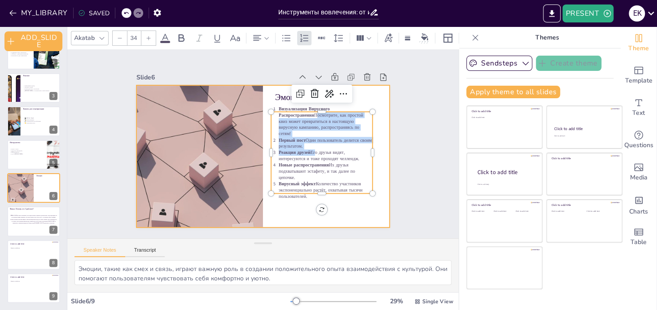
copy div "Визуализация Вирусного Распространения Посмотрите, как простой квиз может превр…"
drag, startPoint x: 270, startPoint y: 109, endPoint x: 336, endPoint y: 196, distance: 109.8
click at [336, 197] on div "Эмоция Визуализация Вирусного Распространения Посмотрите, как простой квиз може…" at bounding box center [262, 156] width 253 height 142
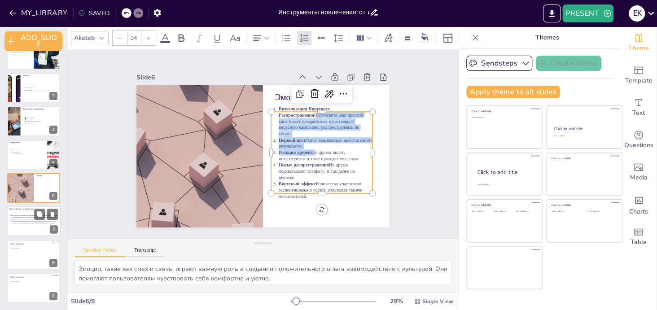
click at [23, 223] on div at bounding box center [34, 221] width 54 height 30
type textarea "Поддержание связи с культурой является ключевым аспектом для людей, живущих за …"
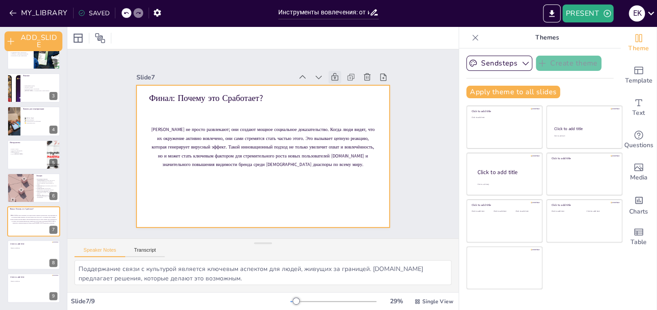
click at [192, 100] on p "Финал: Почему это Сработает?" at bounding box center [262, 98] width 227 height 12
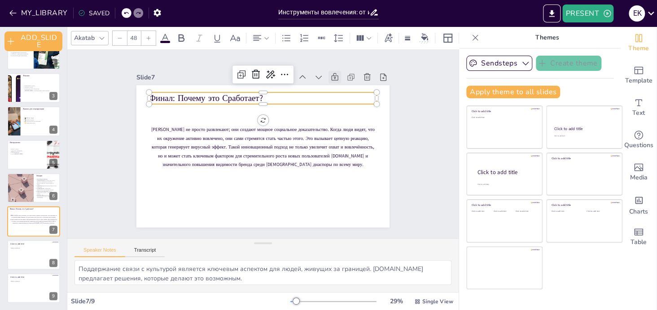
click at [192, 100] on p "Финал: Почему это Сработает?" at bounding box center [262, 98] width 227 height 12
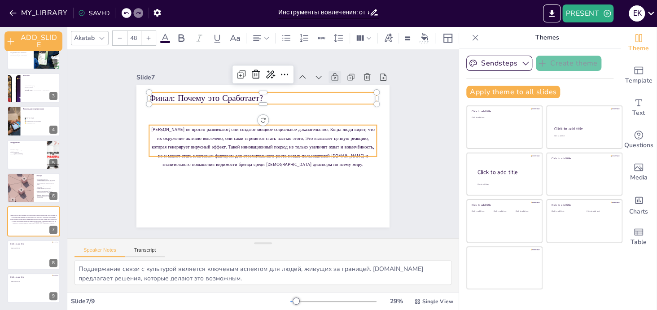
click at [208, 135] on span "[PERSON_NAME] не просто развлекают; они создают мощное социальное доказательств…" at bounding box center [262, 147] width 223 height 42
type input "35"
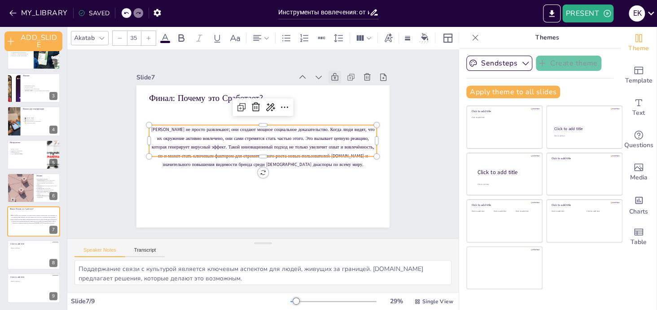
click at [158, 128] on span "[PERSON_NAME] не просто развлекают; они создают мощное социальное доказательств…" at bounding box center [262, 147] width 223 height 42
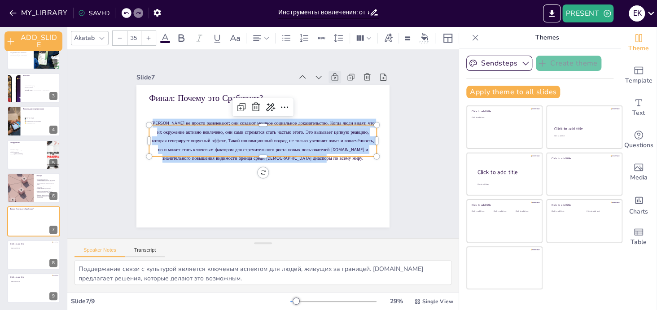
copy span "[PERSON_NAME] не просто развлекают; они создают мощное социальное доказательств…"
drag, startPoint x: 147, startPoint y: 117, endPoint x: 333, endPoint y: 158, distance: 190.6
click at [333, 158] on p "[PERSON_NAME] не просто развлекают; они создают мощное социальное доказательств…" at bounding box center [262, 141] width 227 height 44
